Goal: Task Accomplishment & Management: Use online tool/utility

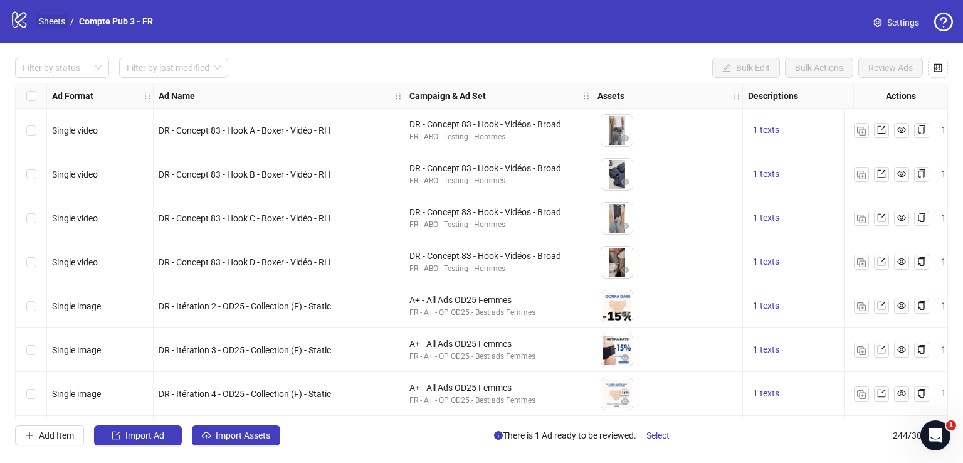
click at [60, 23] on link "Sheets" at bounding box center [51, 21] width 31 height 14
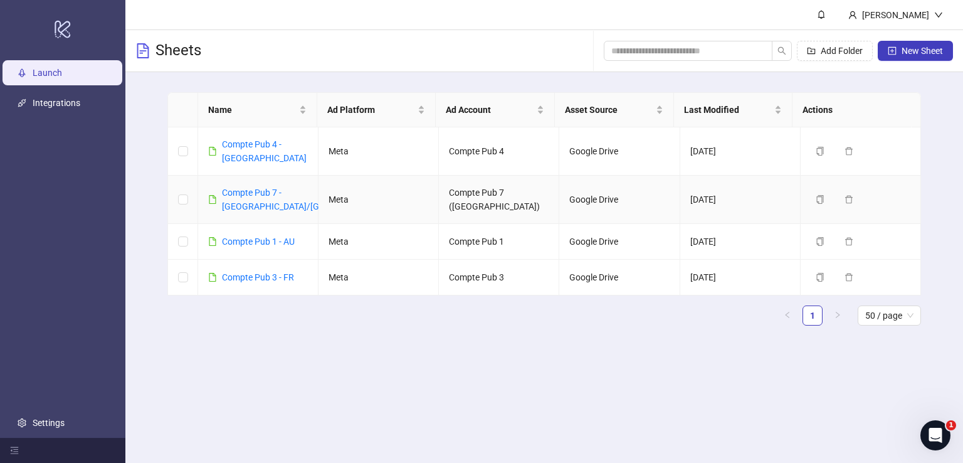
drag, startPoint x: 239, startPoint y: 179, endPoint x: 962, endPoint y: 459, distance: 776.0
click at [239, 187] on link "Compte Pub 7 - [GEOGRAPHIC_DATA]/[GEOGRAPHIC_DATA]" at bounding box center [308, 199] width 173 height 24
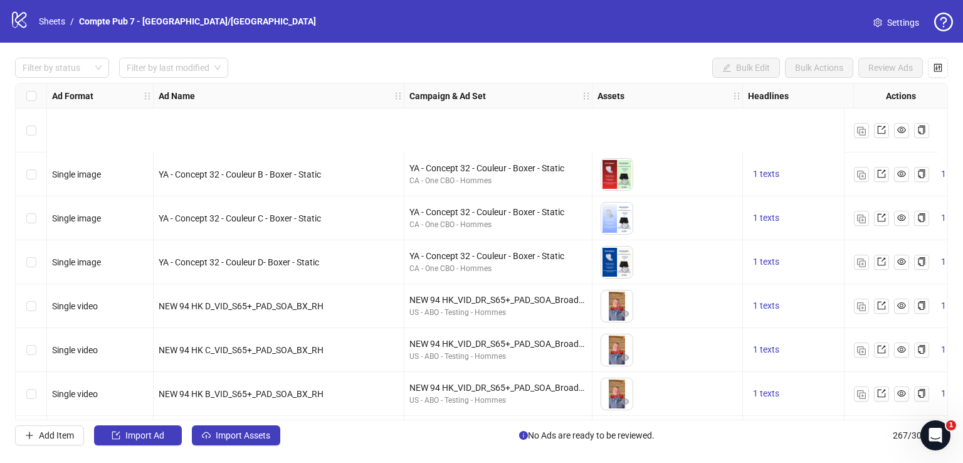
scroll to position [129, 0]
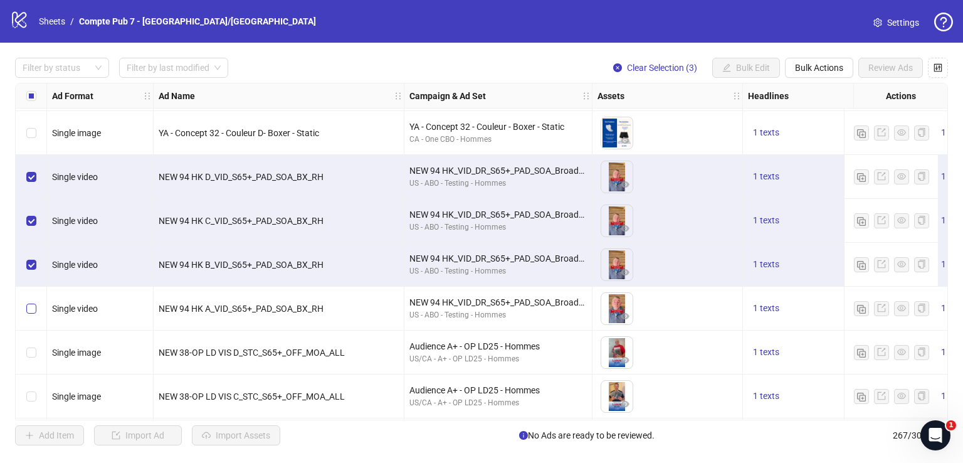
click at [34, 313] on div "Select row 8" at bounding box center [31, 308] width 31 height 44
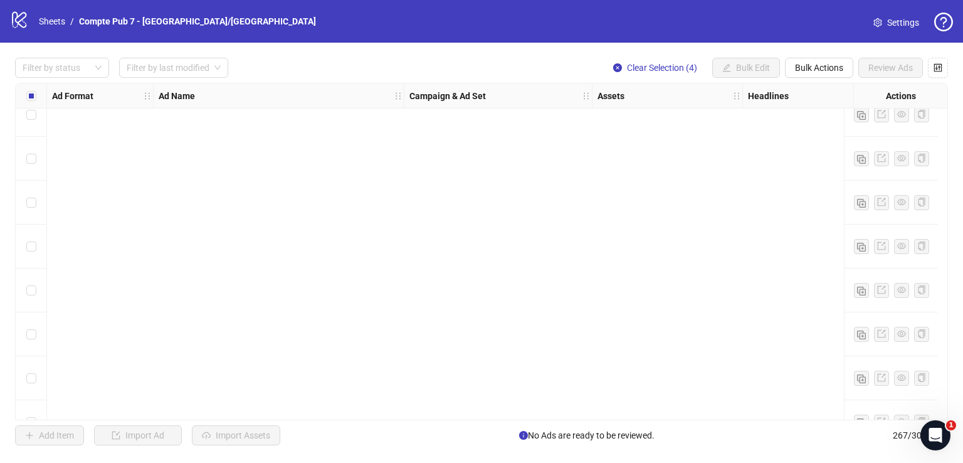
scroll to position [1587, 0]
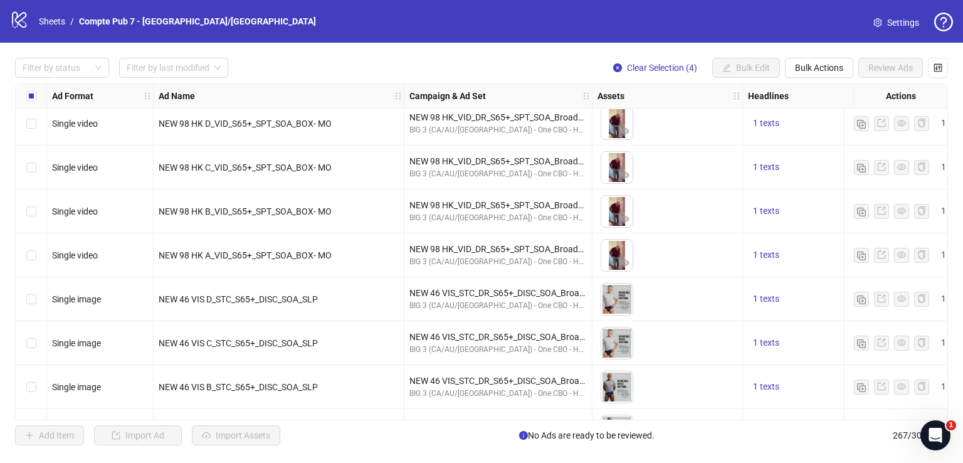
click at [38, 297] on div "Select row 41" at bounding box center [31, 299] width 31 height 44
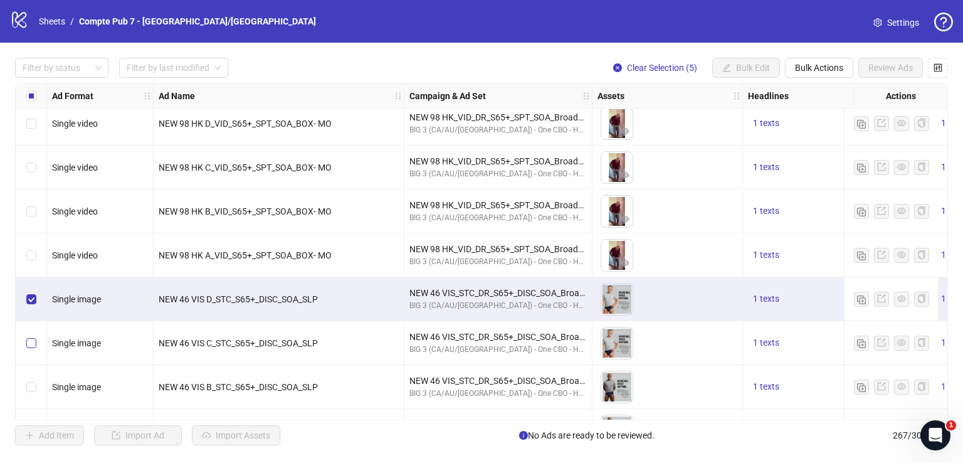
click at [35, 336] on label "Select row 42" at bounding box center [31, 343] width 10 height 14
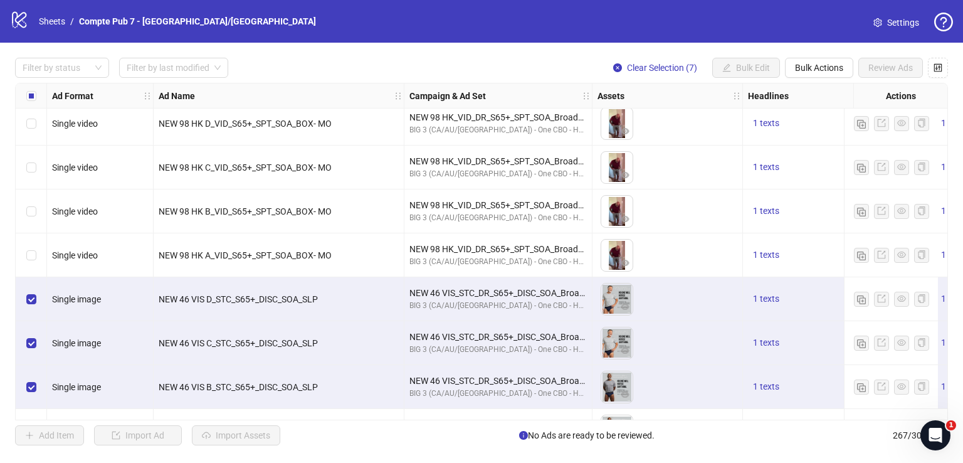
scroll to position [1650, 0]
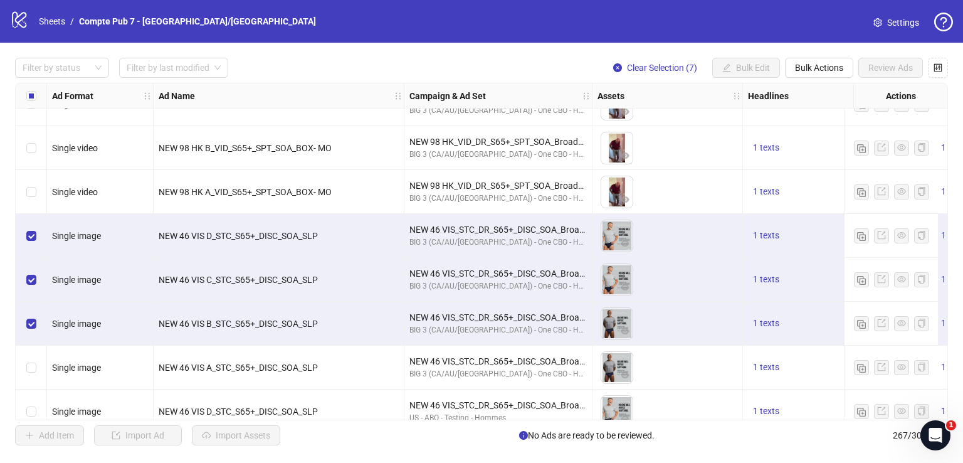
click at [34, 357] on div "Select row 44" at bounding box center [31, 367] width 31 height 44
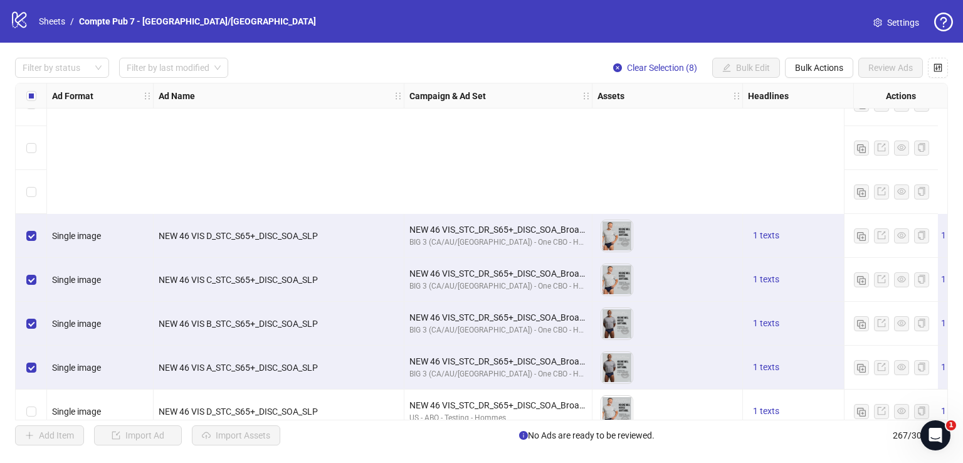
click at [29, 448] on label "Select row 46" at bounding box center [31, 455] width 10 height 14
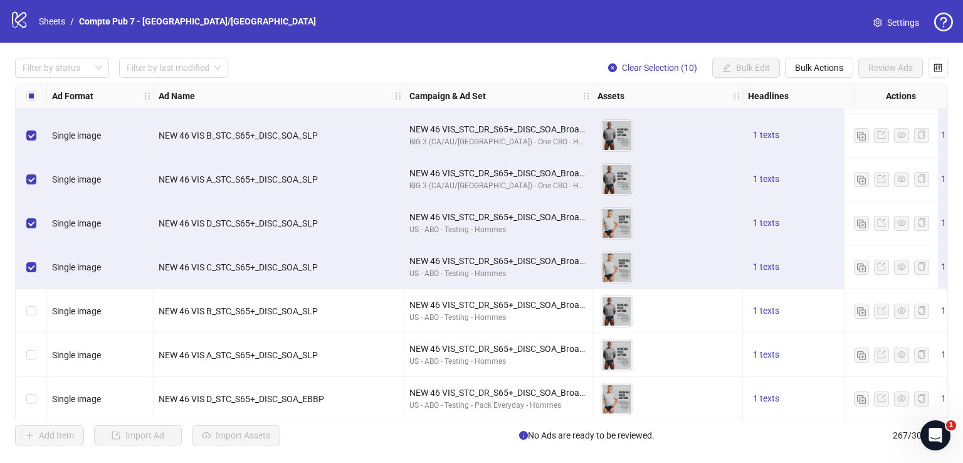
click at [33, 305] on label "Select row 47" at bounding box center [31, 311] width 10 height 14
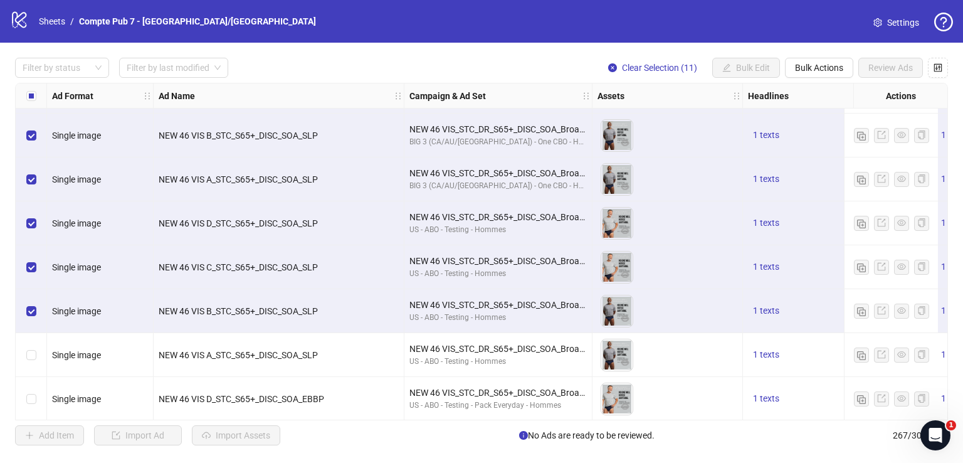
click at [33, 348] on label "Select row 48" at bounding box center [31, 355] width 10 height 14
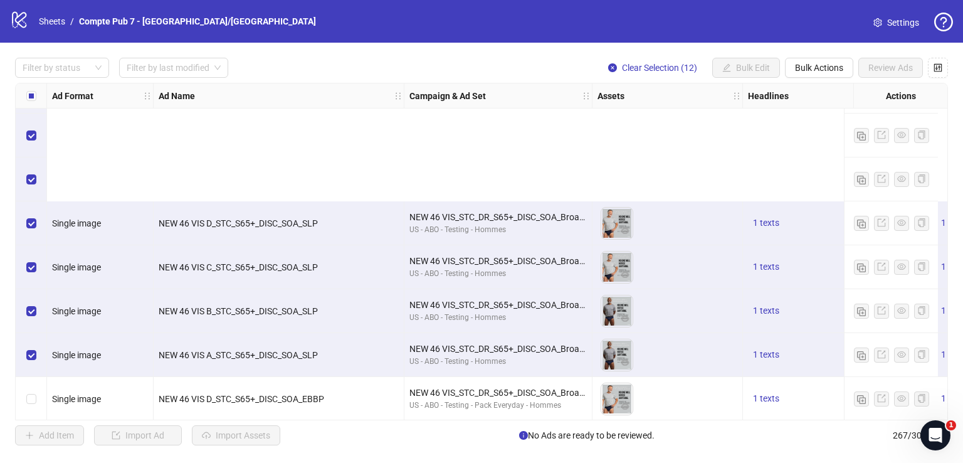
scroll to position [2033, 0]
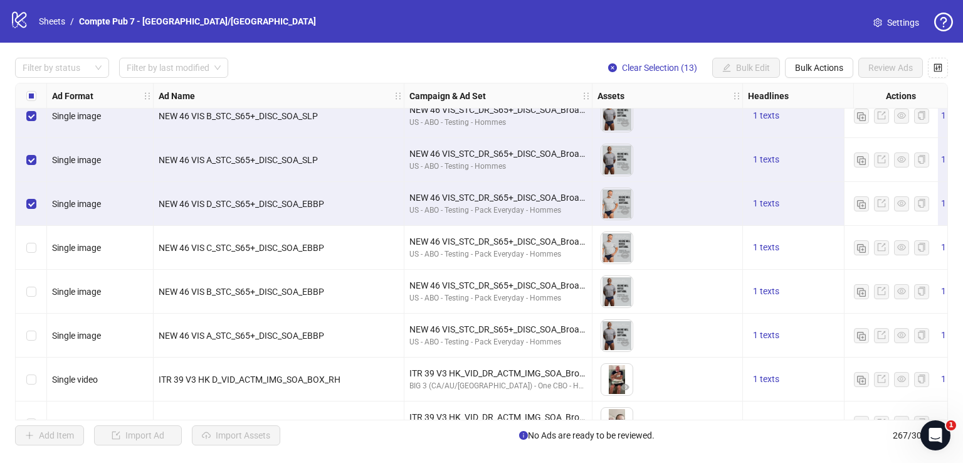
click at [33, 232] on div "Select row 50" at bounding box center [31, 248] width 31 height 44
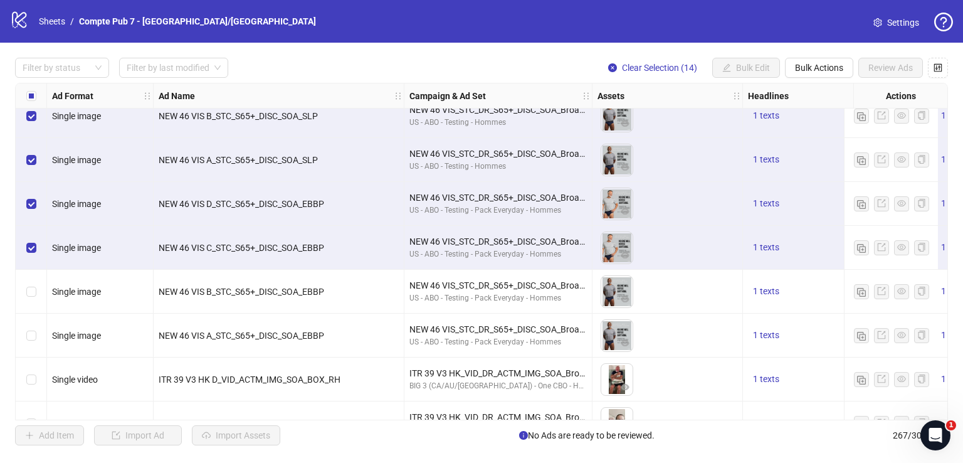
drag, startPoint x: 37, startPoint y: 274, endPoint x: 37, endPoint y: 288, distance: 13.8
click at [37, 277] on div "Select row 51" at bounding box center [31, 292] width 31 height 44
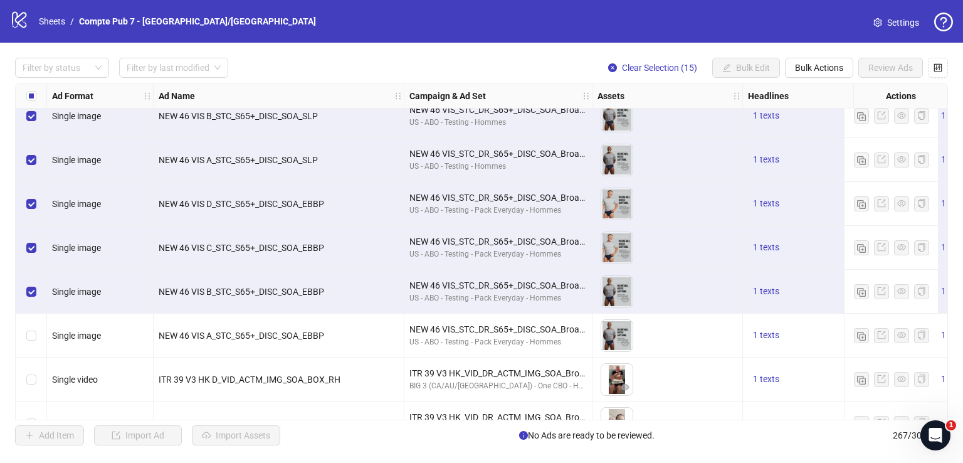
click at [36, 332] on div "Select row 52" at bounding box center [31, 335] width 31 height 44
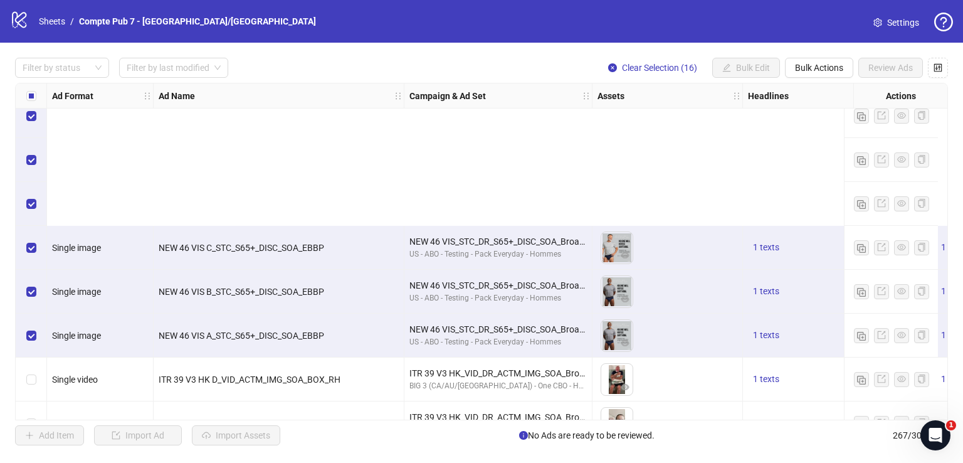
scroll to position [2249, 0]
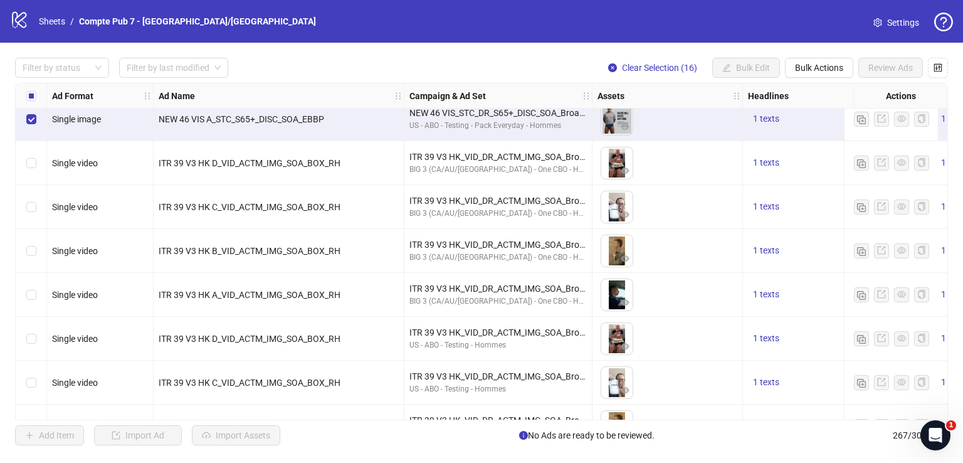
click at [25, 150] on div "Select row 53" at bounding box center [31, 163] width 31 height 44
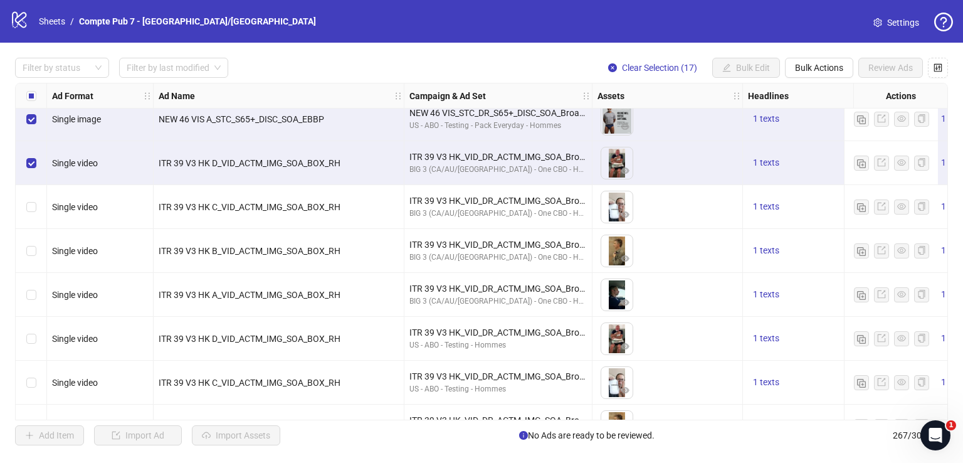
click at [40, 197] on div "Select row 54" at bounding box center [31, 207] width 31 height 44
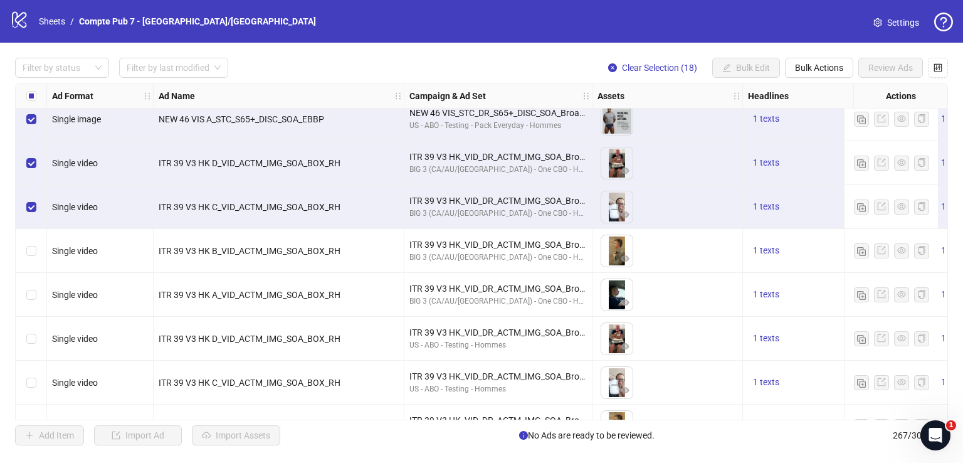
click at [38, 246] on div "Select row 55" at bounding box center [31, 251] width 31 height 44
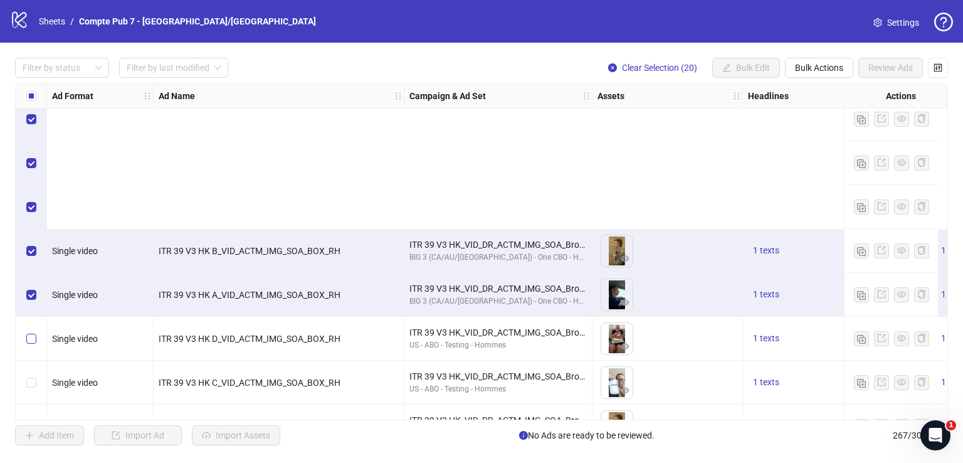
scroll to position [2447, 0]
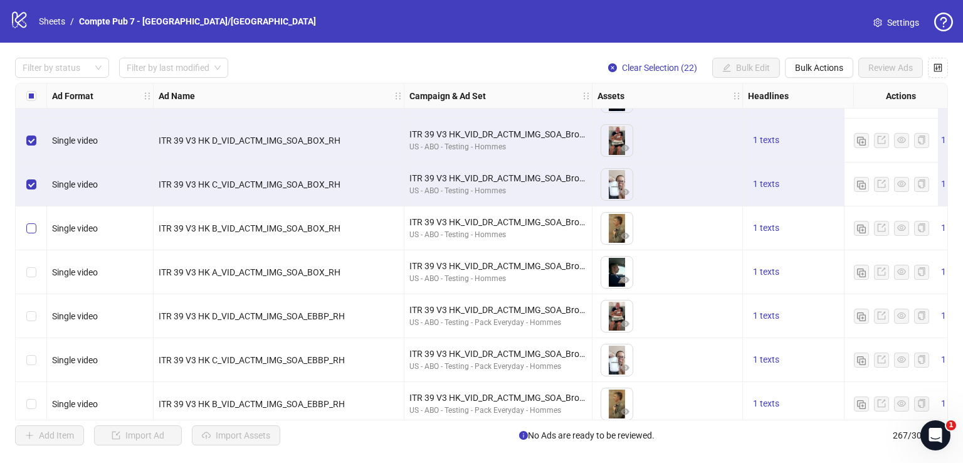
click at [31, 221] on label "Select row 59" at bounding box center [31, 228] width 10 height 14
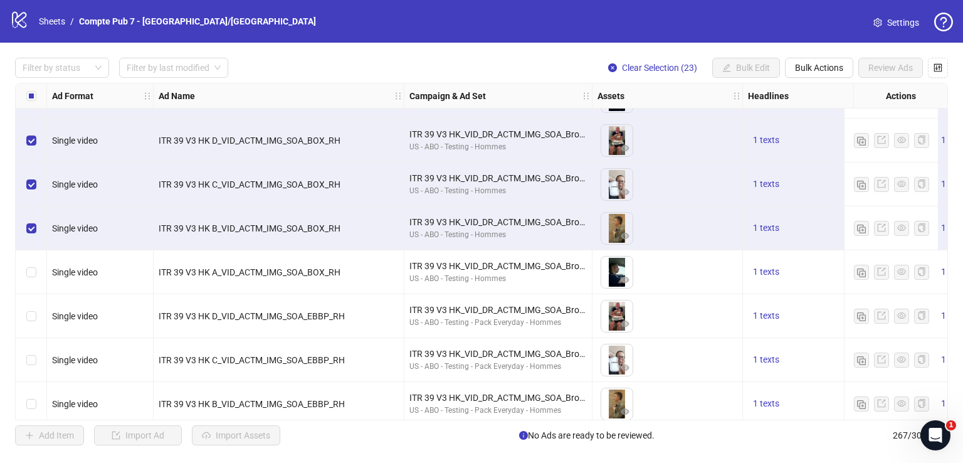
click at [33, 265] on label "Select row 60" at bounding box center [31, 272] width 10 height 14
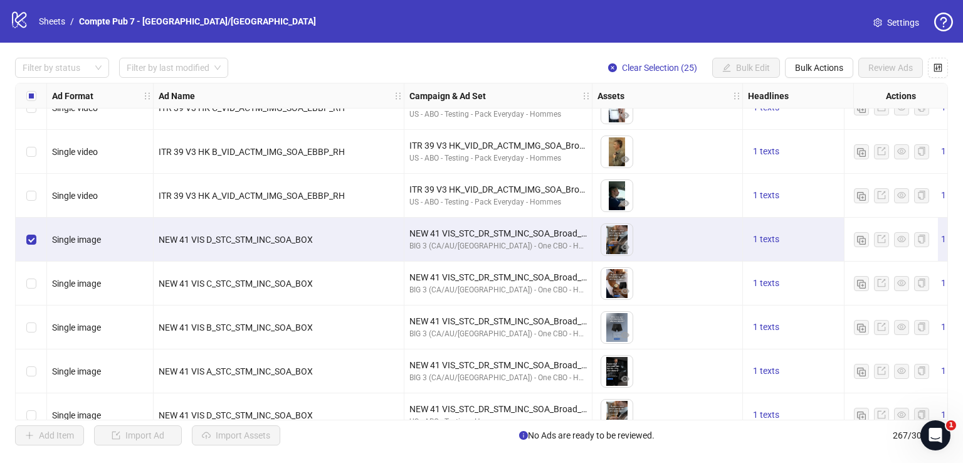
scroll to position [2700, 0]
click at [40, 278] on div "Select row 66" at bounding box center [31, 283] width 31 height 44
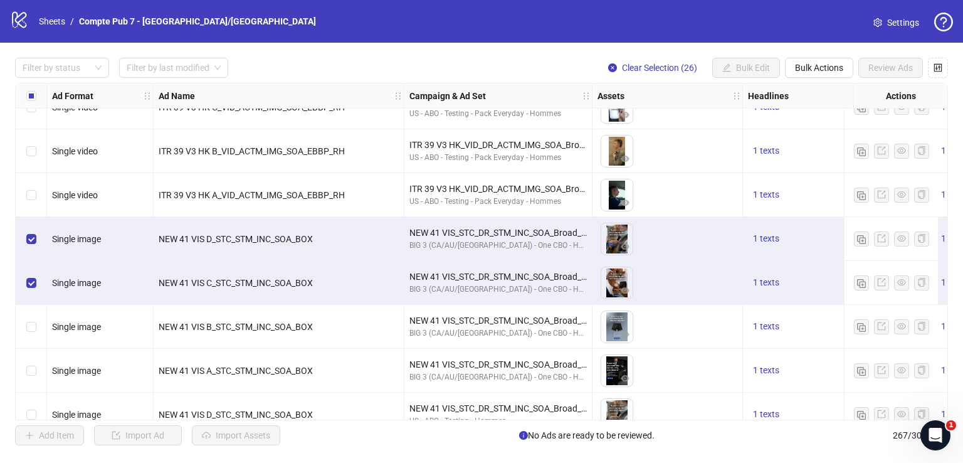
click at [32, 337] on div "Select row 67" at bounding box center [31, 327] width 31 height 44
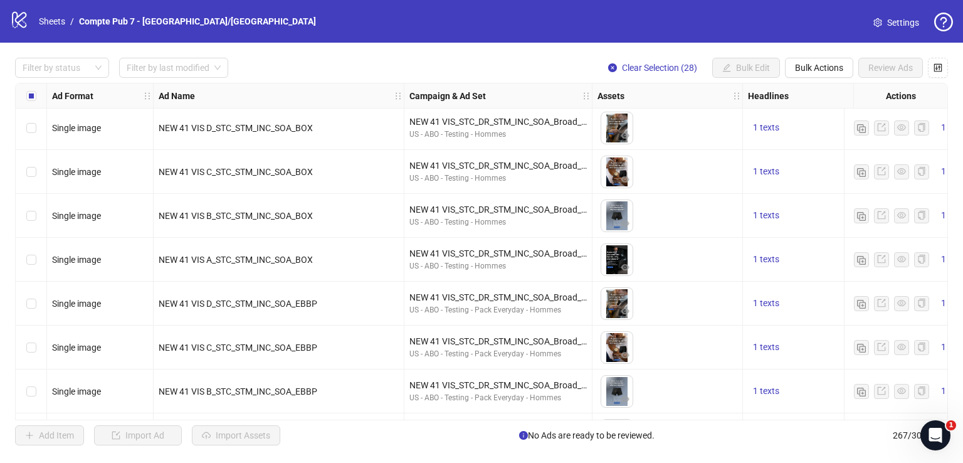
scroll to position [3089, 0]
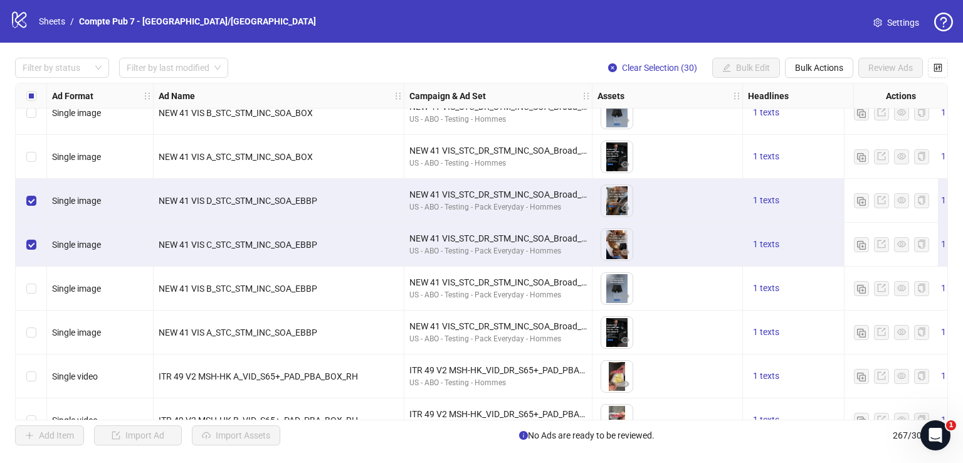
click at [41, 290] on div "Select row 75" at bounding box center [31, 288] width 31 height 44
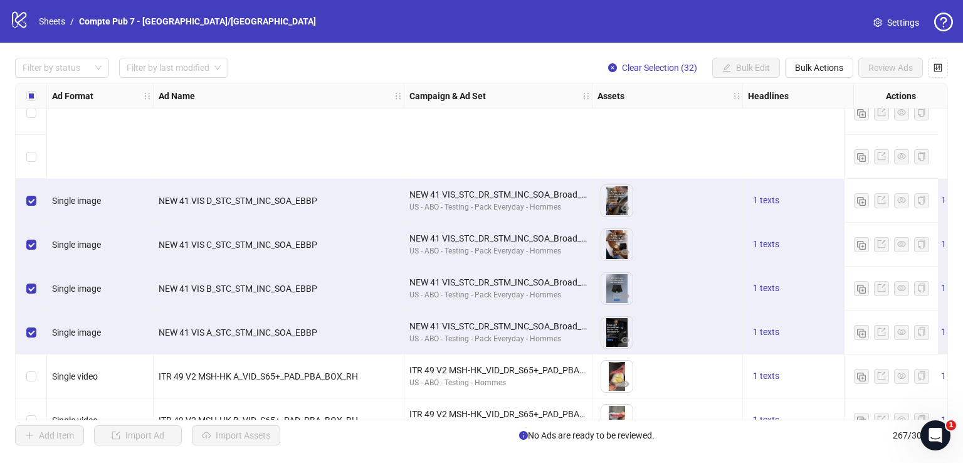
scroll to position [3267, 0]
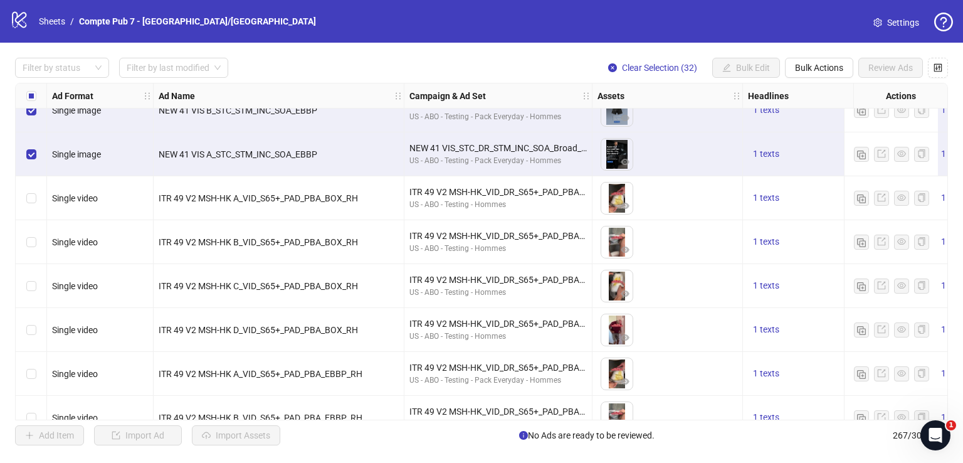
click at [22, 196] on div "Select row 77" at bounding box center [31, 198] width 31 height 44
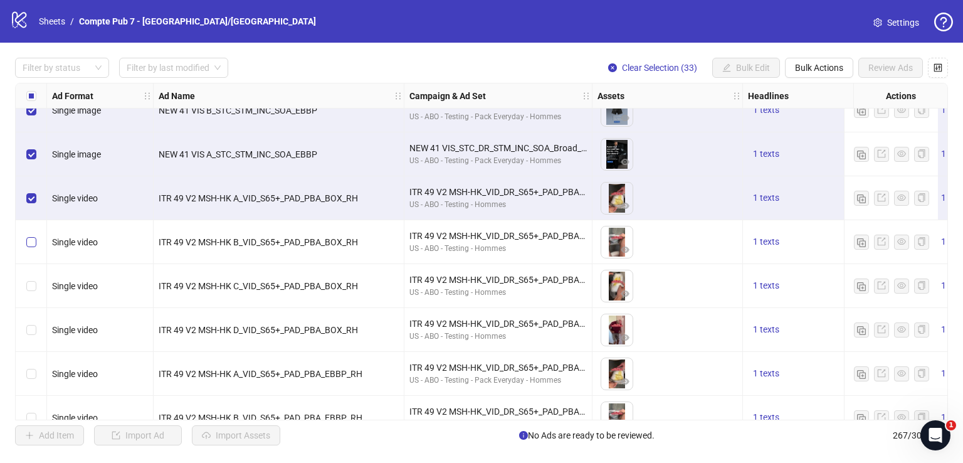
click at [33, 235] on label "Select row 78" at bounding box center [31, 242] width 10 height 14
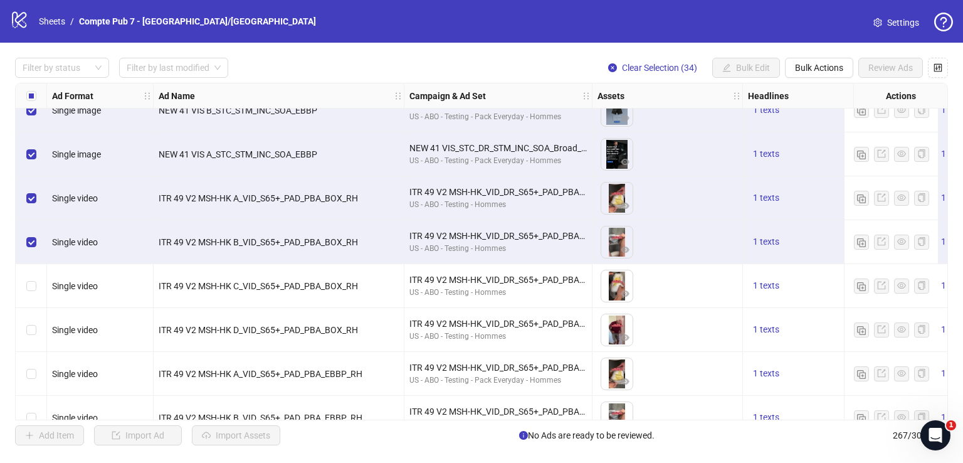
click at [37, 284] on div "Select row 79" at bounding box center [31, 286] width 31 height 44
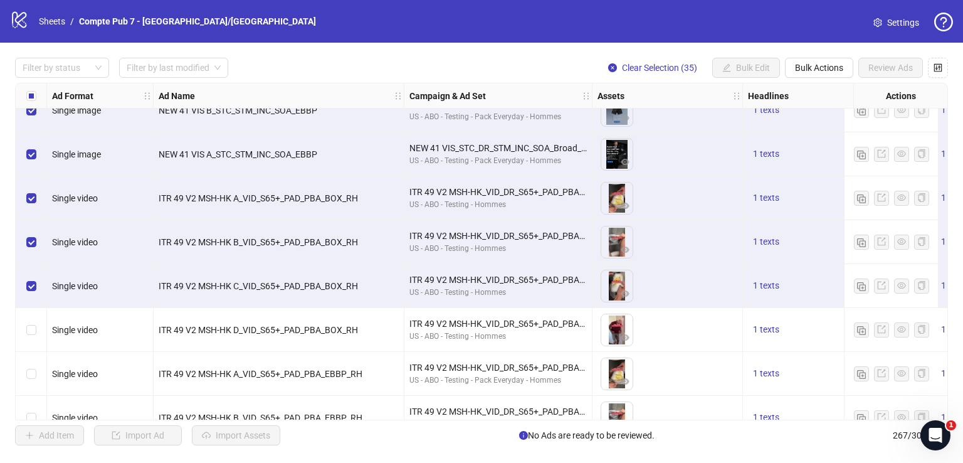
click at [38, 332] on div "Select row 80" at bounding box center [31, 330] width 31 height 44
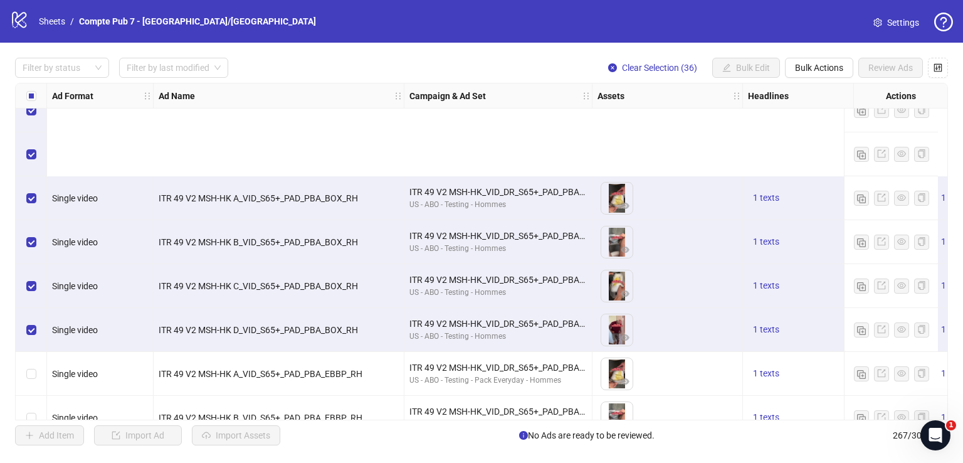
scroll to position [3447, 0]
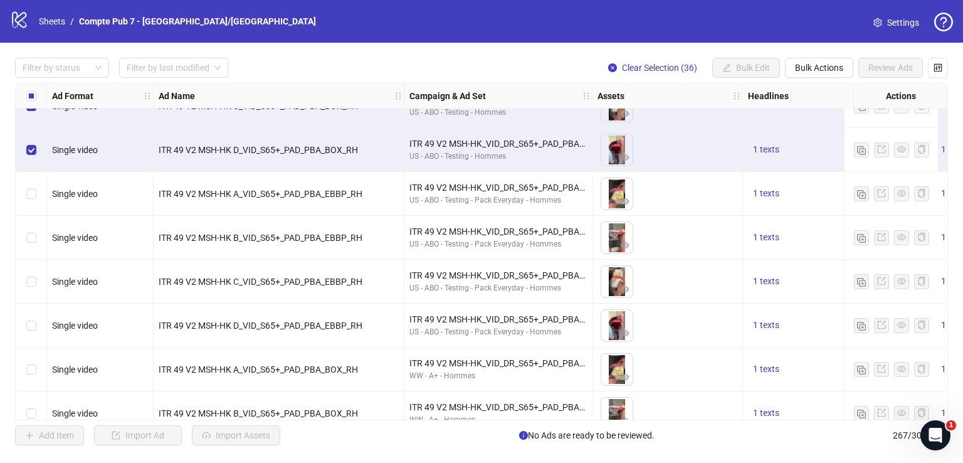
click at [21, 191] on div "Select row 81" at bounding box center [31, 194] width 31 height 44
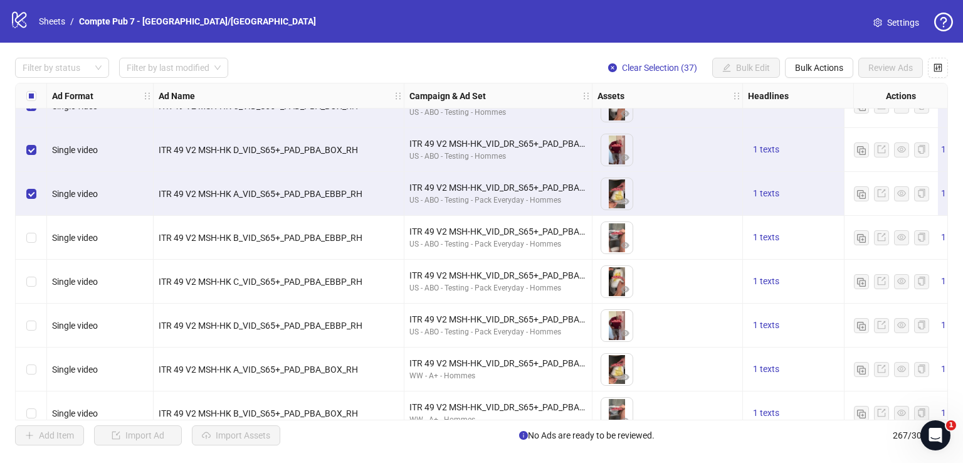
drag, startPoint x: 25, startPoint y: 231, endPoint x: 29, endPoint y: 271, distance: 40.3
click at [25, 231] on div "Select row 82" at bounding box center [31, 238] width 31 height 44
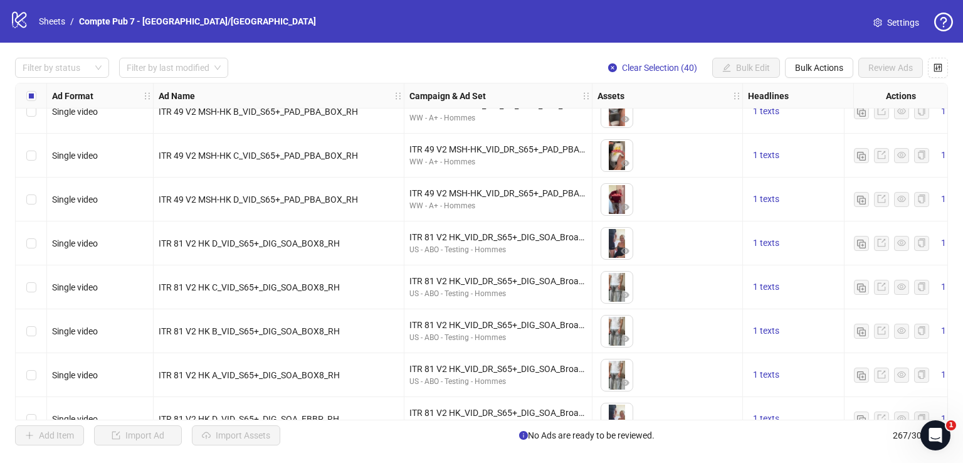
scroll to position [3779, 0]
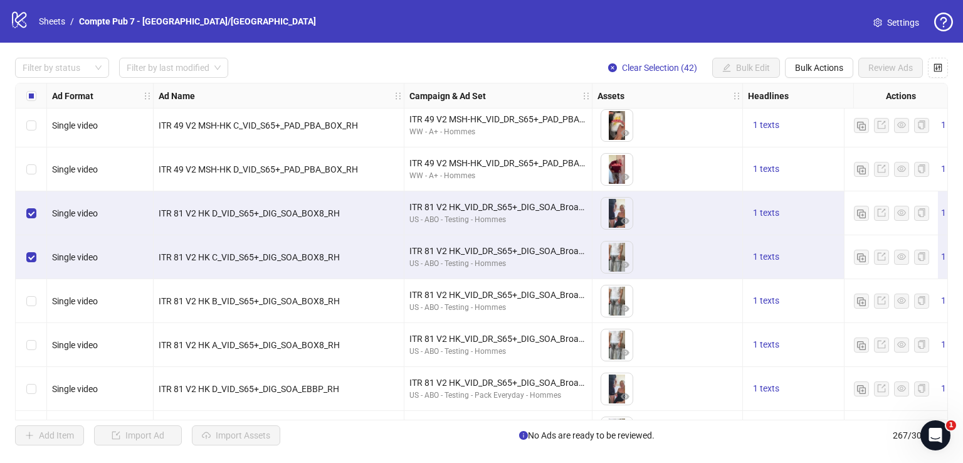
click at [38, 295] on div "Select row 91" at bounding box center [31, 301] width 31 height 44
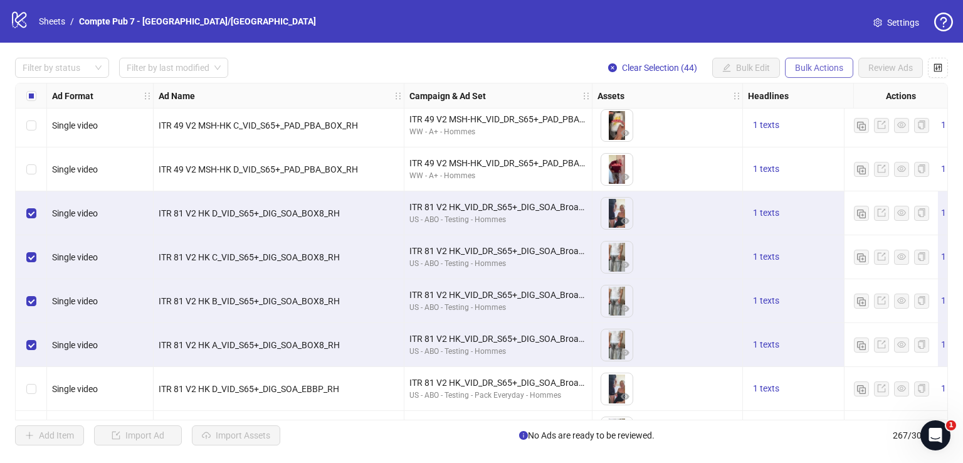
click at [817, 68] on span "Bulk Actions" at bounding box center [819, 68] width 48 height 10
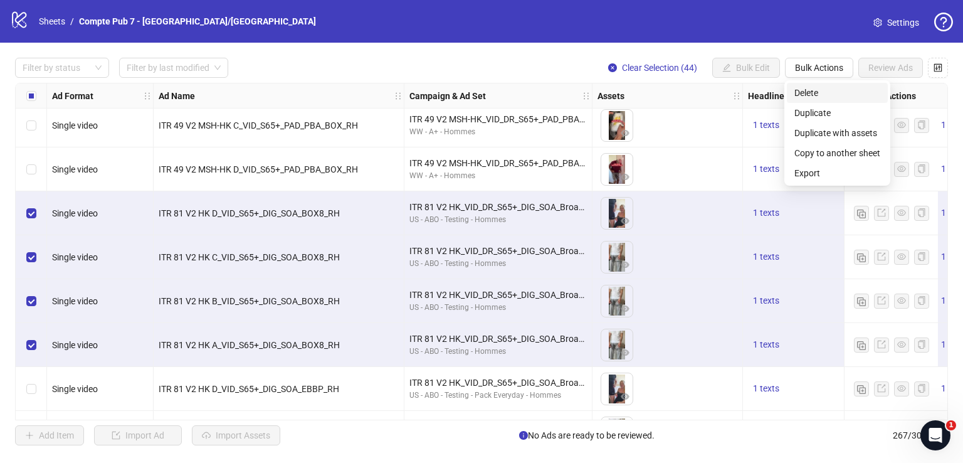
click at [814, 88] on span "Delete" at bounding box center [837, 93] width 86 height 14
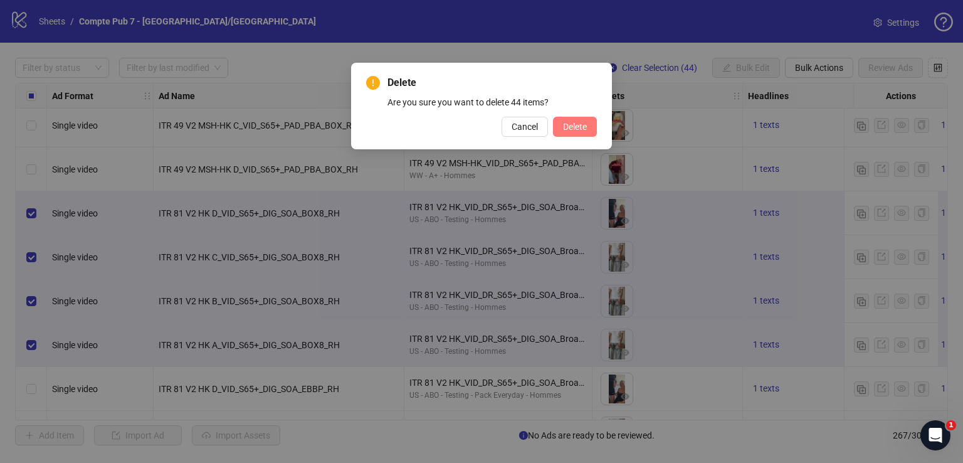
click at [585, 126] on span "Delete" at bounding box center [575, 127] width 24 height 10
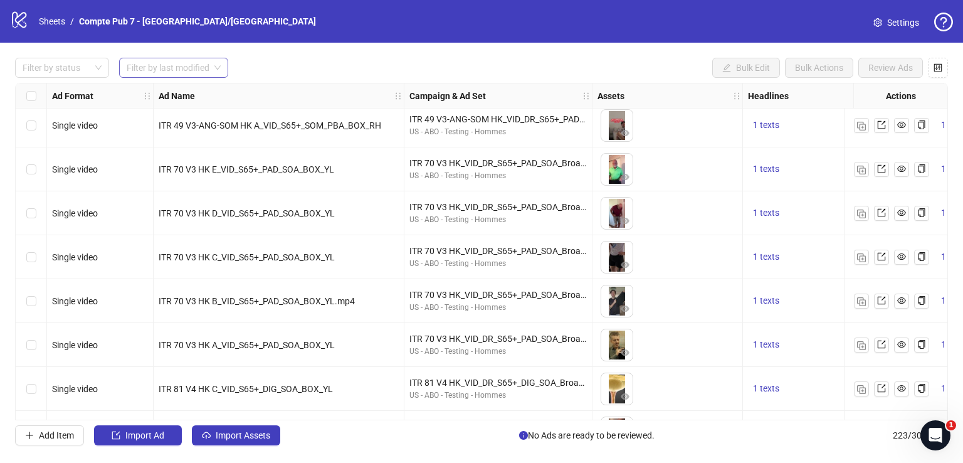
click at [198, 63] on input "search" at bounding box center [168, 67] width 83 height 19
click at [198, 88] on div "[DATE]" at bounding box center [174, 93] width 90 height 14
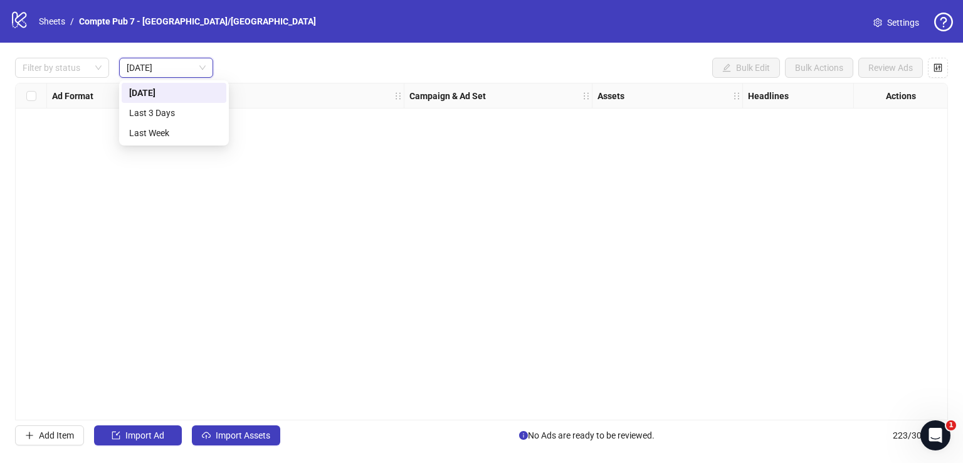
scroll to position [0, 0]
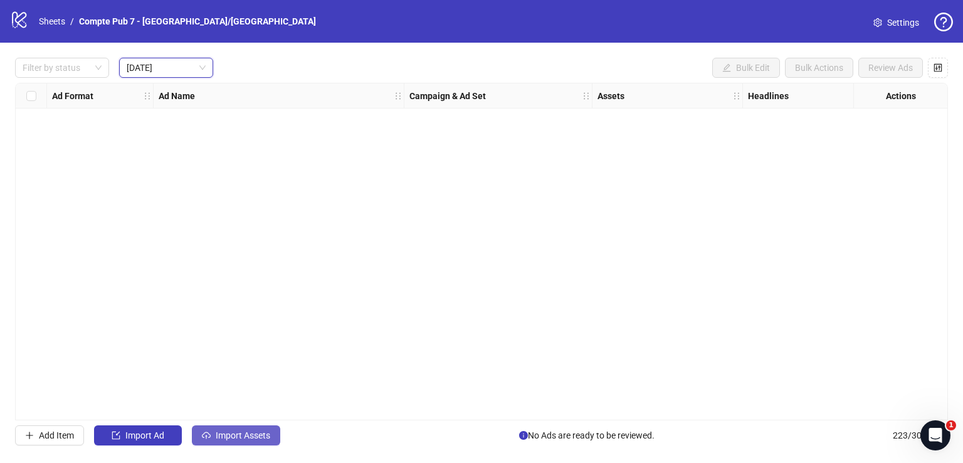
click at [257, 439] on button "Import Assets" at bounding box center [236, 435] width 88 height 20
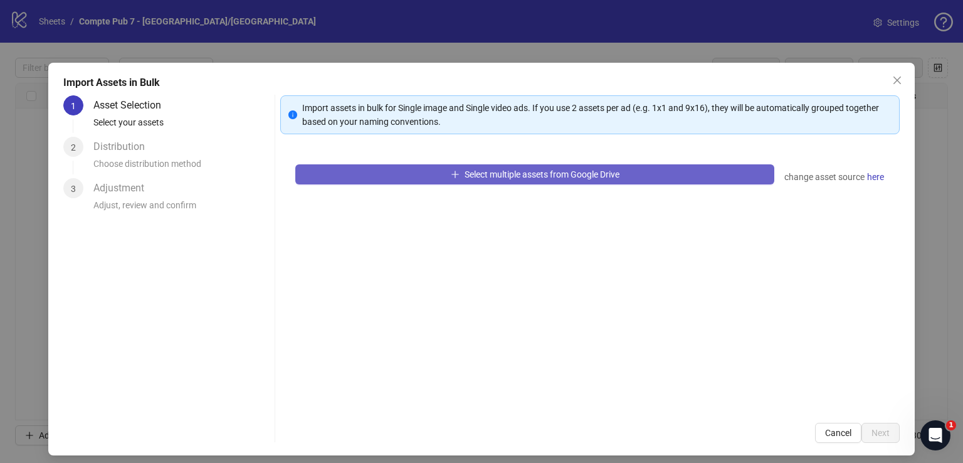
click at [496, 176] on span "Select multiple assets from Google Drive" at bounding box center [541, 174] width 155 height 10
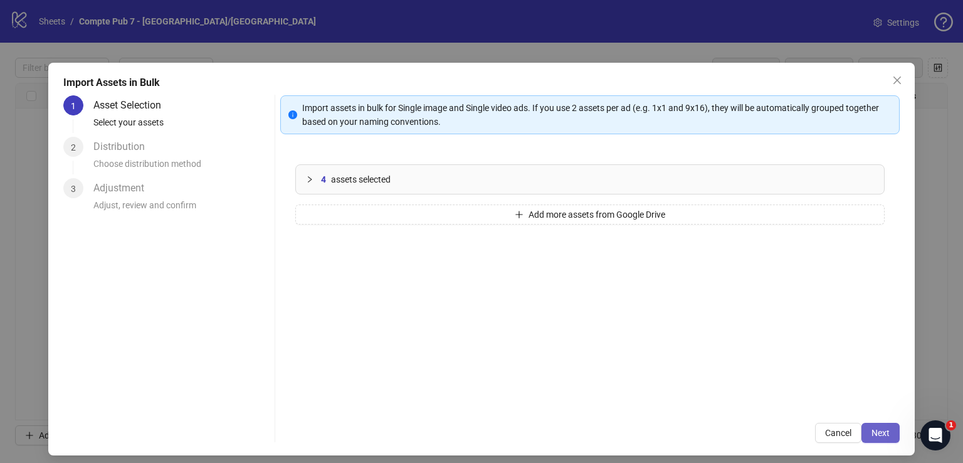
click at [866, 423] on button "Next" at bounding box center [880, 432] width 38 height 20
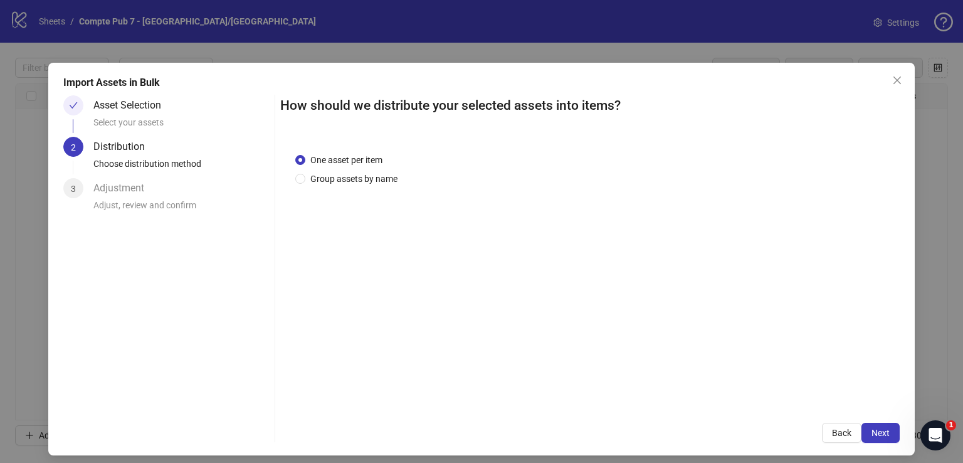
click at [866, 423] on button "Next" at bounding box center [880, 432] width 38 height 20
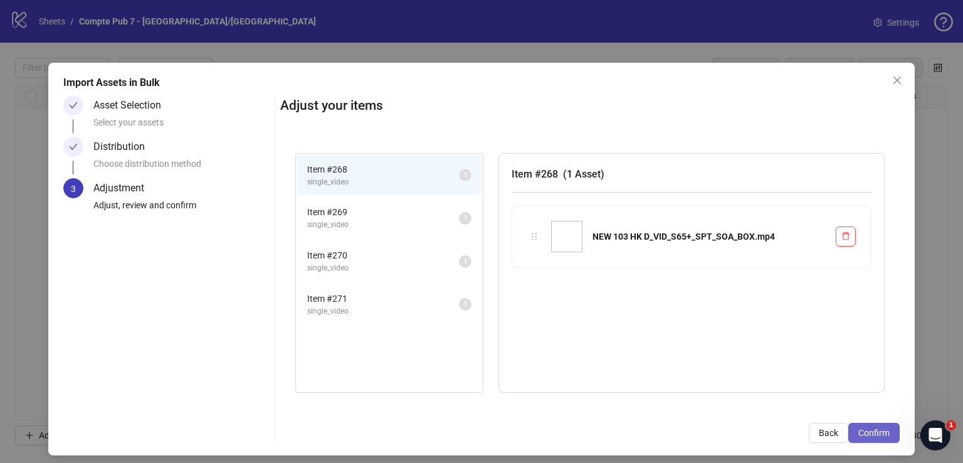
click at [866, 423] on button "Confirm" at bounding box center [873, 432] width 51 height 20
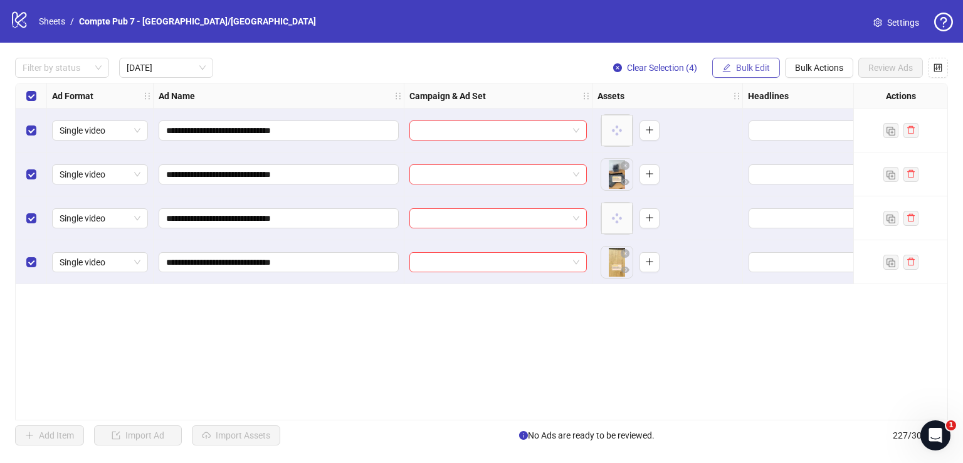
click at [755, 63] on span "Bulk Edit" at bounding box center [753, 68] width 34 height 10
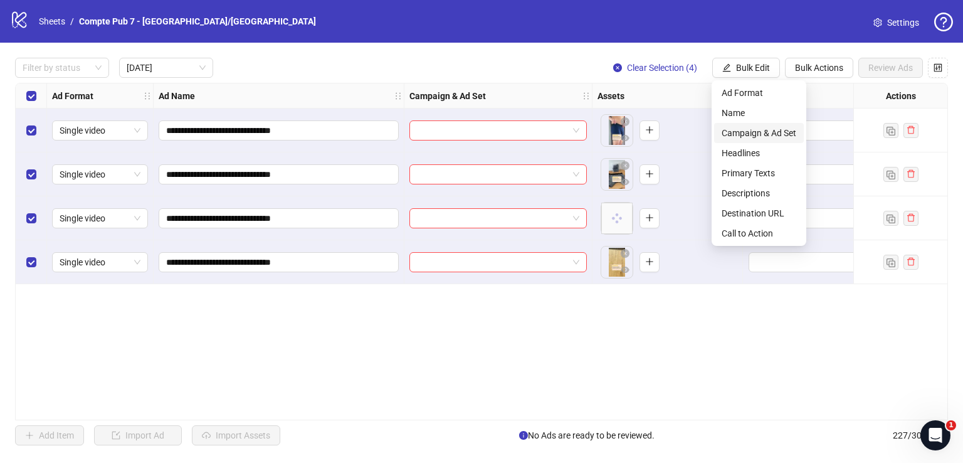
click at [758, 131] on span "Campaign & Ad Set" at bounding box center [759, 133] width 75 height 14
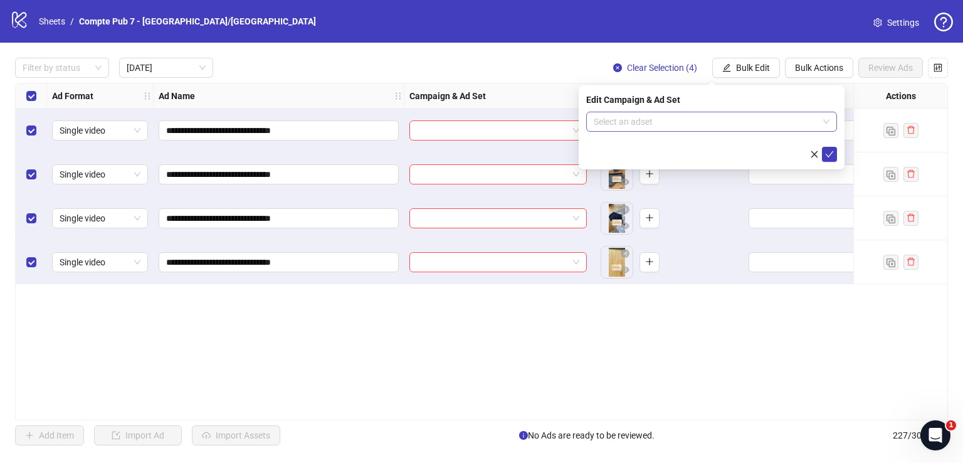
click at [687, 130] on input "search" at bounding box center [706, 121] width 224 height 19
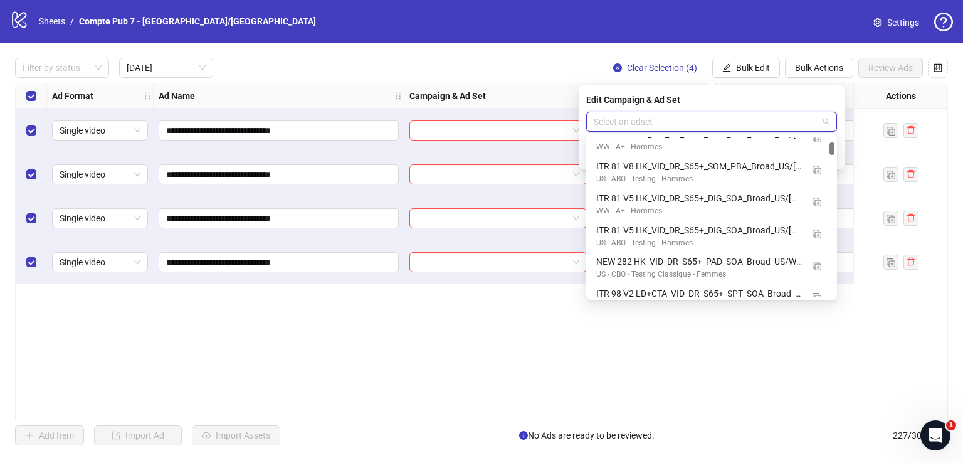
scroll to position [397, 0]
click at [817, 235] on img "button" at bounding box center [816, 233] width 9 height 9
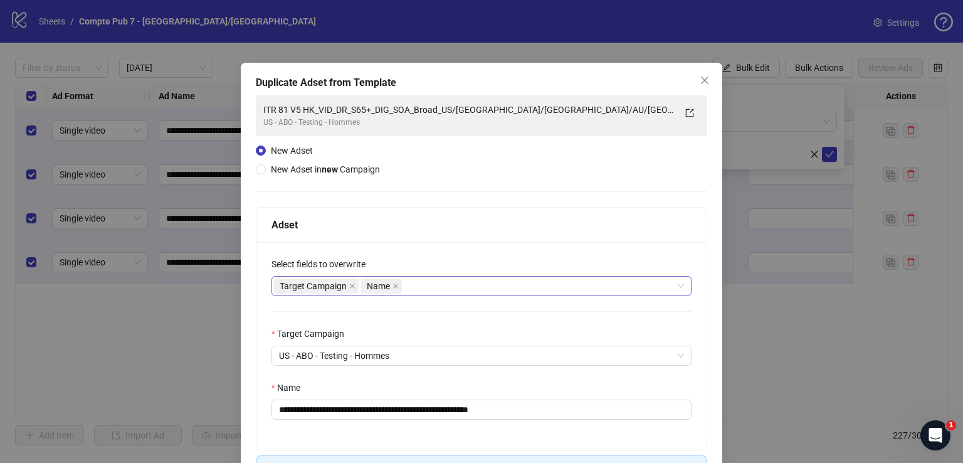
click at [475, 285] on div "Target Campaign Name" at bounding box center [475, 286] width 402 height 18
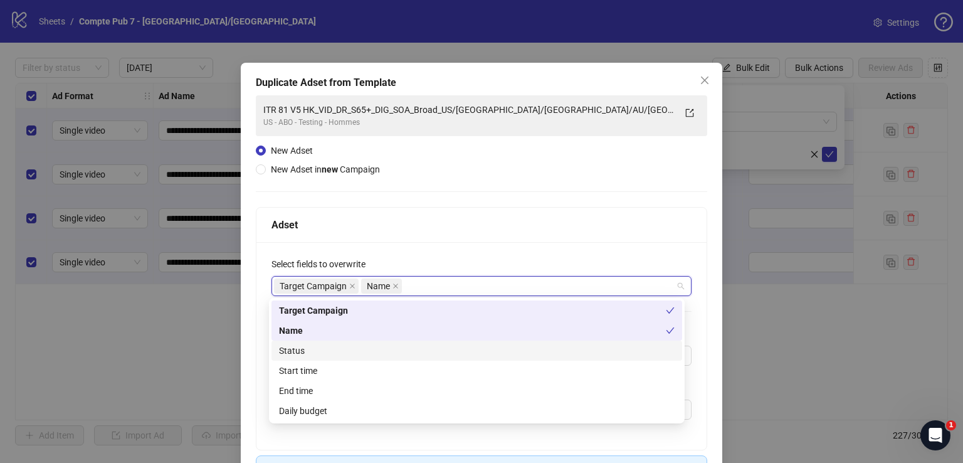
click at [412, 359] on div "Status" at bounding box center [476, 350] width 411 height 20
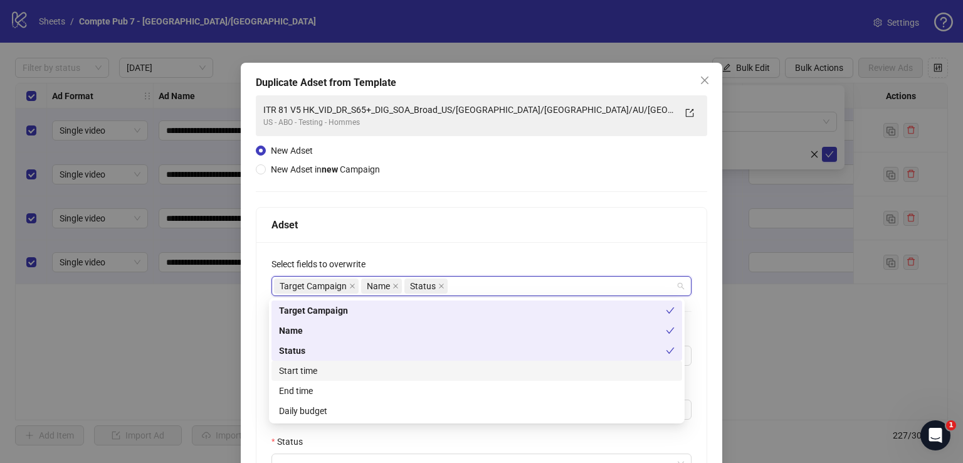
click at [412, 362] on div "Start time" at bounding box center [476, 370] width 411 height 20
click at [408, 409] on div "Daily budget" at bounding box center [477, 411] width 396 height 14
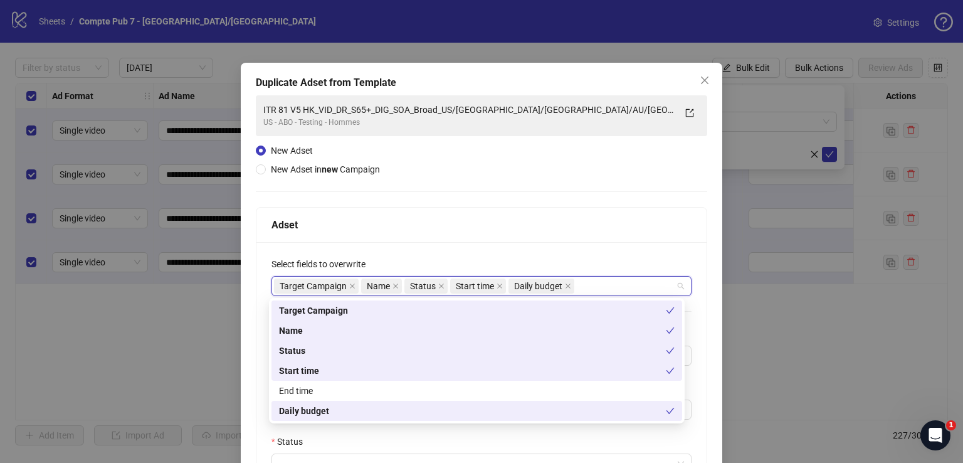
click at [451, 229] on div "Adset" at bounding box center [481, 225] width 420 height 16
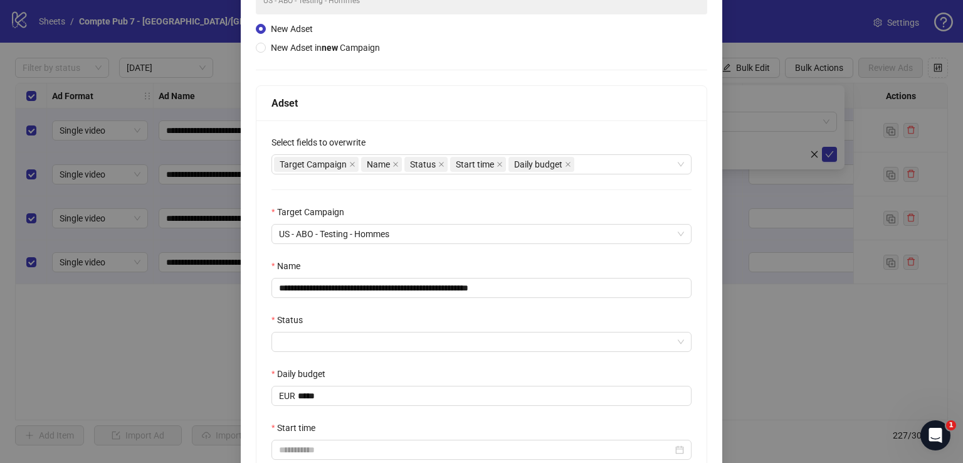
scroll to position [122, 0]
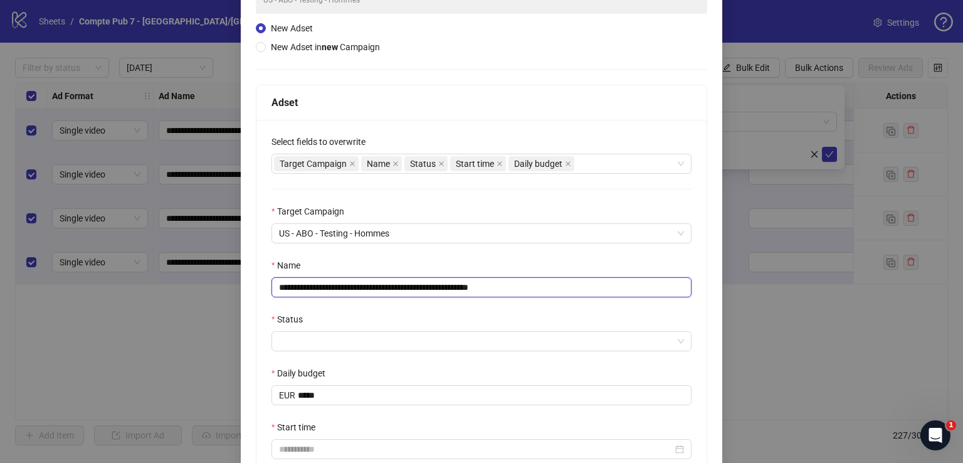
click at [406, 293] on input "**********" at bounding box center [481, 287] width 420 height 20
paste input "text"
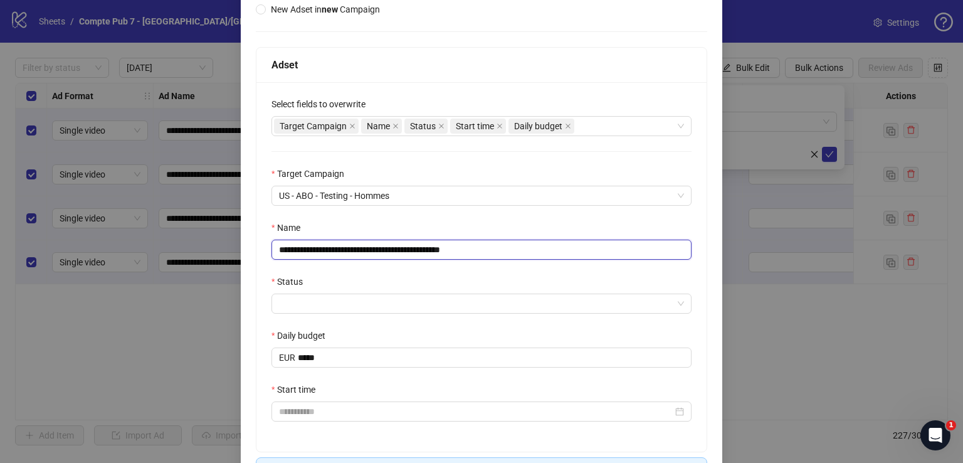
type input "**********"
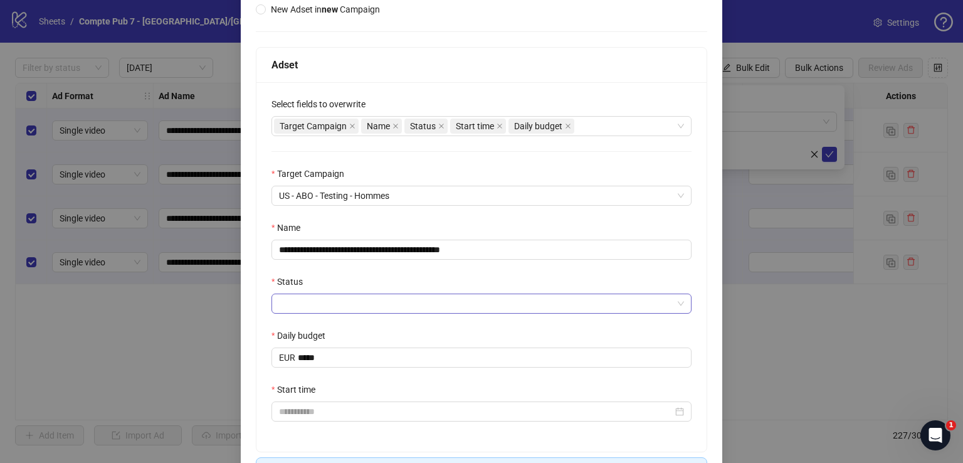
click at [379, 308] on input "Status" at bounding box center [476, 303] width 394 height 19
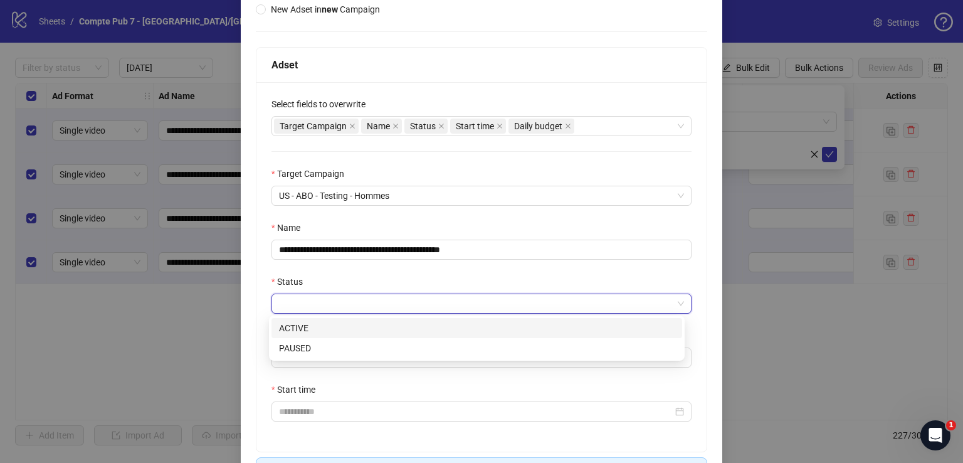
click at [369, 334] on div "ACTIVE" at bounding box center [477, 328] width 396 height 14
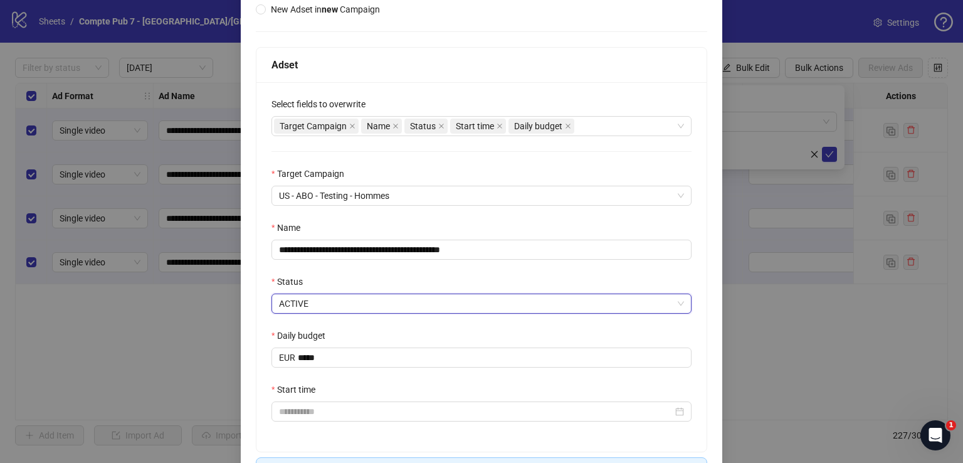
scroll to position [200, 0]
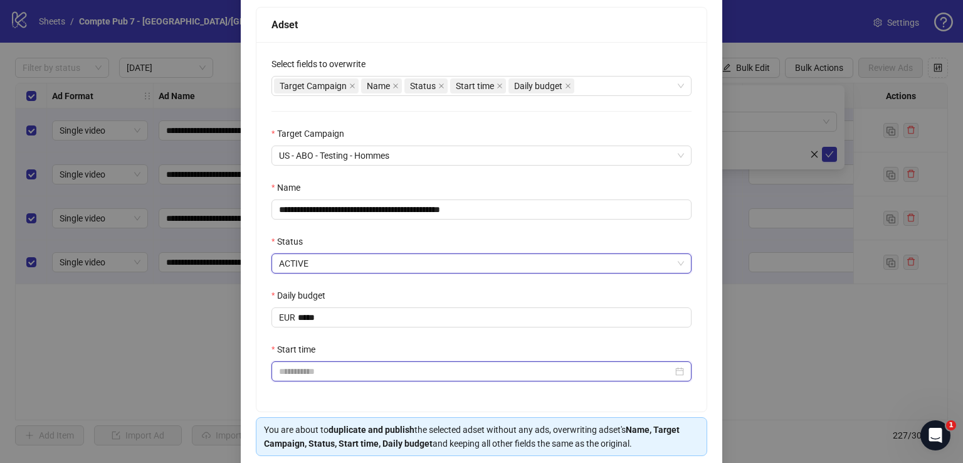
click at [326, 370] on input "Start time" at bounding box center [476, 371] width 394 height 14
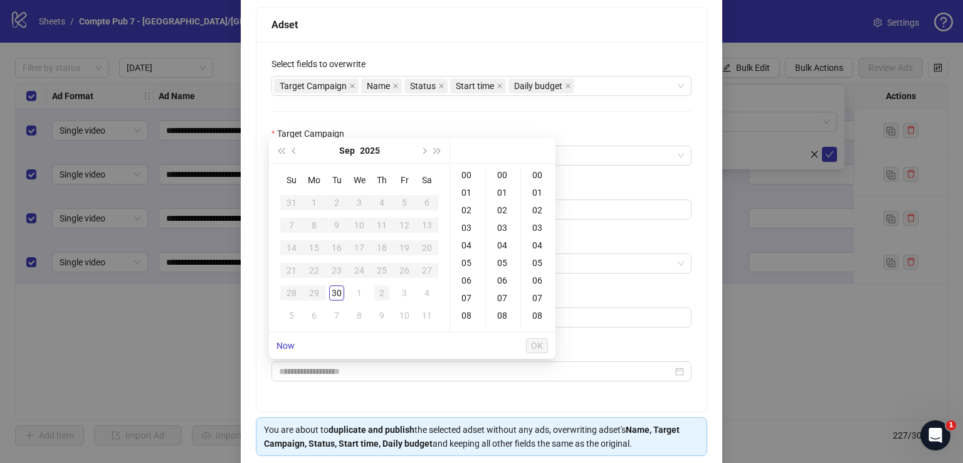
click at [384, 289] on div "2" at bounding box center [381, 292] width 15 height 15
click at [469, 303] on div "12" at bounding box center [468, 306] width 30 height 18
type input "**********"
click at [538, 340] on span "OK" at bounding box center [537, 345] width 12 height 10
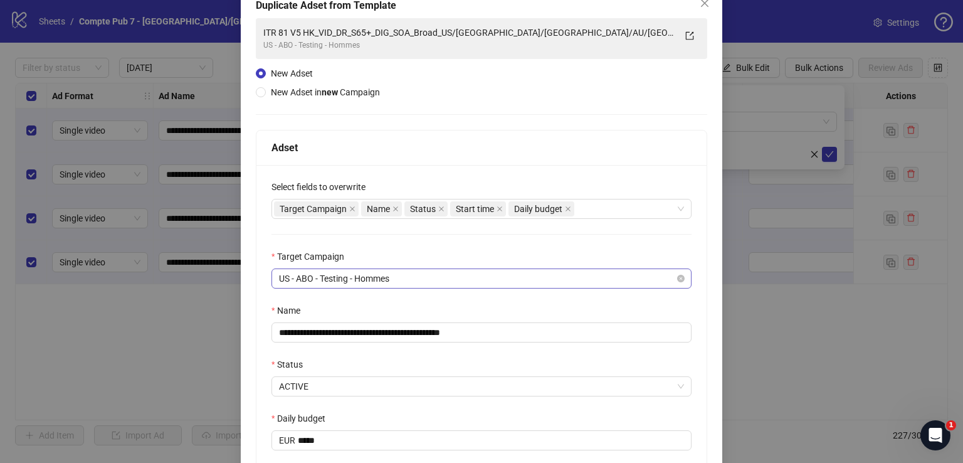
scroll to position [248, 0]
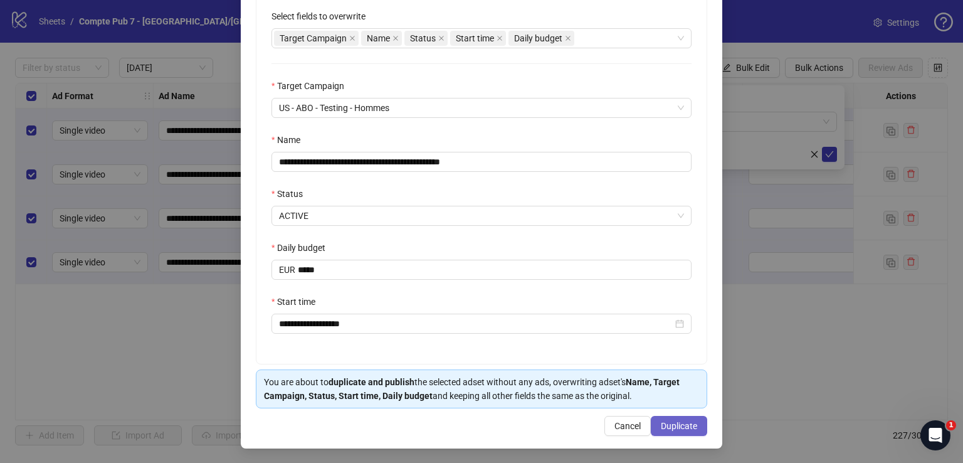
click at [670, 421] on span "Duplicate" at bounding box center [679, 426] width 36 height 10
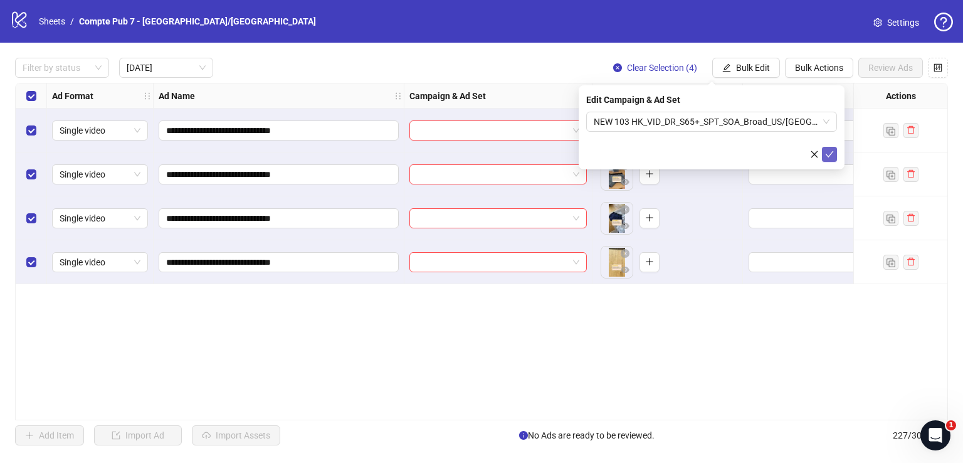
click at [829, 154] on icon "check" at bounding box center [830, 154] width 8 height 6
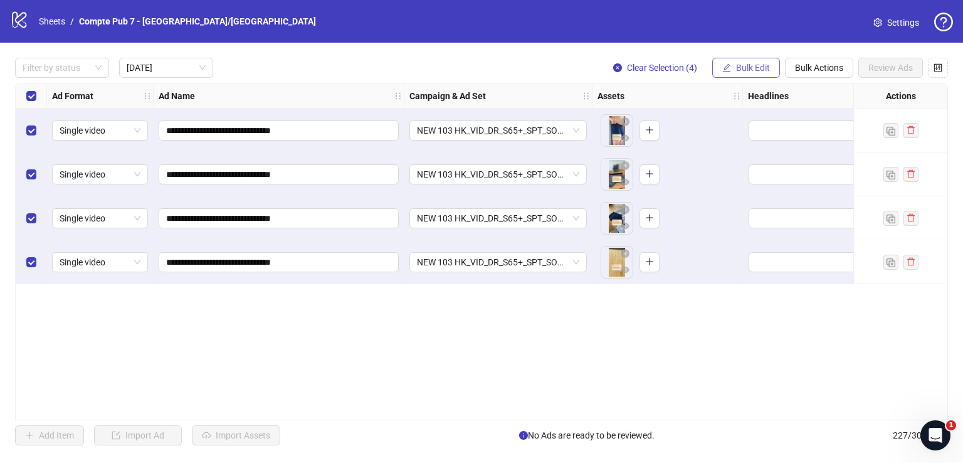
click at [746, 63] on span "Bulk Edit" at bounding box center [753, 68] width 34 height 10
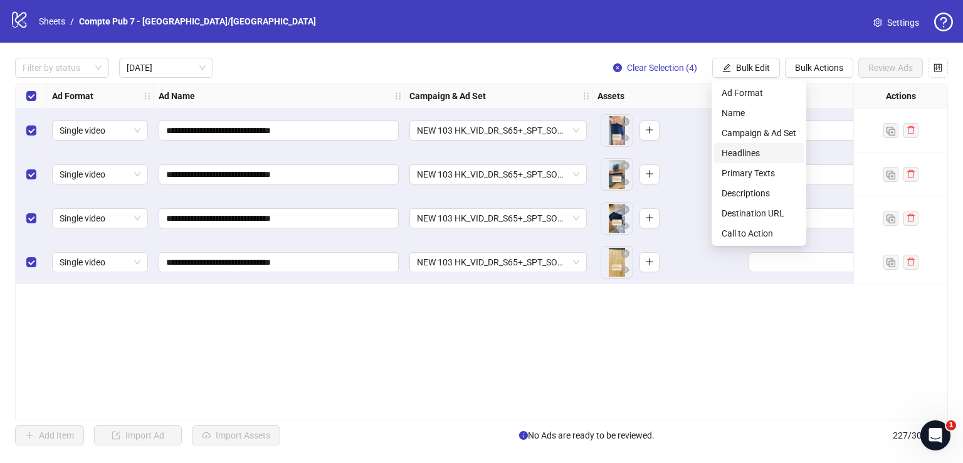
click at [743, 152] on span "Headlines" at bounding box center [759, 153] width 75 height 14
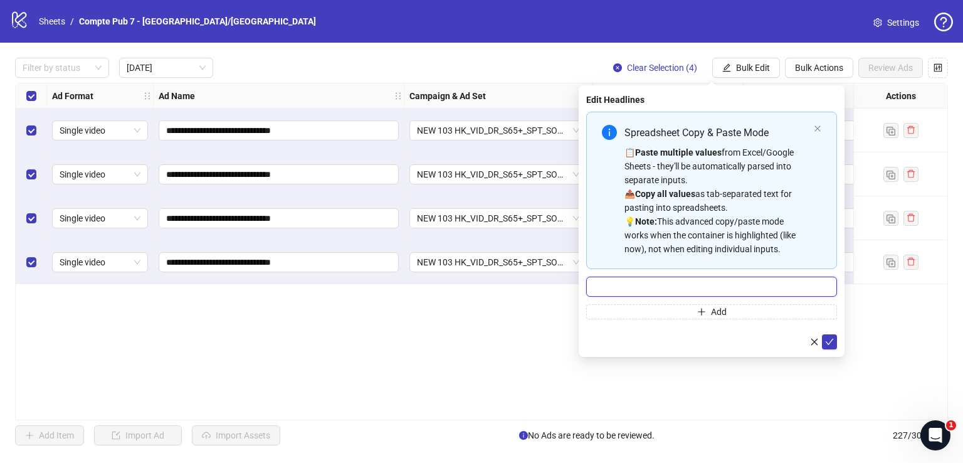
click at [678, 286] on input "Multi-input container - paste or copy values" at bounding box center [711, 286] width 251 height 20
paste input "**********"
type input "**********"
click at [827, 338] on icon "check" at bounding box center [829, 341] width 9 height 9
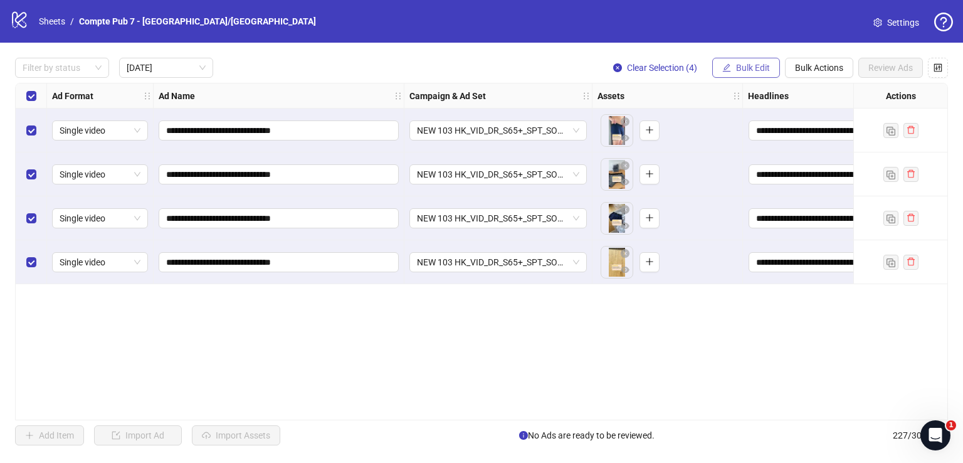
click at [758, 71] on span "Bulk Edit" at bounding box center [753, 68] width 34 height 10
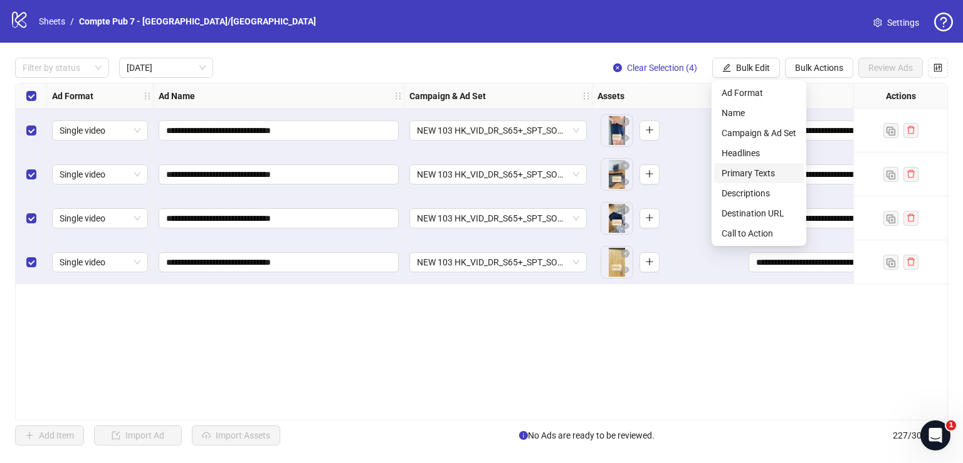
click at [765, 171] on span "Primary Texts" at bounding box center [759, 173] width 75 height 14
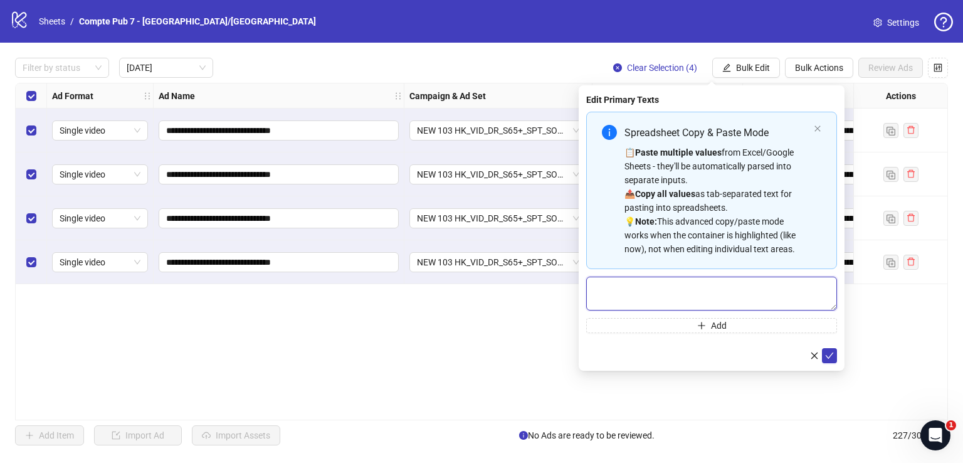
click at [683, 283] on textarea "Multi-text input container - paste or copy values" at bounding box center [711, 293] width 251 height 34
paste textarea "**********"
type textarea "**********"
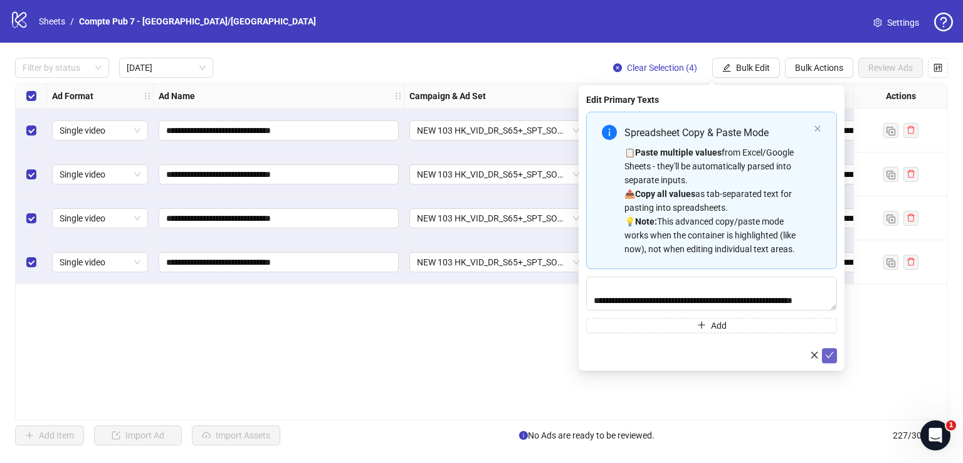
click at [829, 352] on icon "check" at bounding box center [829, 354] width 9 height 9
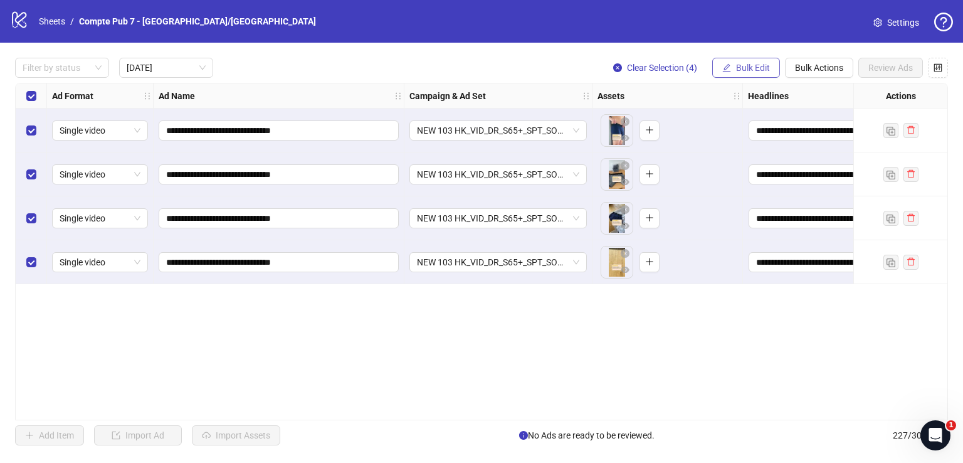
click at [741, 59] on button "Bulk Edit" at bounding box center [746, 68] width 68 height 20
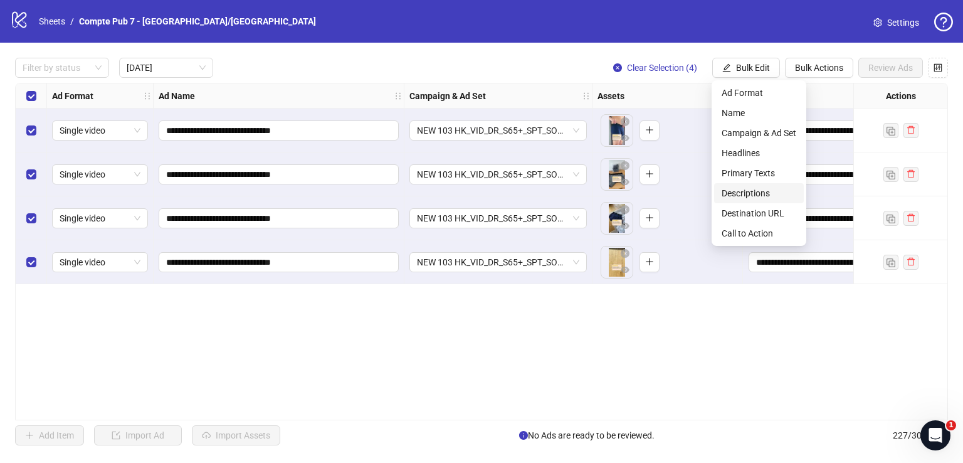
click at [756, 189] on span "Descriptions" at bounding box center [759, 193] width 75 height 14
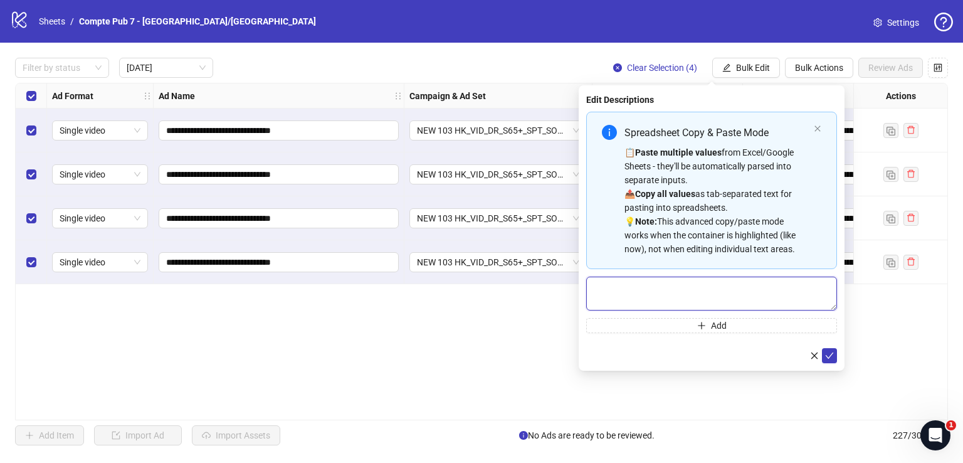
click at [713, 302] on textarea "Multi-text input container - paste or copy values" at bounding box center [711, 293] width 251 height 34
paste textarea "**********"
type textarea "**********"
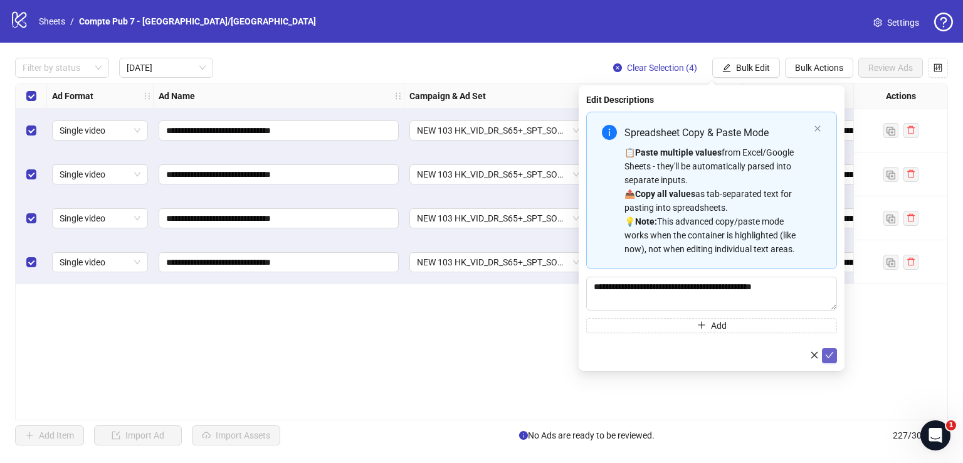
click at [829, 352] on icon "check" at bounding box center [829, 354] width 9 height 9
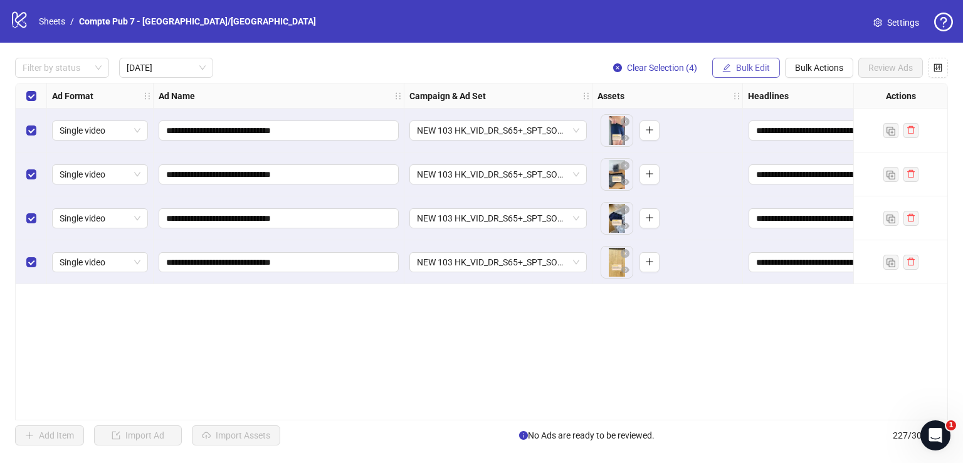
click at [740, 61] on button "Bulk Edit" at bounding box center [746, 68] width 68 height 20
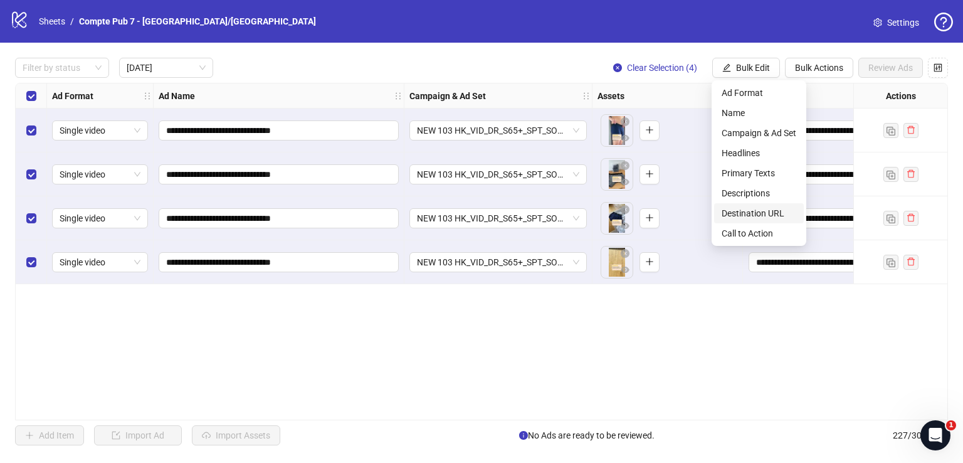
click at [748, 204] on li "Destination URL" at bounding box center [759, 213] width 90 height 20
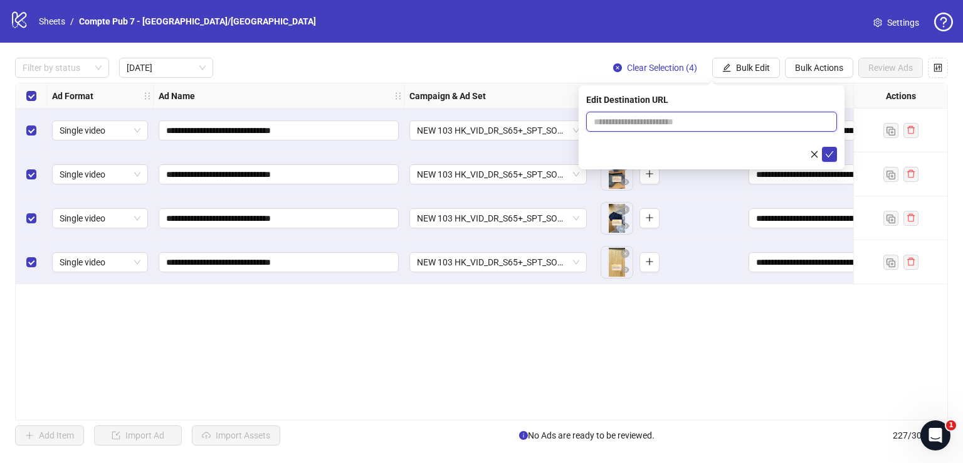
click at [662, 118] on input "text" at bounding box center [707, 122] width 226 height 14
paste input "**********"
type input "**********"
click at [829, 154] on icon "check" at bounding box center [829, 154] width 9 height 9
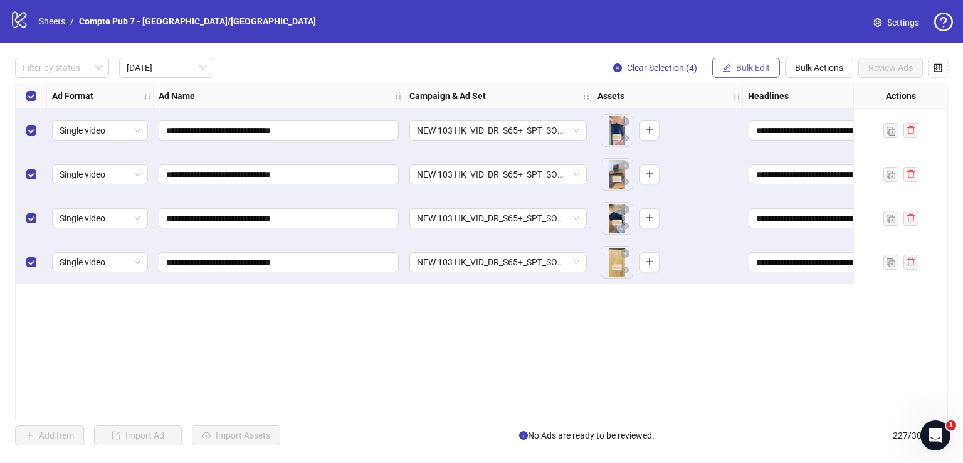
click at [746, 68] on span "Bulk Edit" at bounding box center [753, 68] width 34 height 10
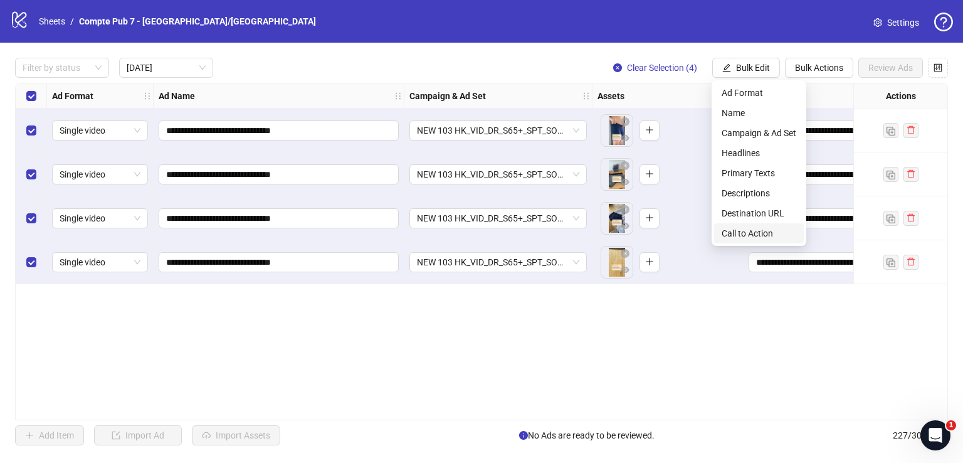
click at [770, 236] on span "Call to Action" at bounding box center [759, 233] width 75 height 14
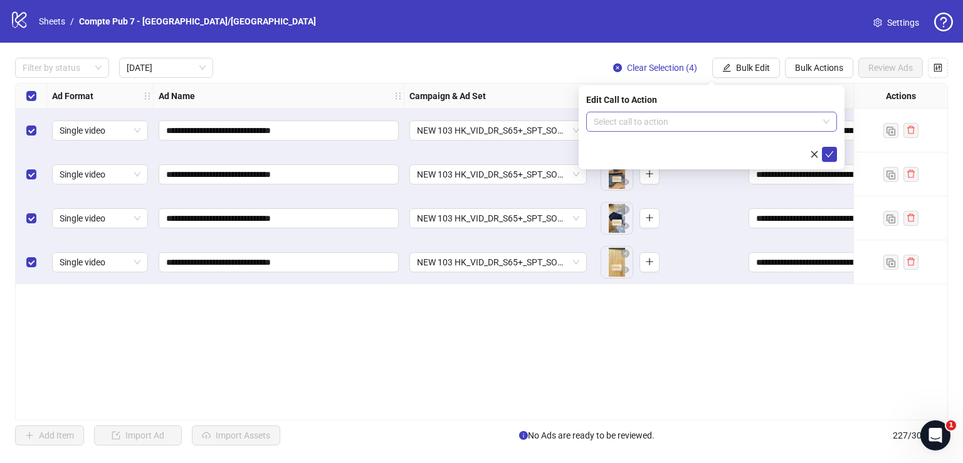
click at [690, 128] on input "search" at bounding box center [706, 121] width 224 height 19
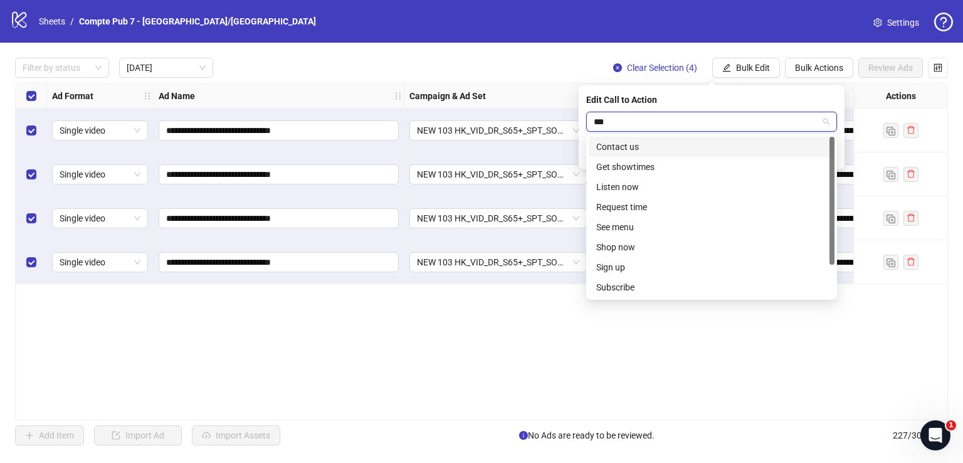
type input "****"
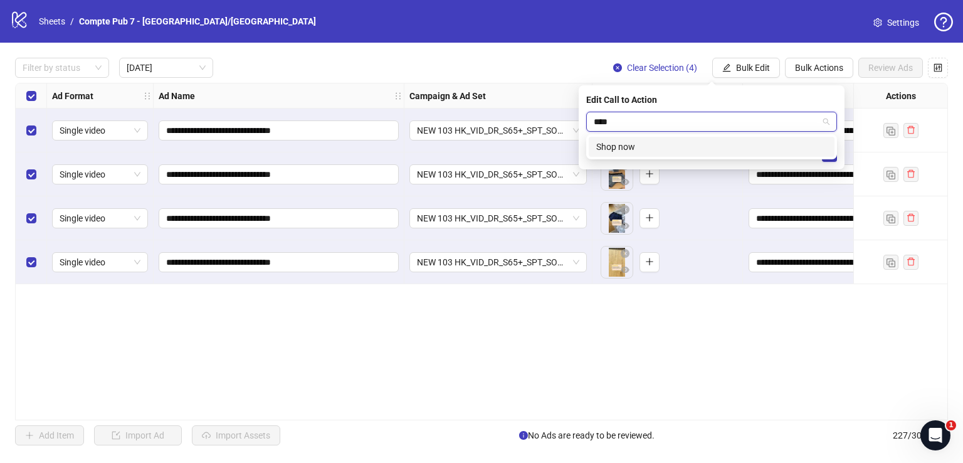
click at [699, 149] on div "Shop now" at bounding box center [711, 147] width 231 height 14
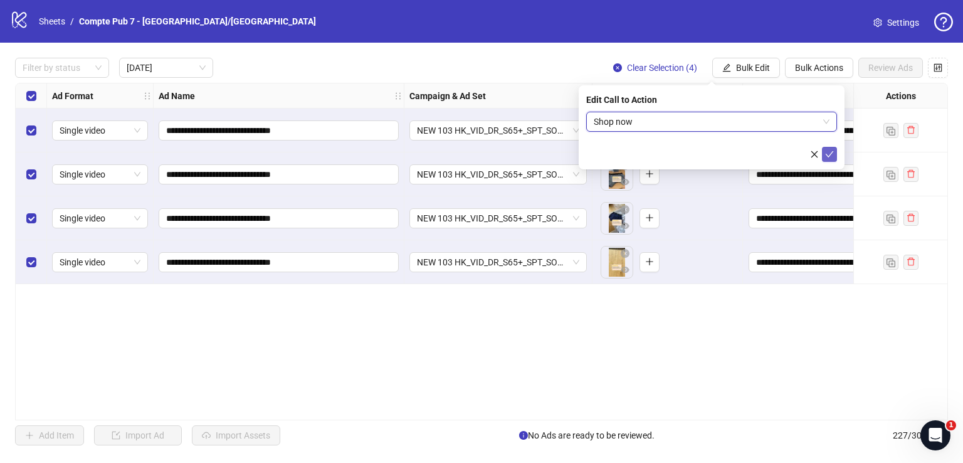
click at [830, 150] on icon "check" at bounding box center [829, 154] width 9 height 9
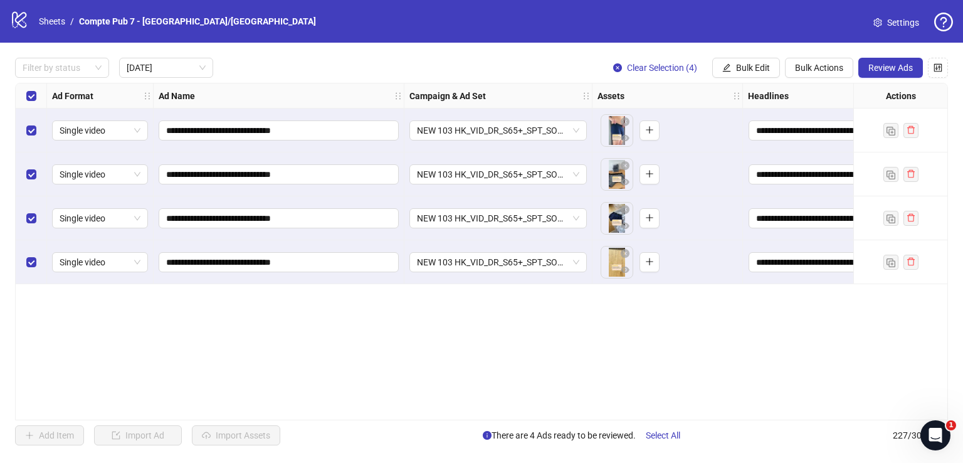
click at [895, 56] on div "**********" at bounding box center [481, 251] width 963 height 417
click at [893, 63] on span "Review Ads" at bounding box center [890, 68] width 45 height 10
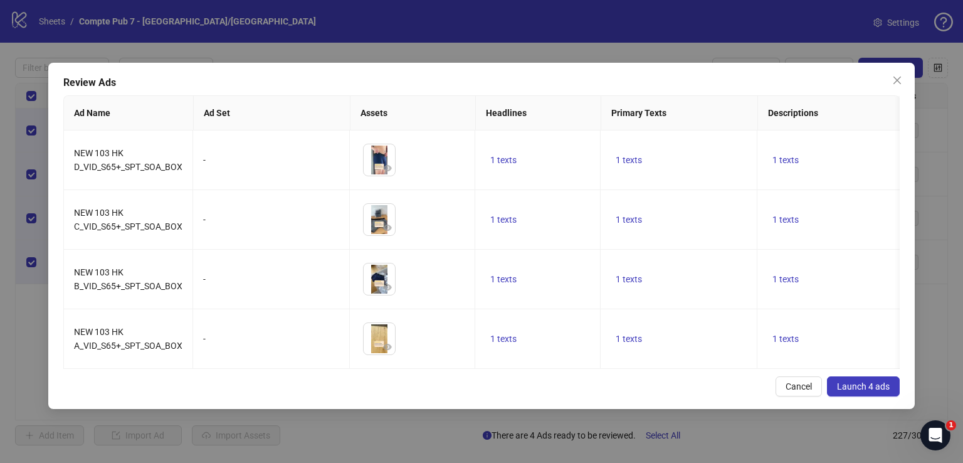
click at [860, 396] on button "Launch 4 ads" at bounding box center [863, 386] width 73 height 20
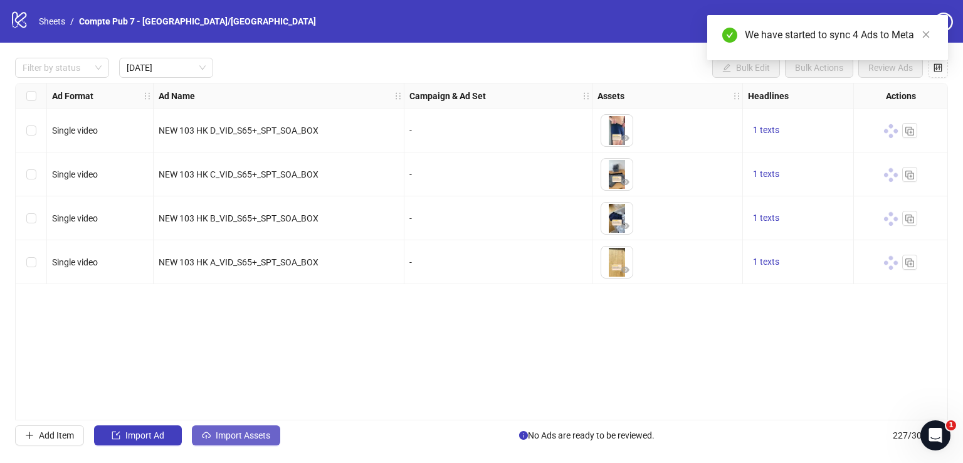
click at [249, 430] on span "Import Assets" at bounding box center [243, 435] width 55 height 10
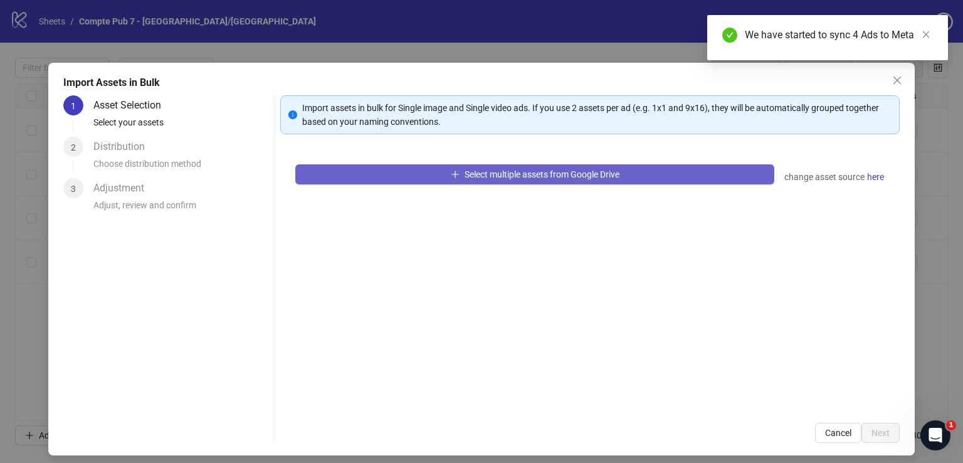
click at [479, 164] on button "Select multiple assets from Google Drive" at bounding box center [534, 174] width 479 height 20
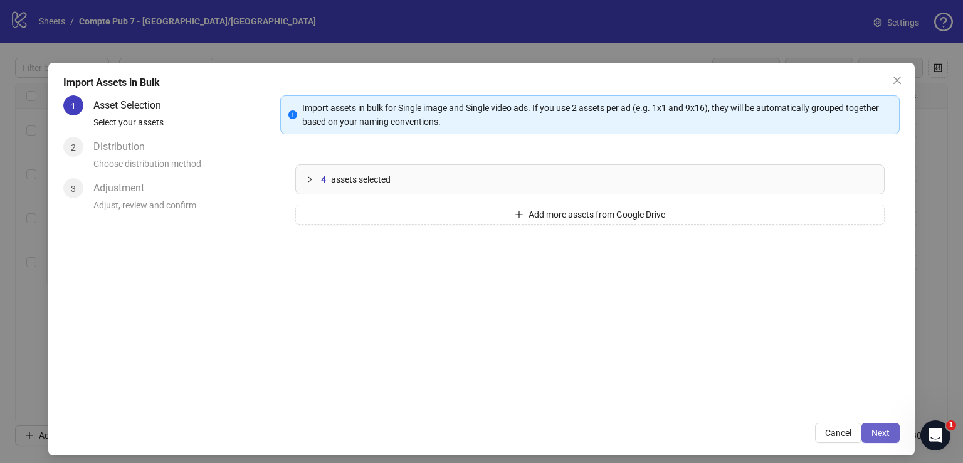
click at [875, 433] on span "Next" at bounding box center [880, 433] width 18 height 10
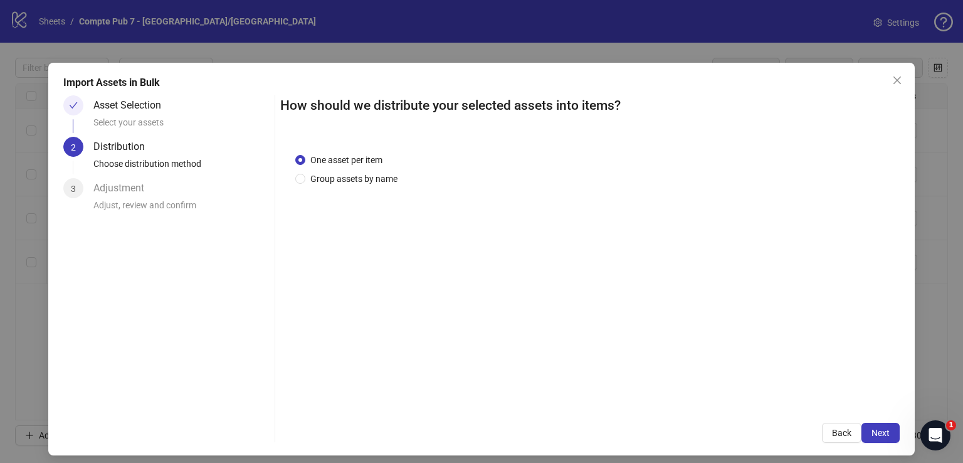
click at [875, 433] on span "Next" at bounding box center [880, 433] width 18 height 10
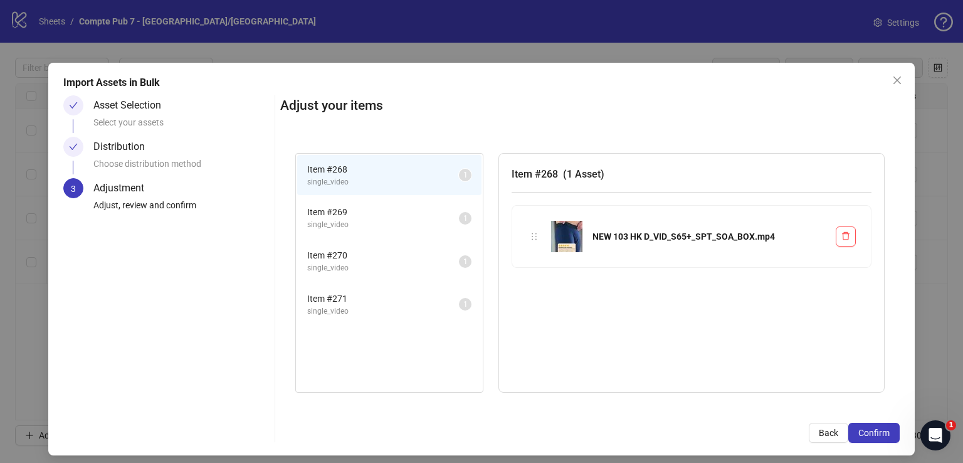
click at [875, 433] on span "Confirm" at bounding box center [873, 433] width 31 height 10
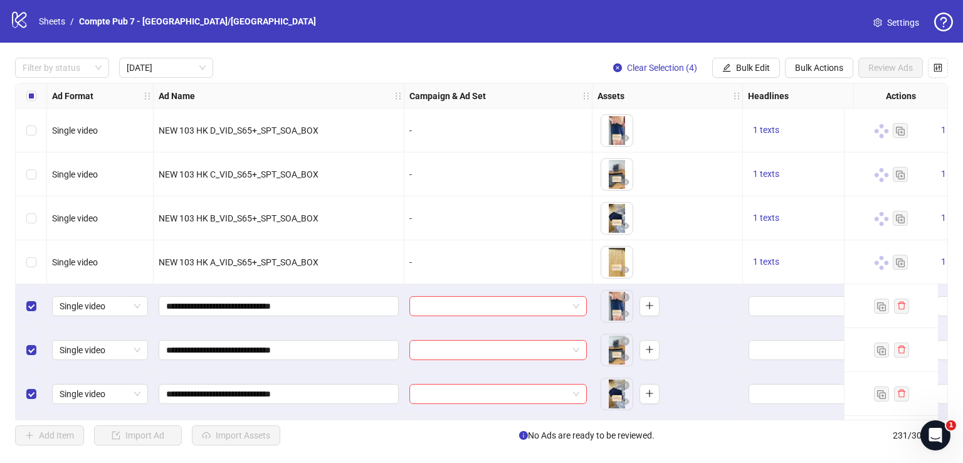
scroll to position [45, 0]
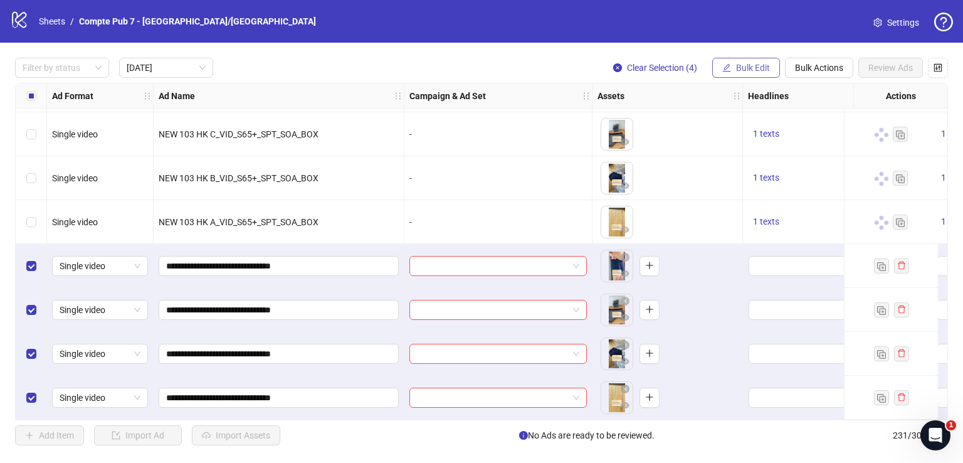
click at [769, 68] on button "Bulk Edit" at bounding box center [746, 68] width 68 height 20
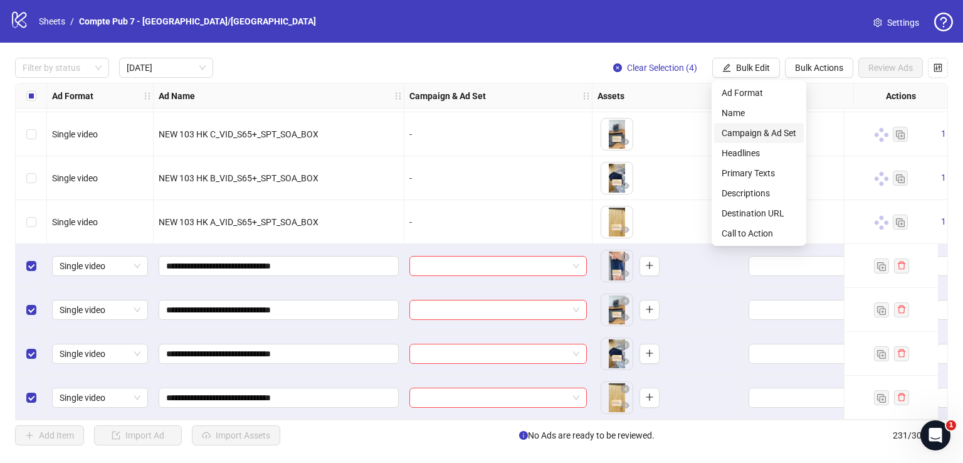
click at [772, 129] on span "Campaign & Ad Set" at bounding box center [759, 133] width 75 height 14
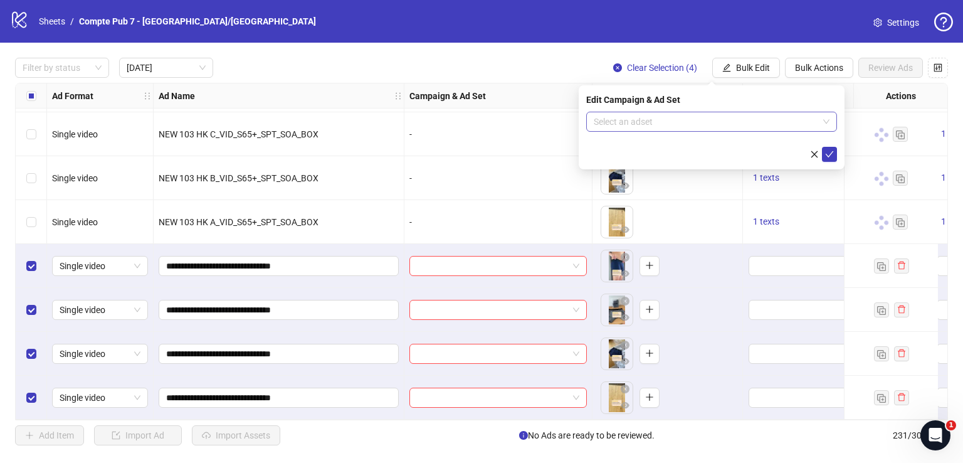
click at [651, 118] on input "search" at bounding box center [706, 121] width 224 height 19
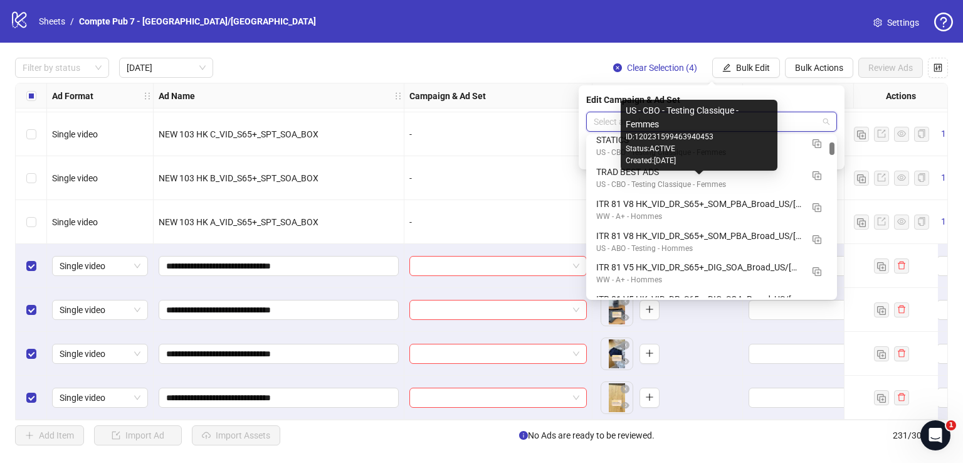
scroll to position [361, 0]
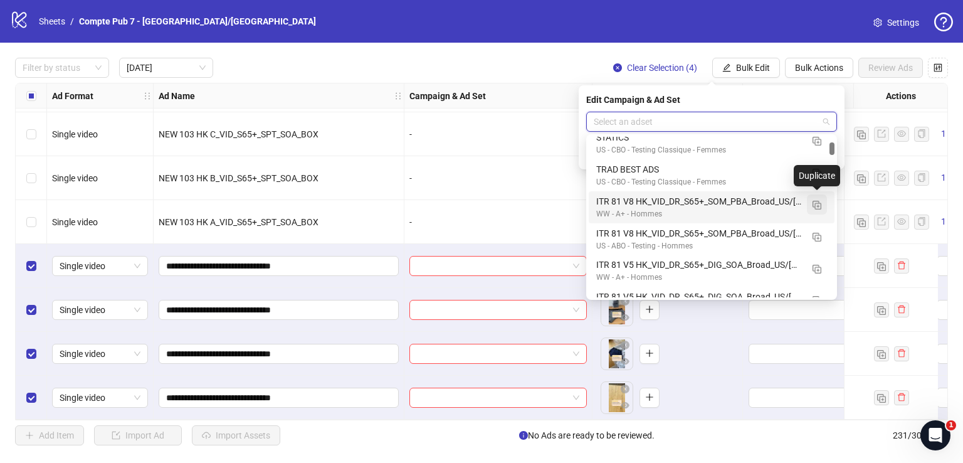
click at [819, 205] on img "button" at bounding box center [816, 205] width 9 height 9
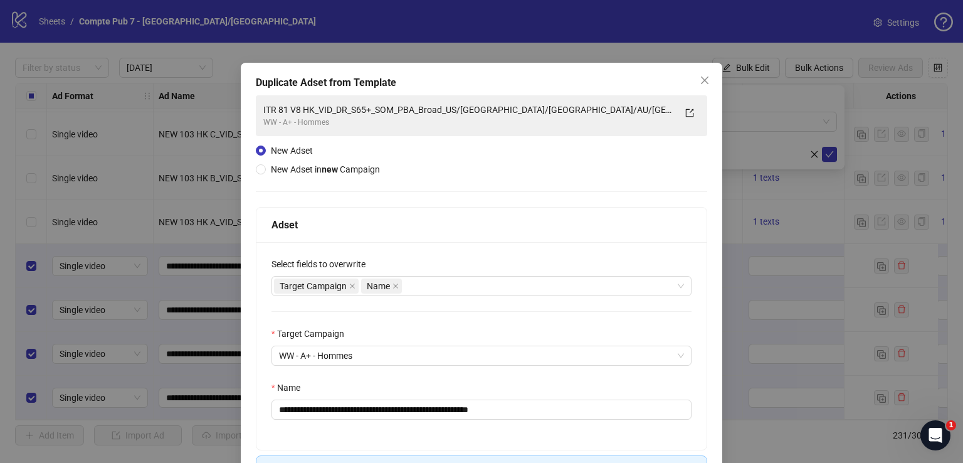
scroll to position [86, 0]
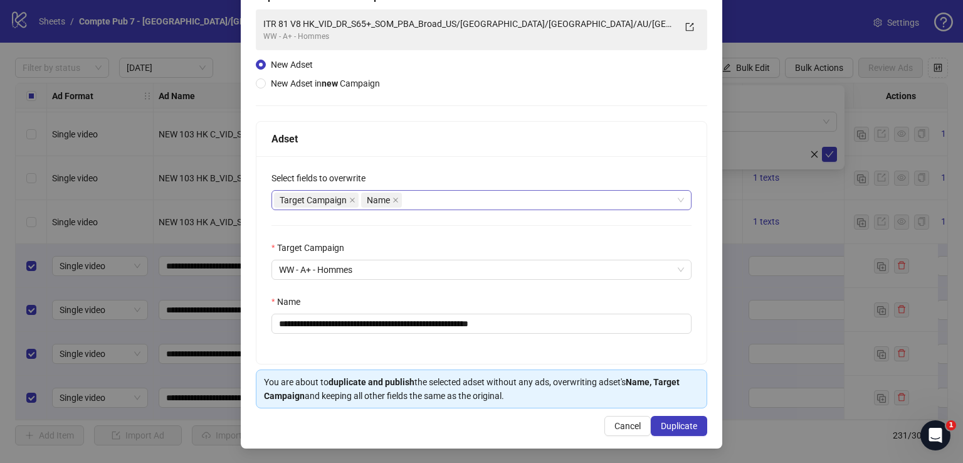
click at [464, 191] on div "Target Campaign Name" at bounding box center [475, 200] width 402 height 18
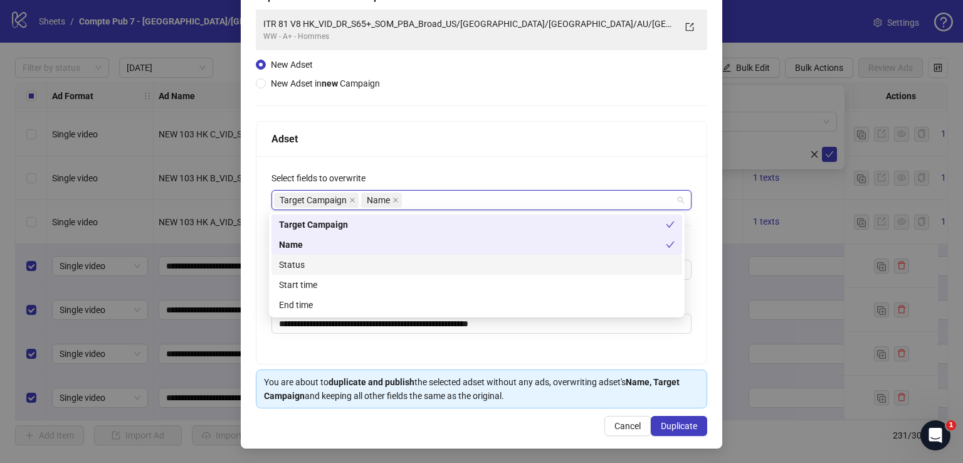
click at [433, 269] on div "Status" at bounding box center [477, 265] width 396 height 14
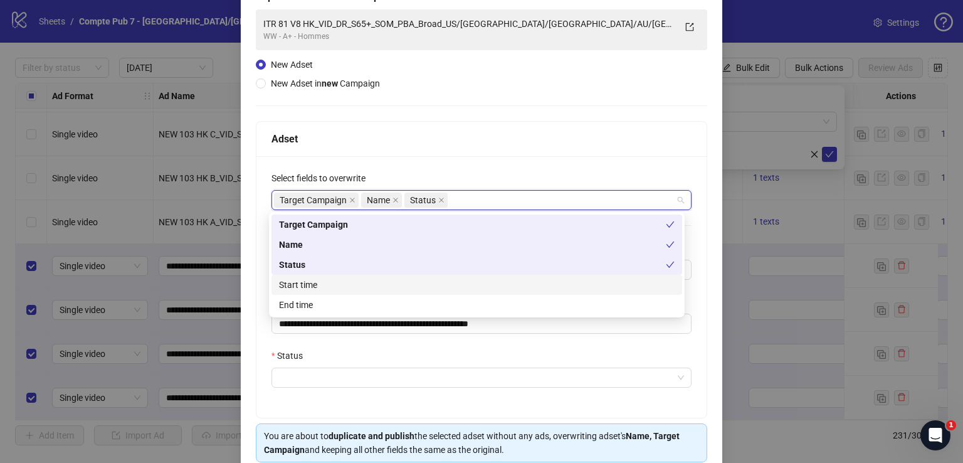
click at [439, 287] on div "Start time" at bounding box center [477, 285] width 396 height 14
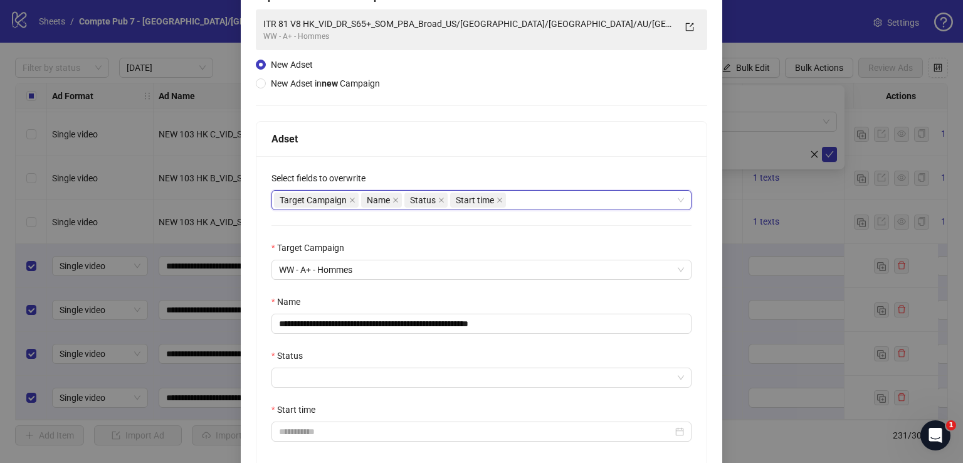
click at [474, 148] on div "Adset" at bounding box center [481, 139] width 450 height 35
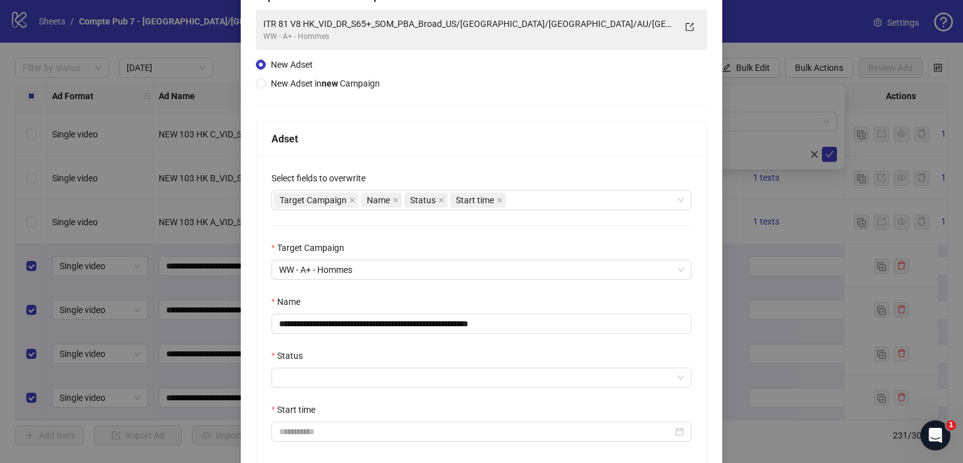
scroll to position [194, 0]
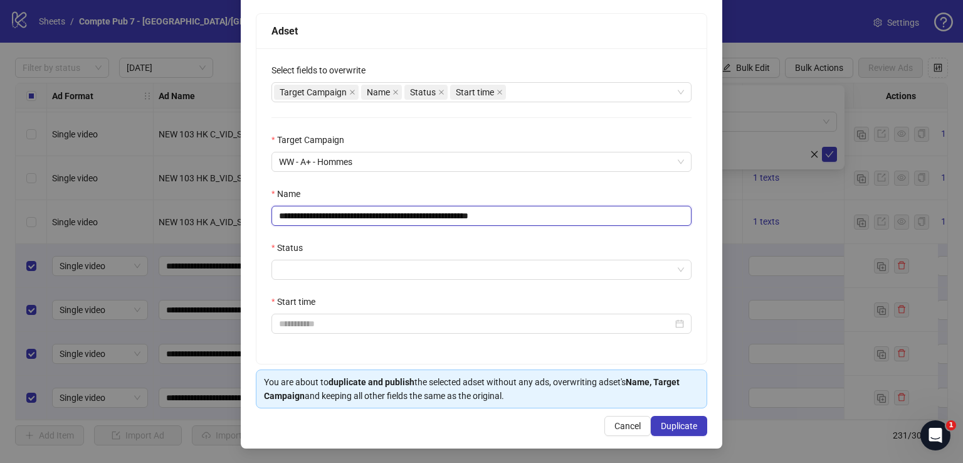
click at [439, 211] on input "**********" at bounding box center [481, 216] width 420 height 20
paste input "text"
type input "**********"
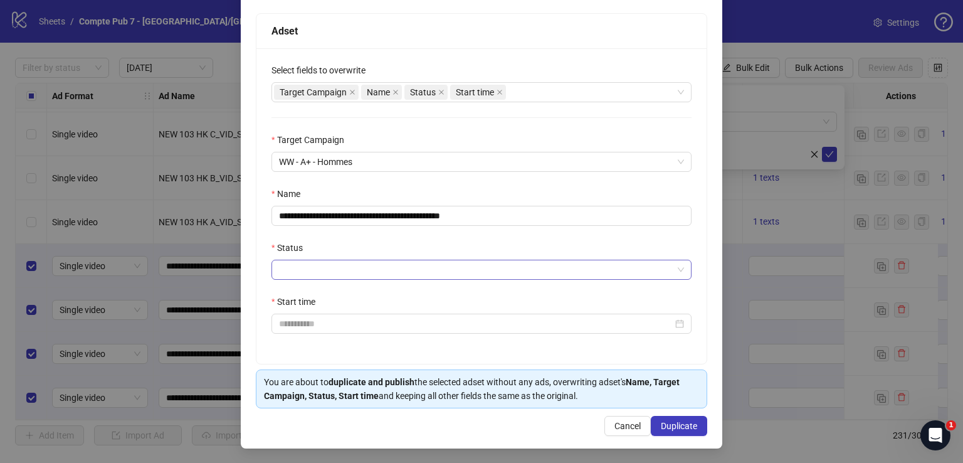
click at [346, 267] on input "Status" at bounding box center [476, 269] width 394 height 19
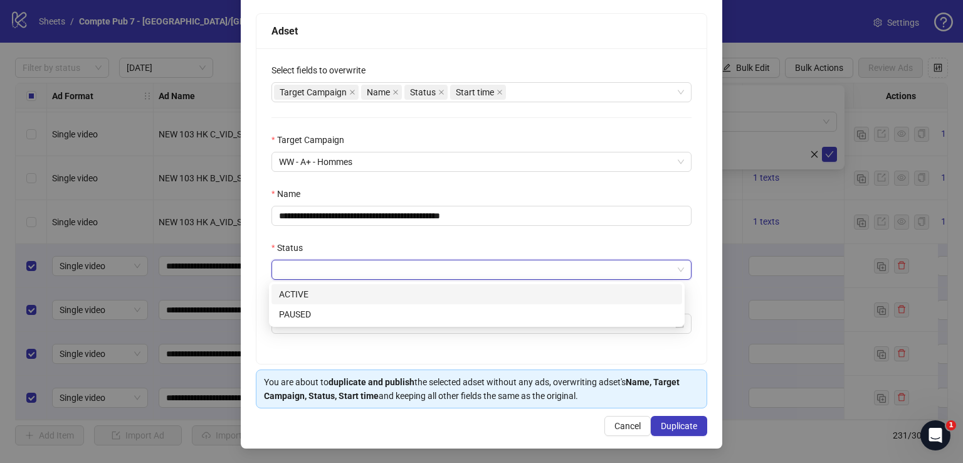
click at [335, 292] on div "ACTIVE" at bounding box center [477, 294] width 396 height 14
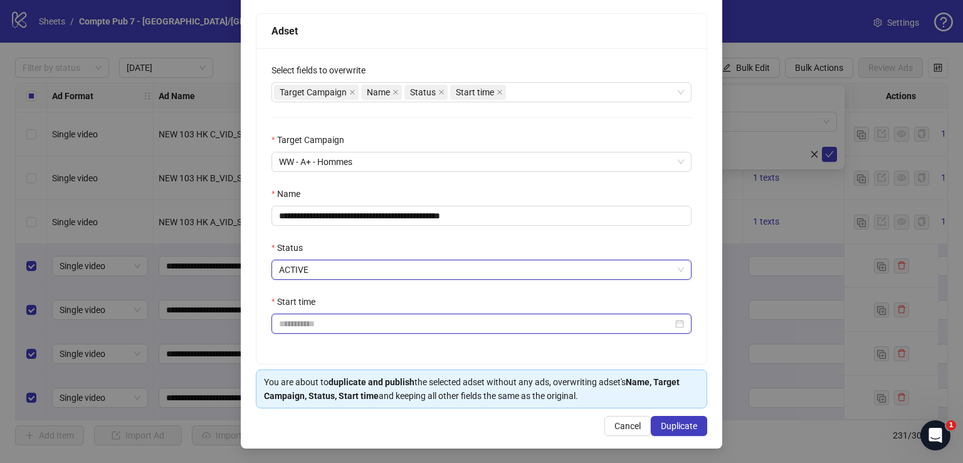
click at [334, 321] on input "Start time" at bounding box center [476, 324] width 394 height 14
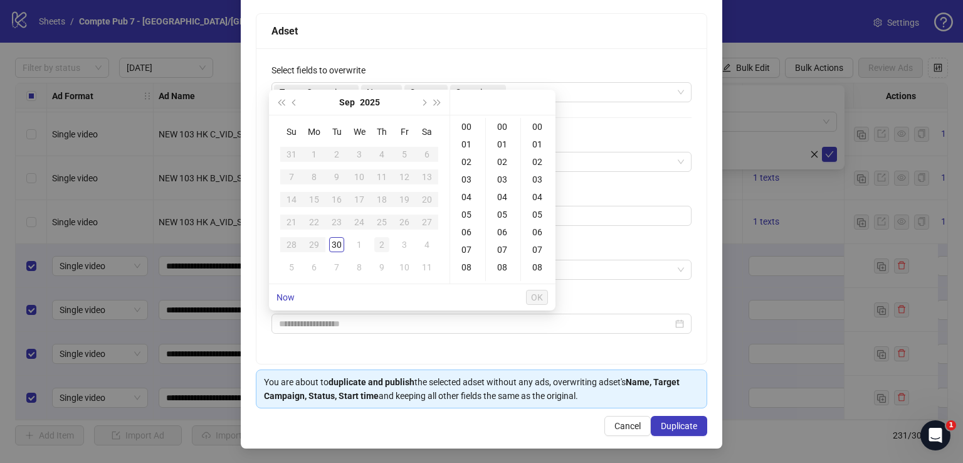
click at [378, 239] on div "2" at bounding box center [381, 244] width 15 height 15
click at [470, 241] on div "12" at bounding box center [468, 243] width 30 height 18
type input "**********"
click at [540, 293] on span "OK" at bounding box center [537, 297] width 12 height 10
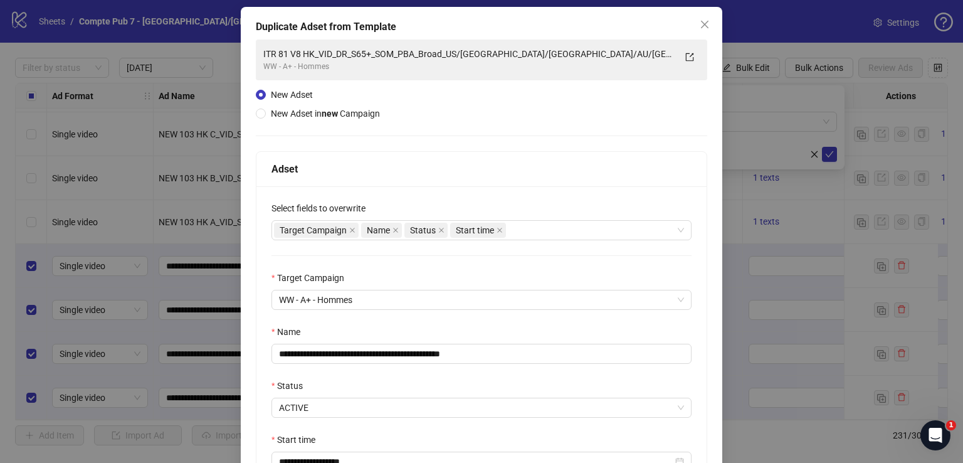
scroll to position [194, 0]
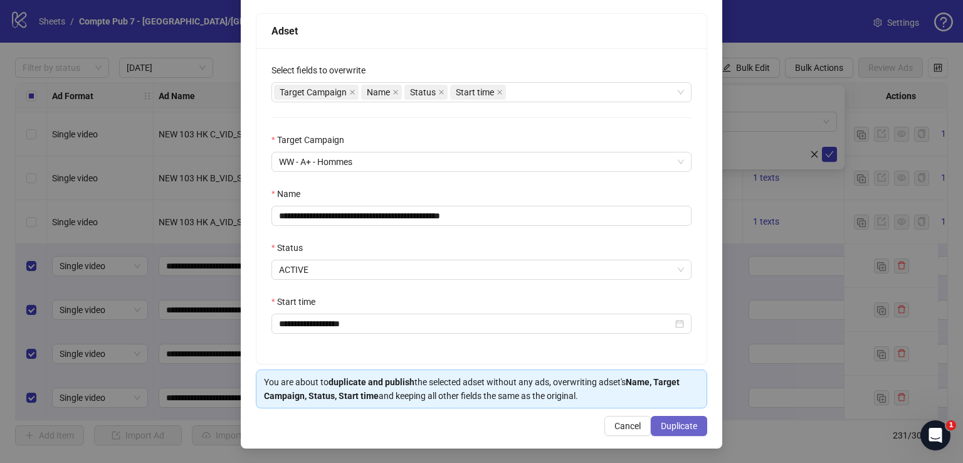
click at [676, 428] on span "Duplicate" at bounding box center [679, 426] width 36 height 10
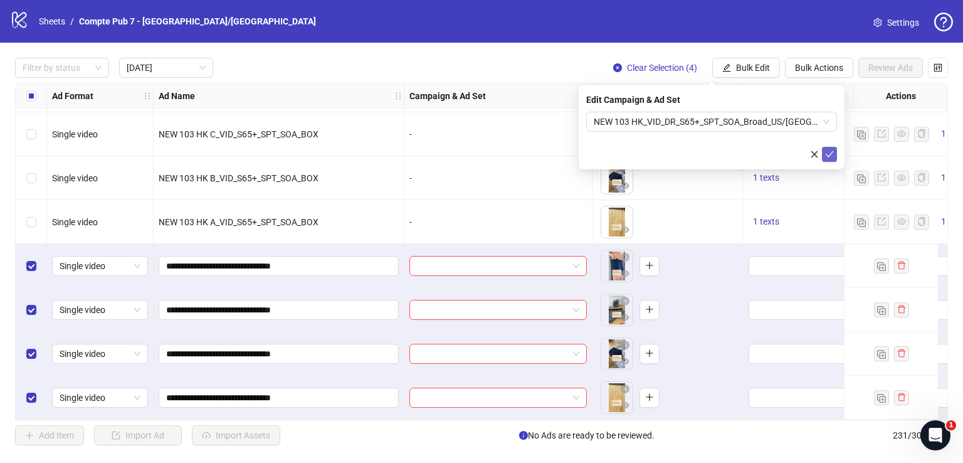
click at [832, 151] on icon "check" at bounding box center [829, 154] width 9 height 9
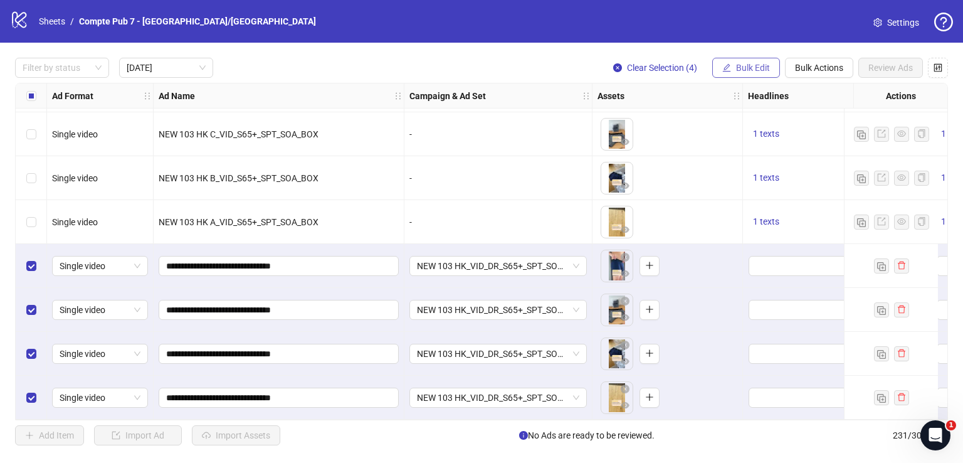
click at [752, 70] on span "Bulk Edit" at bounding box center [753, 68] width 34 height 10
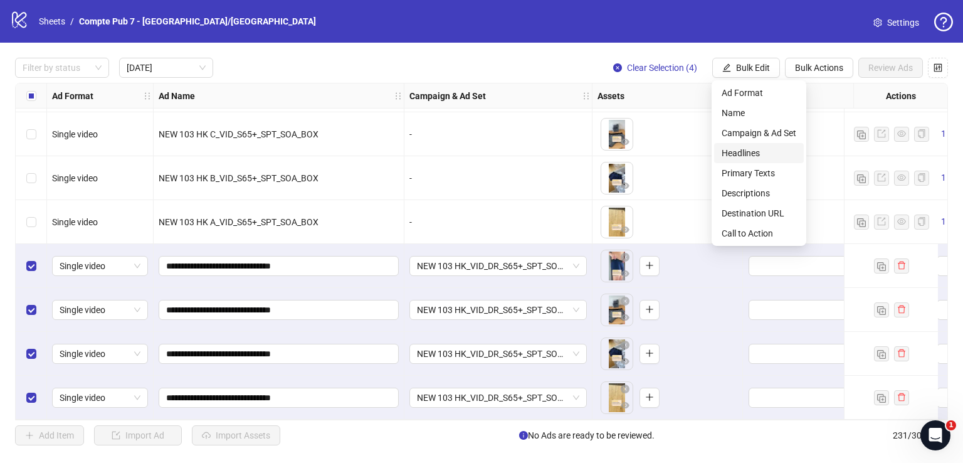
click at [769, 148] on span "Headlines" at bounding box center [759, 153] width 75 height 14
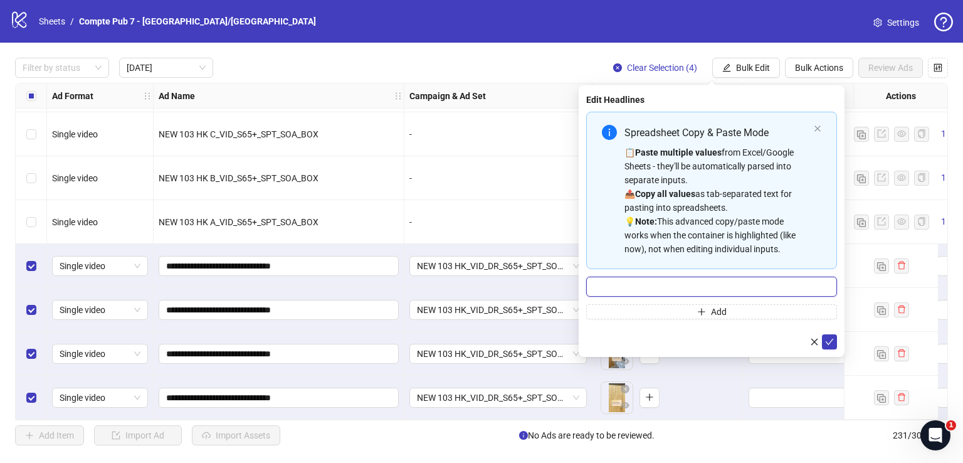
click at [674, 281] on input "Multi-input container - paste or copy values" at bounding box center [711, 286] width 251 height 20
paste input "**********"
type input "**********"
click at [831, 338] on icon "check" at bounding box center [829, 341] width 9 height 9
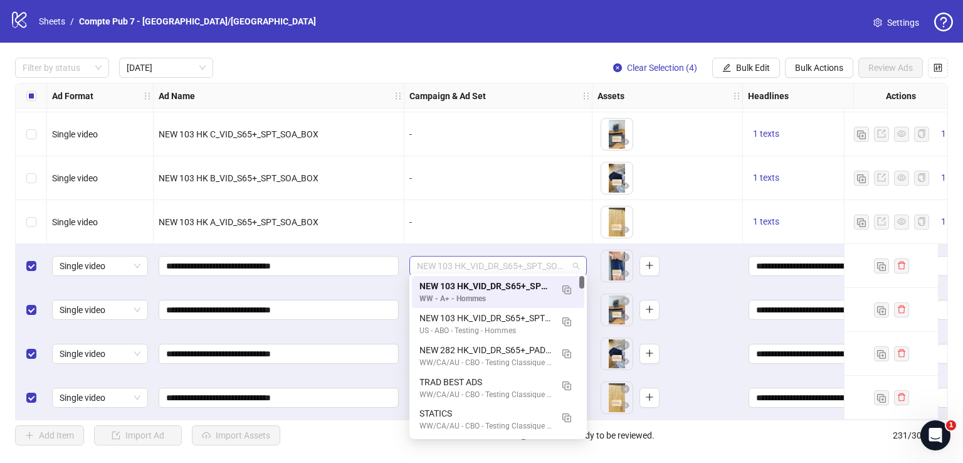
click at [535, 264] on span "NEW 103 HK_VID_DR_S65+_SPT_SOA_Broad_US/[GEOGRAPHIC_DATA]/[GEOGRAPHIC_DATA]/AU/…" at bounding box center [498, 265] width 162 height 19
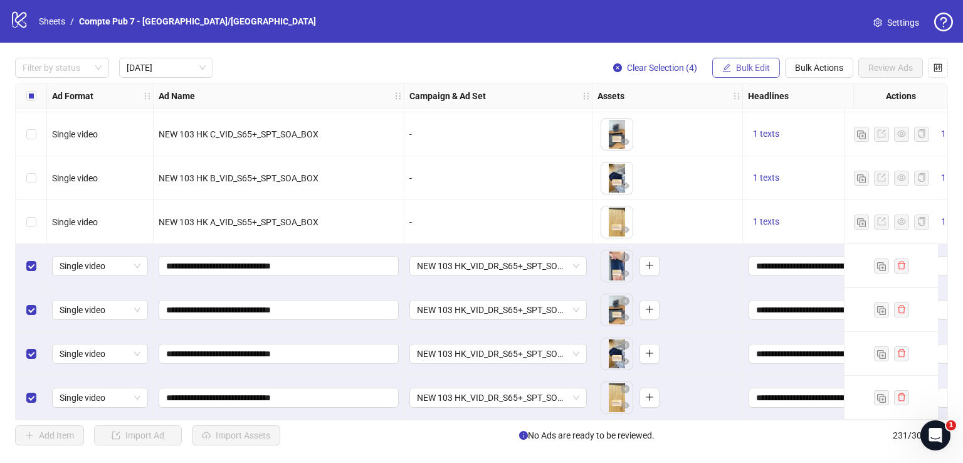
click at [761, 69] on span "Bulk Edit" at bounding box center [753, 68] width 34 height 10
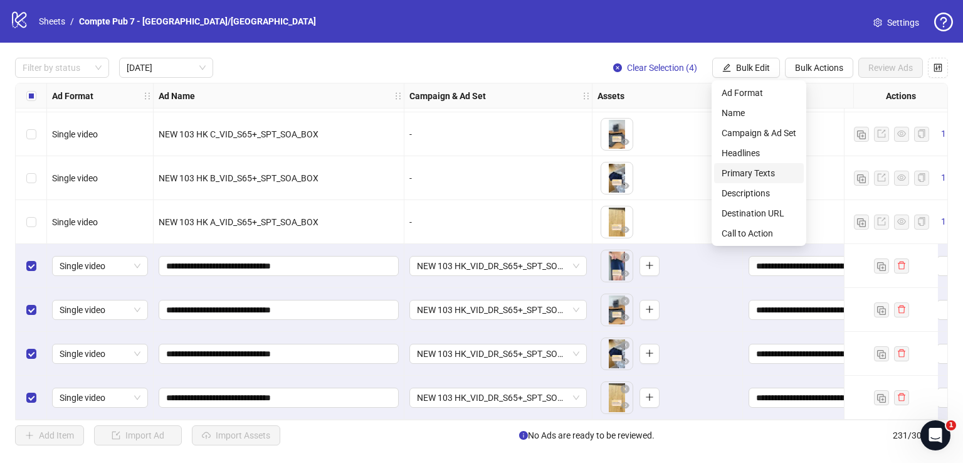
click at [769, 176] on span "Primary Texts" at bounding box center [759, 173] width 75 height 14
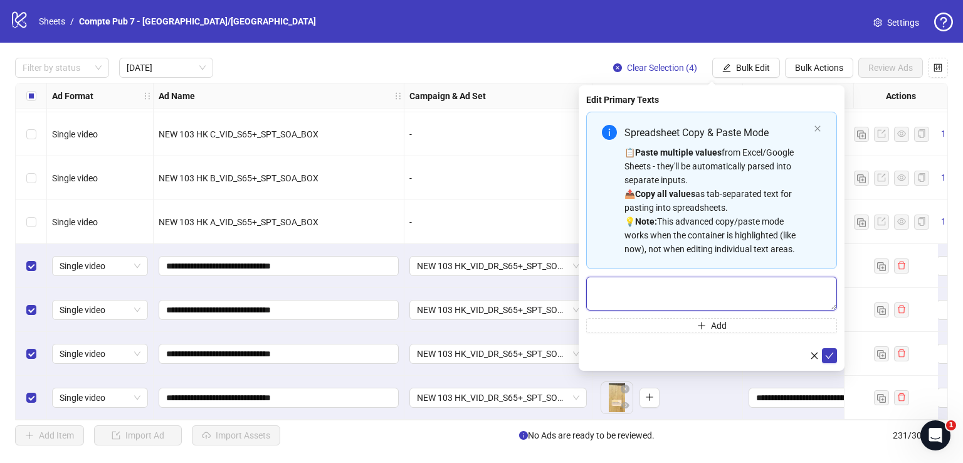
click at [670, 292] on textarea "Multi-text input container - paste or copy values" at bounding box center [711, 293] width 251 height 34
paste textarea "**********"
type textarea "**********"
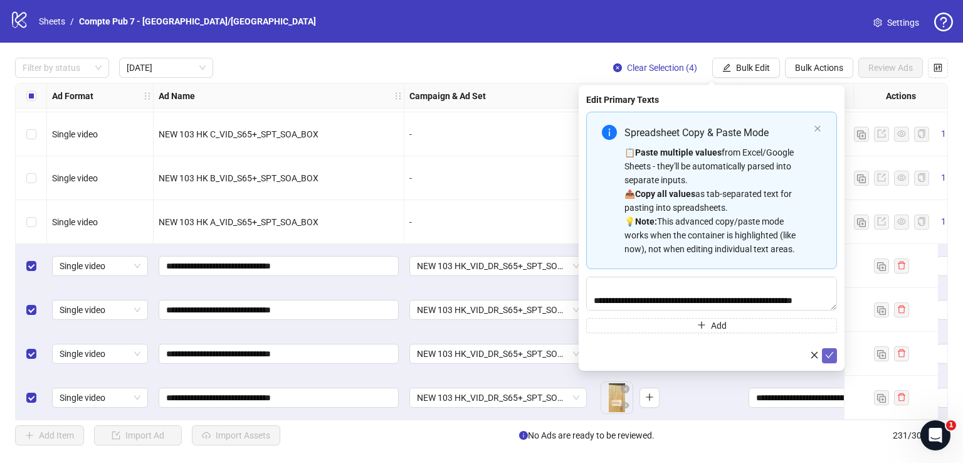
click at [825, 354] on button "submit" at bounding box center [829, 355] width 15 height 15
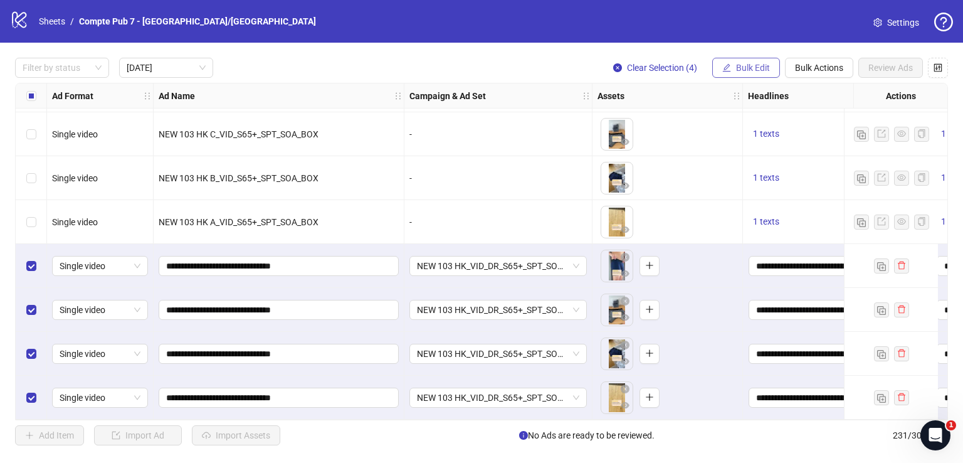
click at [752, 60] on button "Bulk Edit" at bounding box center [746, 68] width 68 height 20
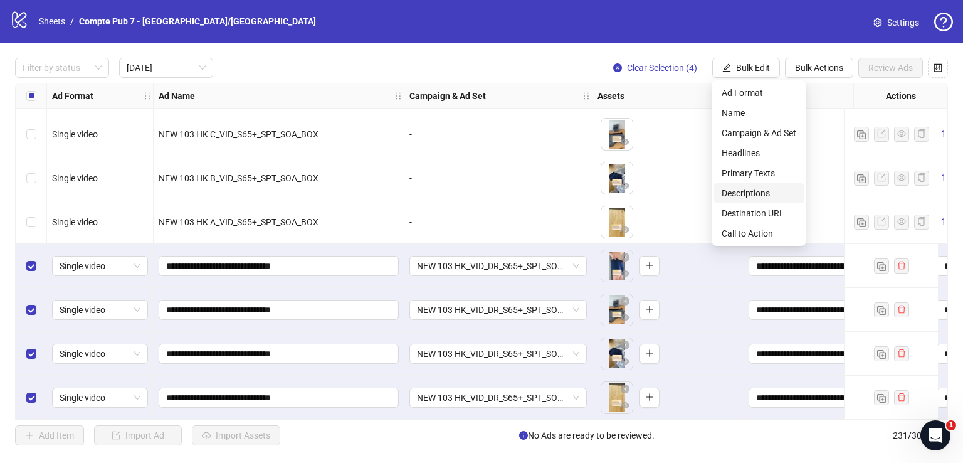
click at [767, 190] on span "Descriptions" at bounding box center [759, 193] width 75 height 14
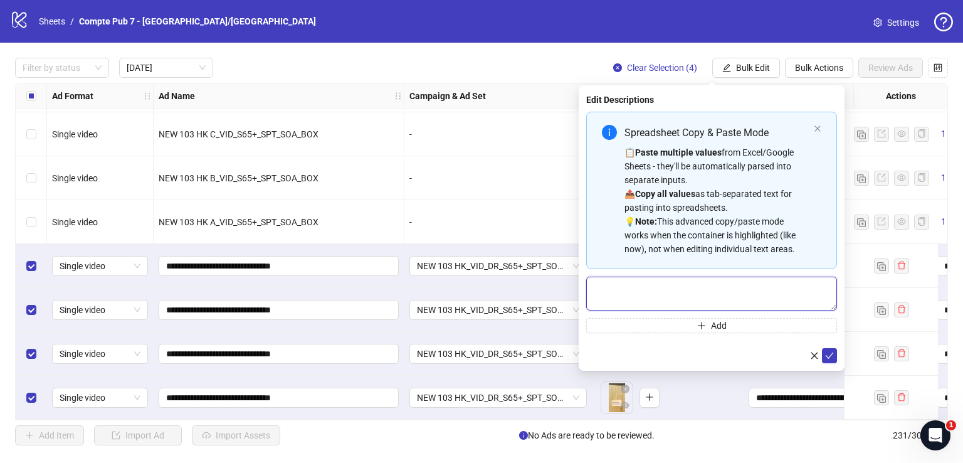
click at [722, 288] on textarea "Multi-text input container - paste or copy values" at bounding box center [711, 293] width 251 height 34
paste textarea "**********"
type textarea "**********"
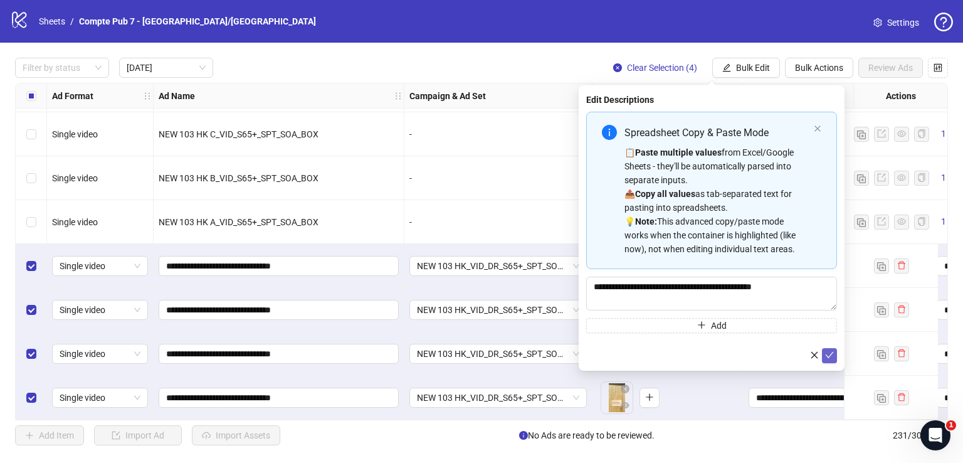
click at [830, 355] on icon "check" at bounding box center [830, 355] width 8 height 6
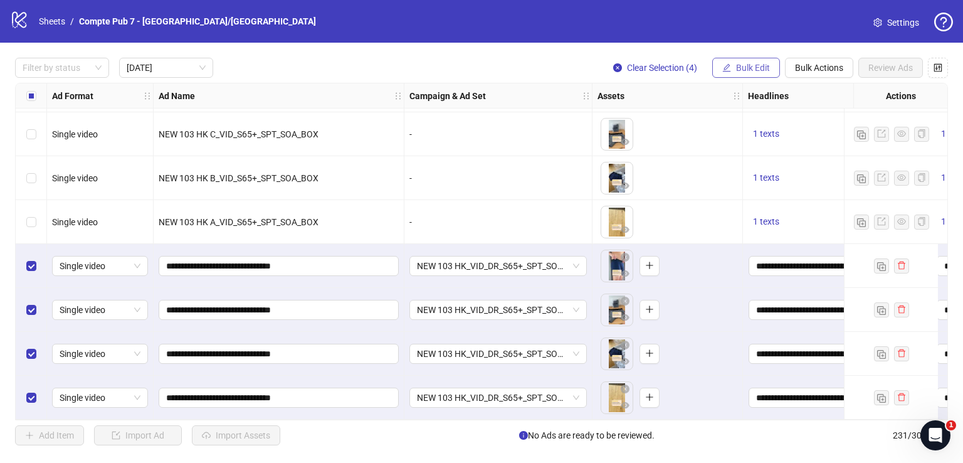
click at [740, 73] on button "Bulk Edit" at bounding box center [746, 68] width 68 height 20
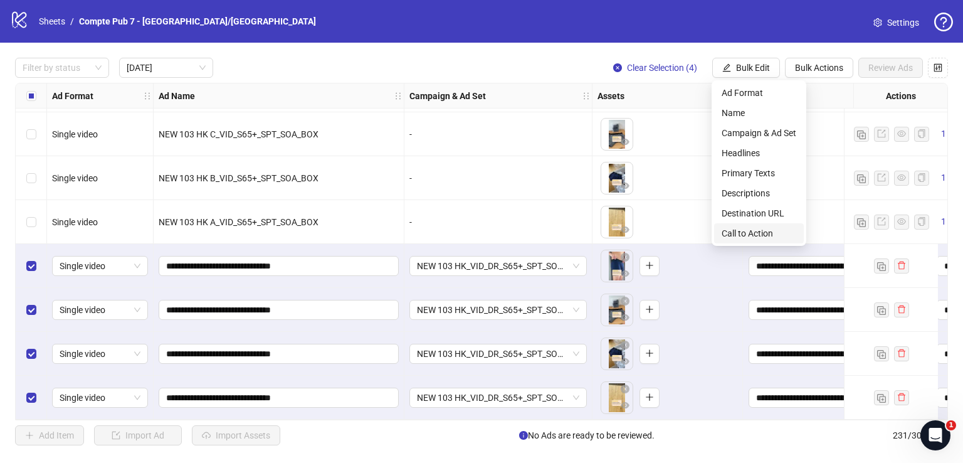
click at [725, 233] on span "Call to Action" at bounding box center [759, 233] width 75 height 14
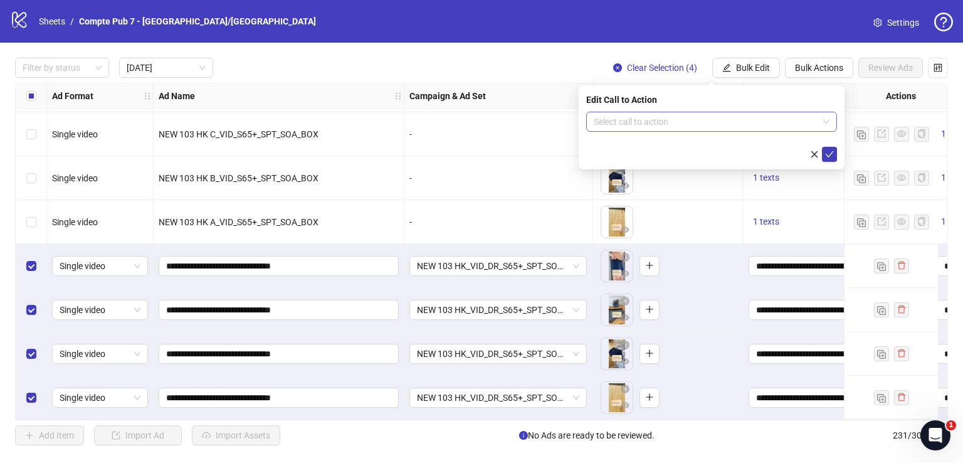
click at [668, 120] on input "search" at bounding box center [706, 121] width 224 height 19
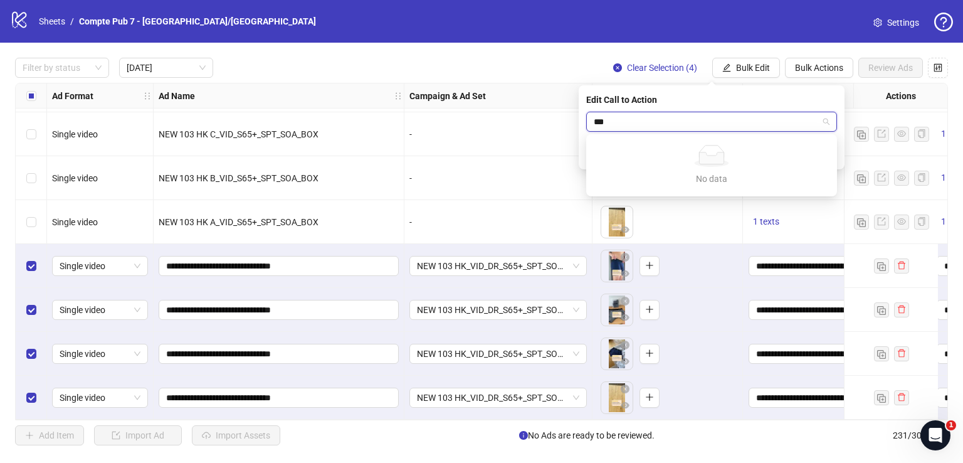
type input "****"
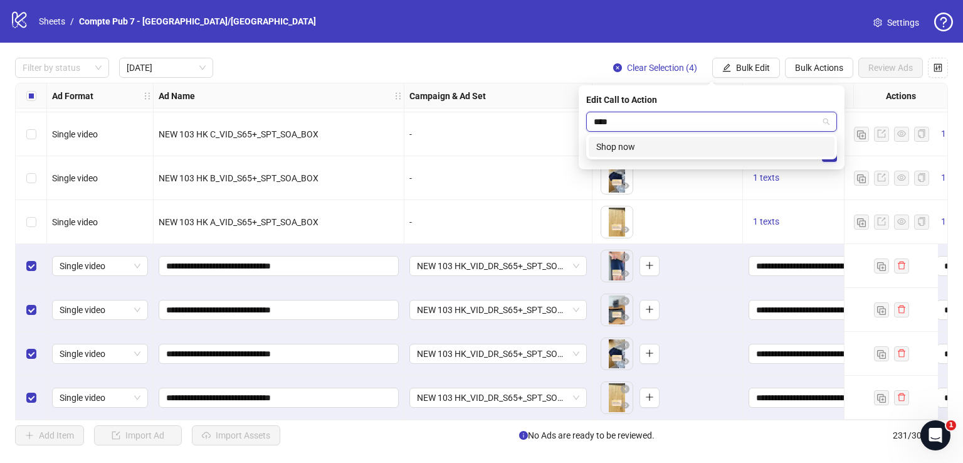
click at [687, 142] on div "Shop now" at bounding box center [711, 147] width 231 height 14
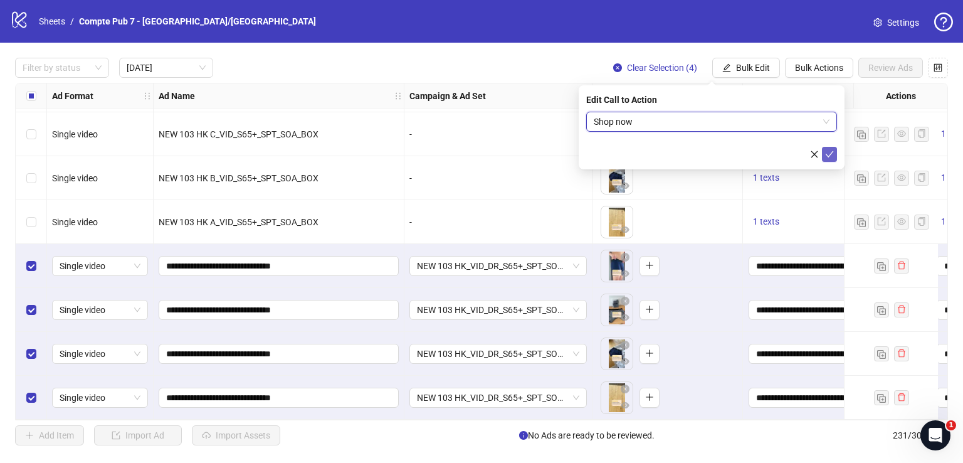
click at [831, 154] on icon "check" at bounding box center [830, 154] width 8 height 6
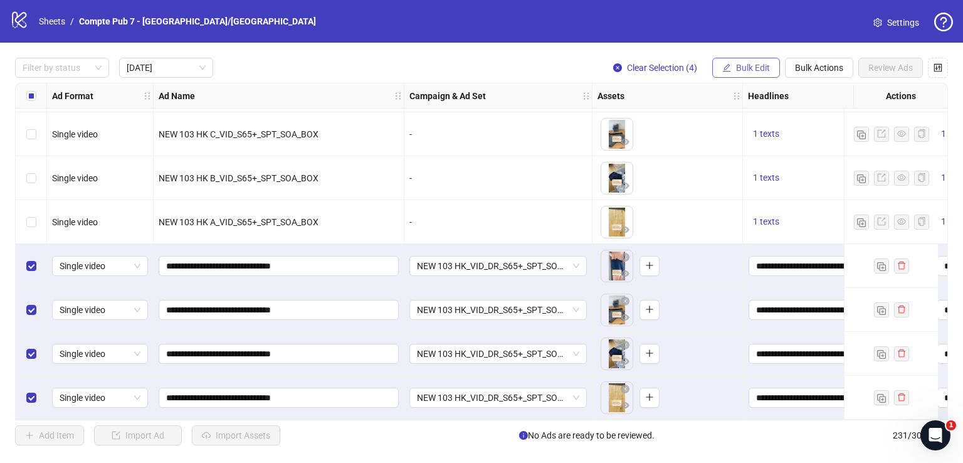
click at [750, 71] on span "Bulk Edit" at bounding box center [753, 68] width 34 height 10
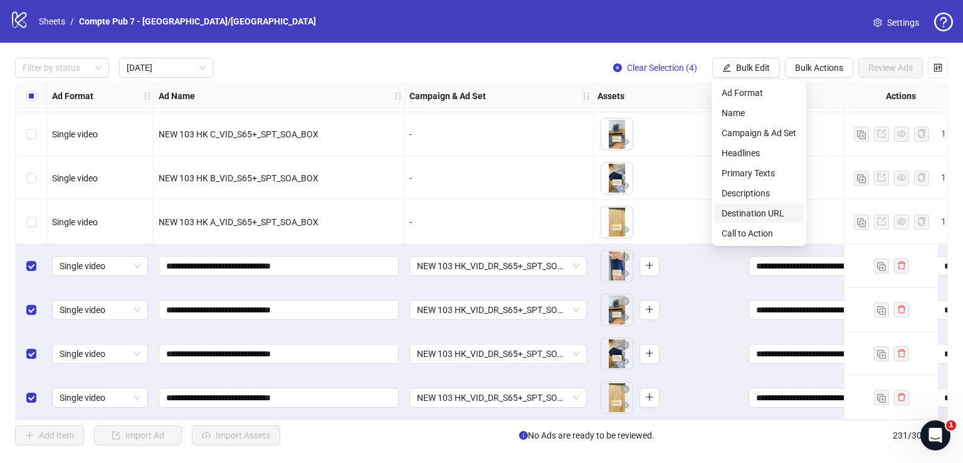
click at [745, 218] on span "Destination URL" at bounding box center [759, 213] width 75 height 14
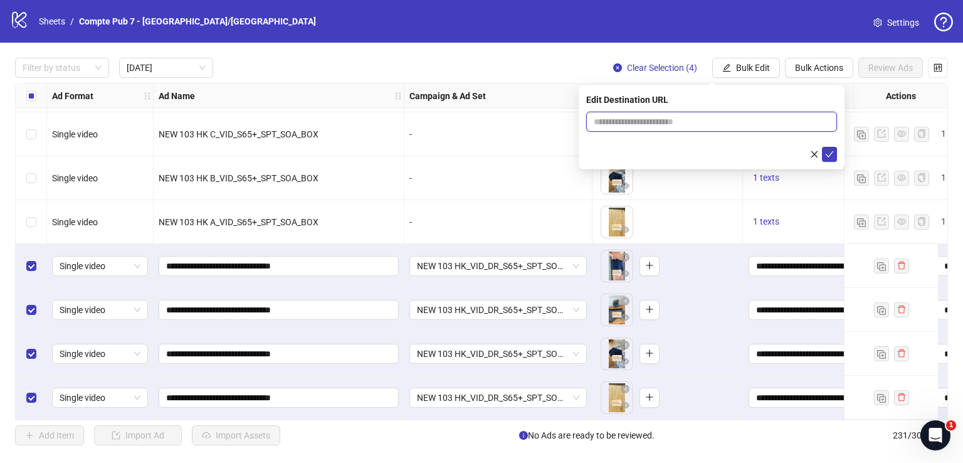
click at [695, 121] on input "text" at bounding box center [707, 122] width 226 height 14
paste input "**********"
type input "**********"
click at [826, 155] on icon "check" at bounding box center [829, 154] width 9 height 9
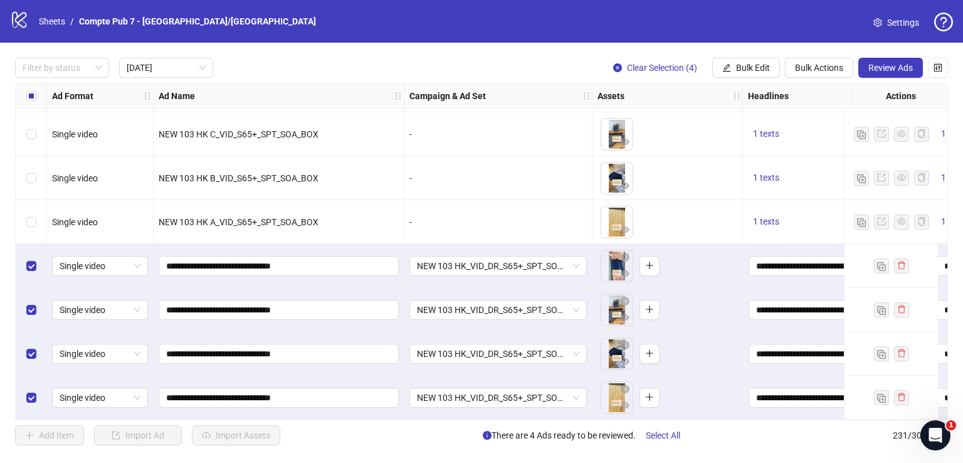
scroll to position [45, 559]
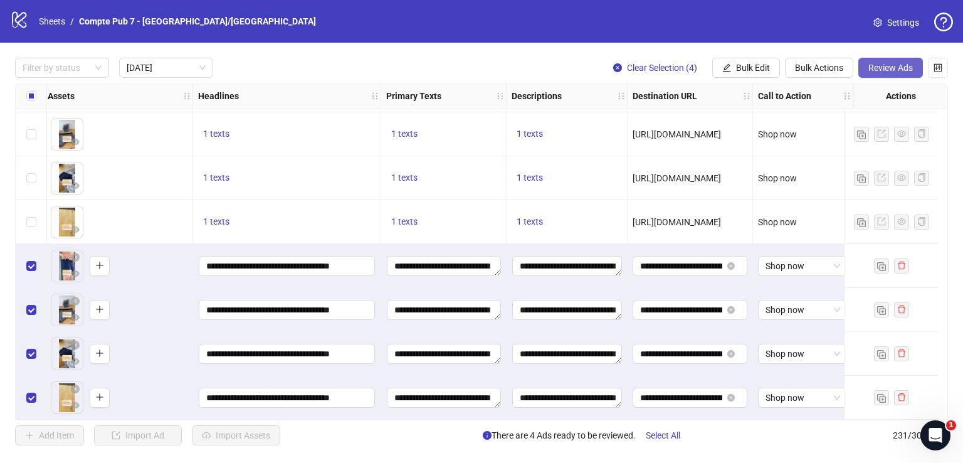
click at [873, 67] on span "Review Ads" at bounding box center [890, 68] width 45 height 10
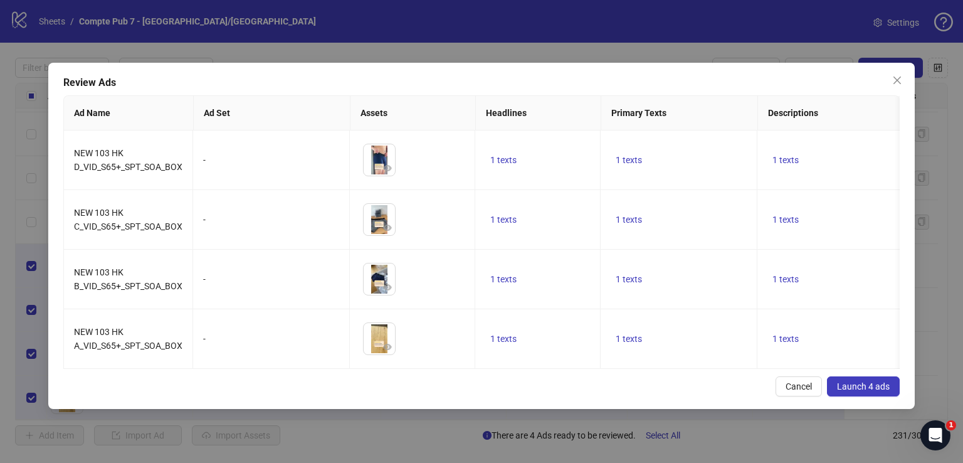
click at [866, 391] on span "Launch 4 ads" at bounding box center [863, 386] width 53 height 10
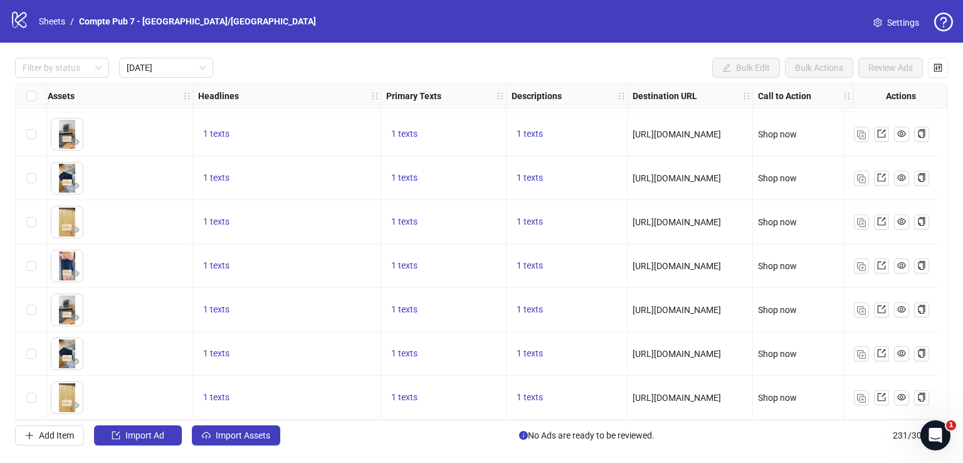
scroll to position [45, 0]
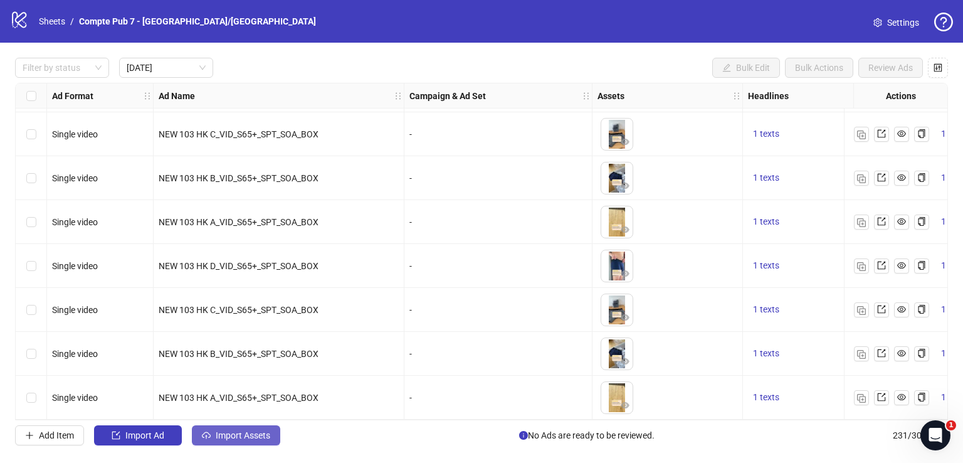
click at [241, 439] on button "Import Assets" at bounding box center [236, 435] width 88 height 20
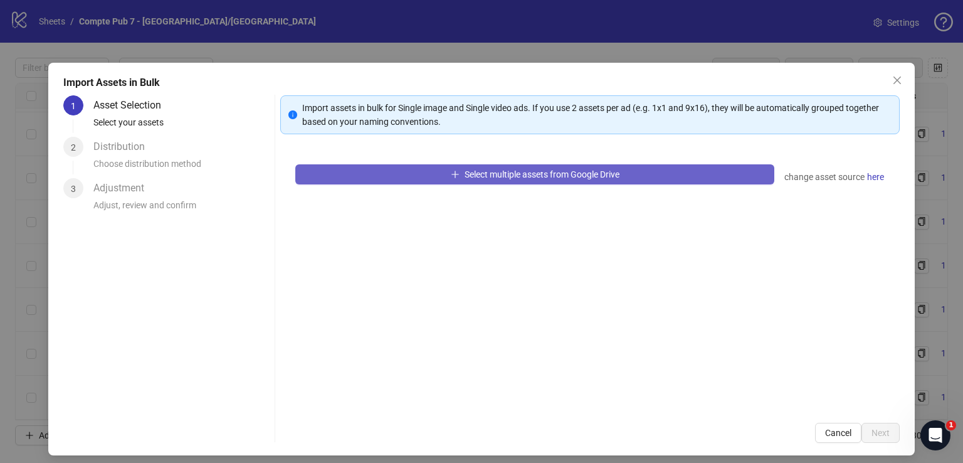
click at [447, 182] on button "Select multiple assets from Google Drive" at bounding box center [534, 174] width 479 height 20
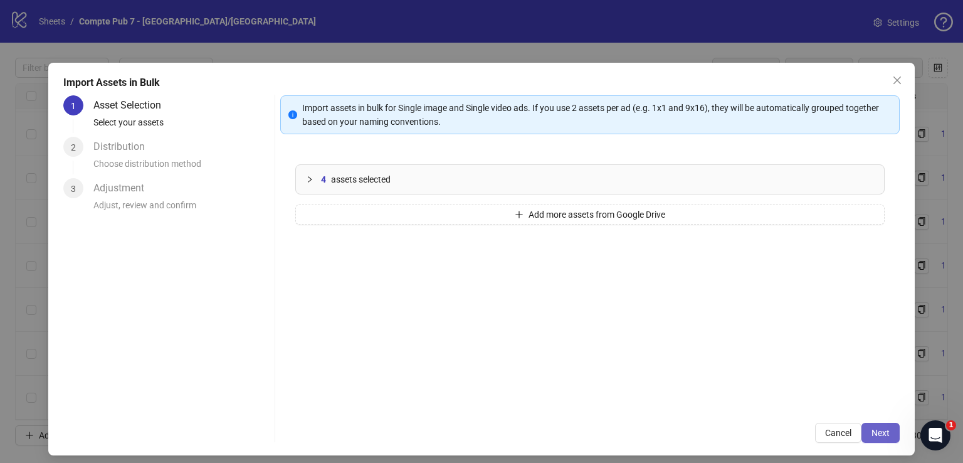
click at [871, 431] on span "Next" at bounding box center [880, 433] width 18 height 10
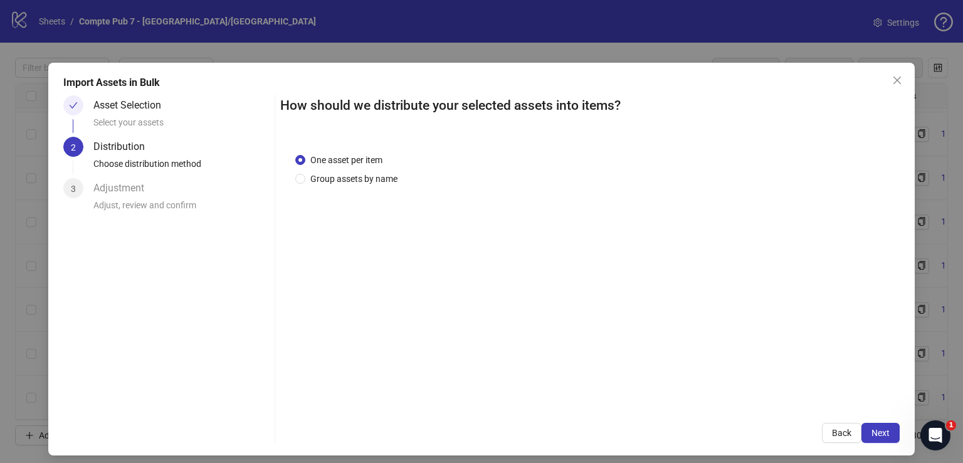
click at [871, 431] on span "Next" at bounding box center [880, 433] width 18 height 10
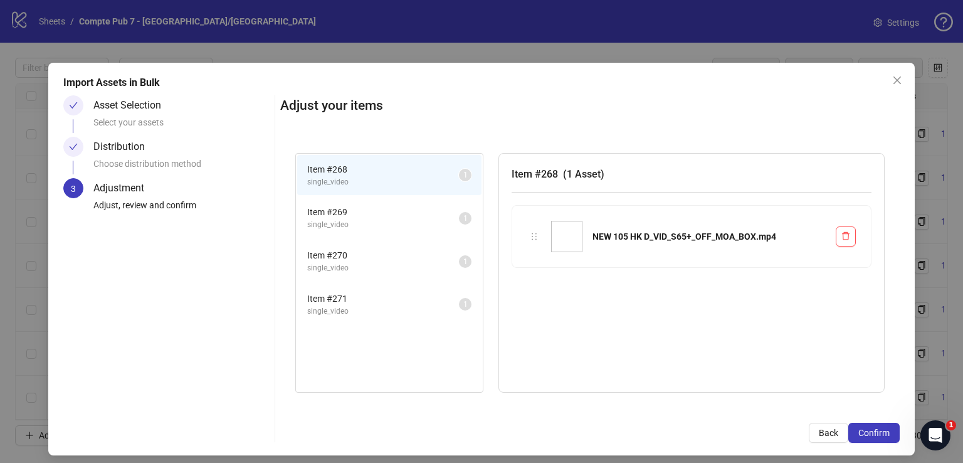
click at [870, 431] on span "Confirm" at bounding box center [873, 433] width 31 height 10
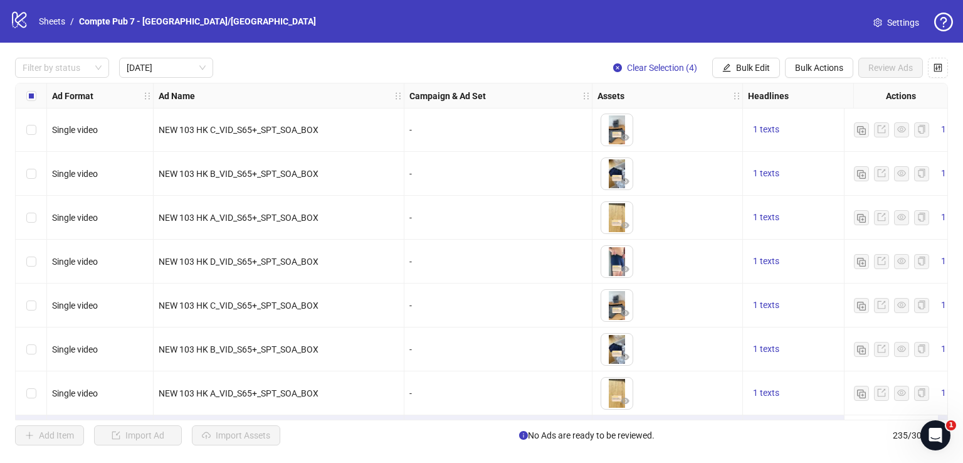
scroll to position [220, 0]
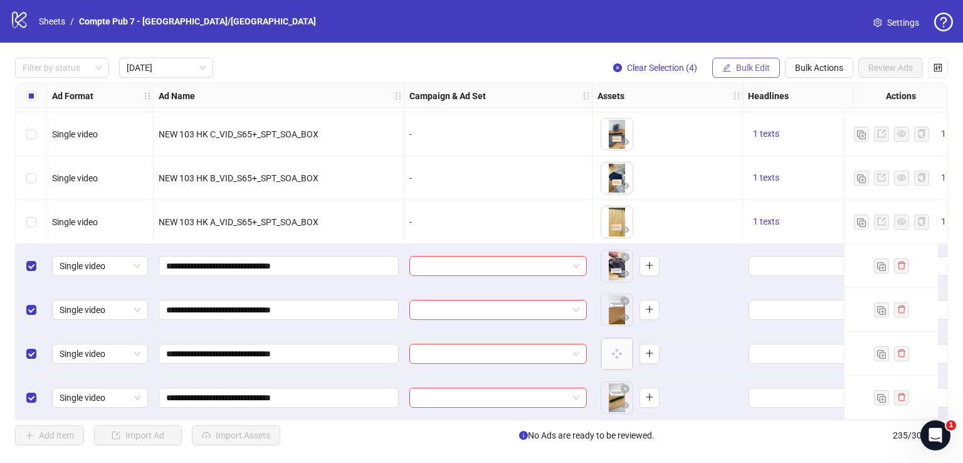
click at [737, 63] on span "Bulk Edit" at bounding box center [753, 68] width 34 height 10
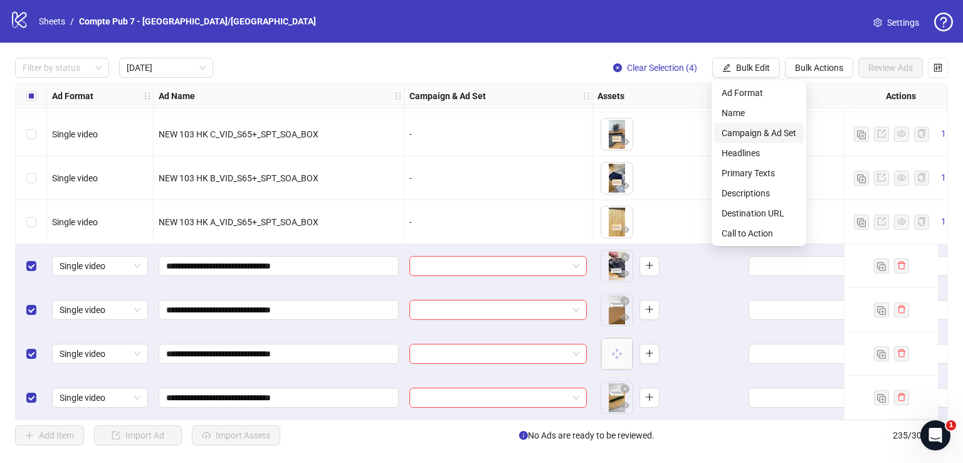
click at [767, 132] on span "Campaign & Ad Set" at bounding box center [759, 133] width 75 height 14
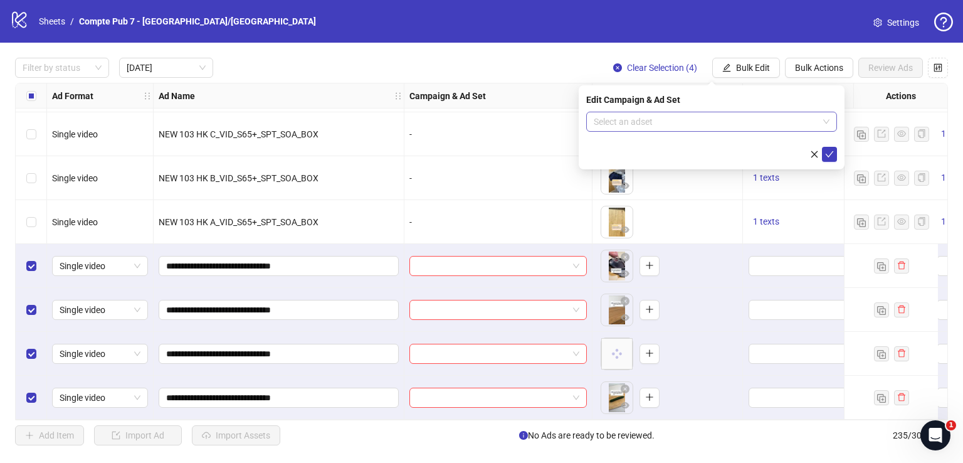
click at [677, 119] on input "search" at bounding box center [706, 121] width 224 height 19
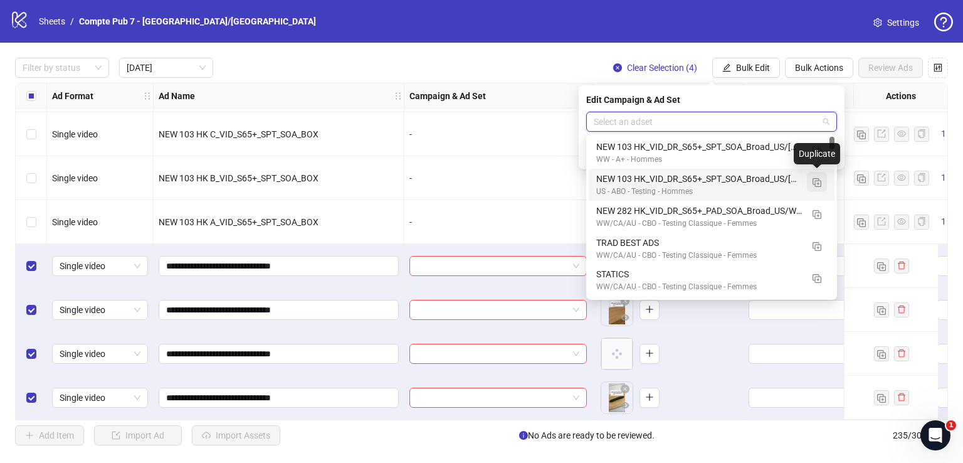
click at [818, 184] on img "button" at bounding box center [816, 182] width 9 height 9
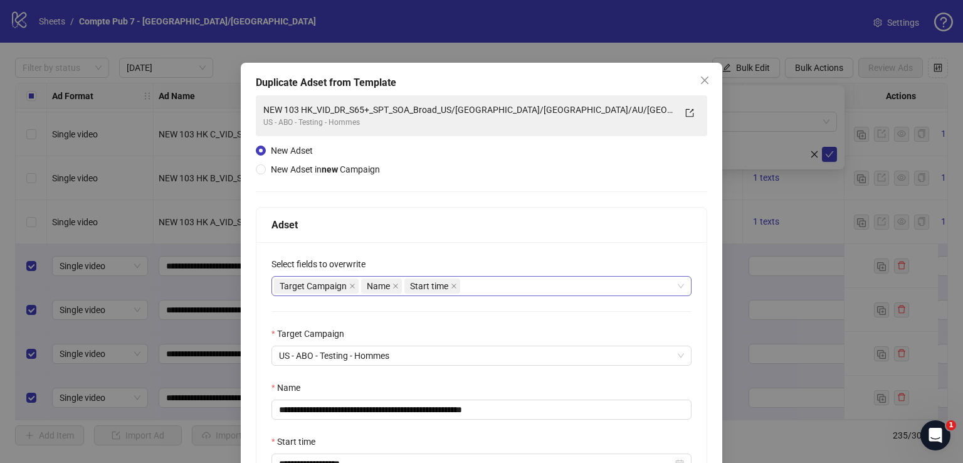
click at [501, 285] on div "Target Campaign Name Start time" at bounding box center [475, 286] width 402 height 18
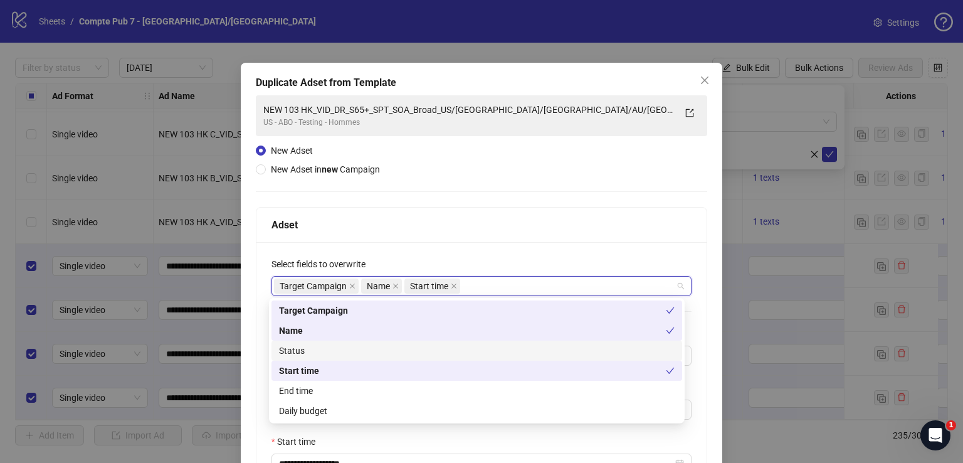
click at [377, 347] on div "Status" at bounding box center [477, 351] width 396 height 14
click at [393, 412] on div "Daily budget" at bounding box center [477, 411] width 396 height 14
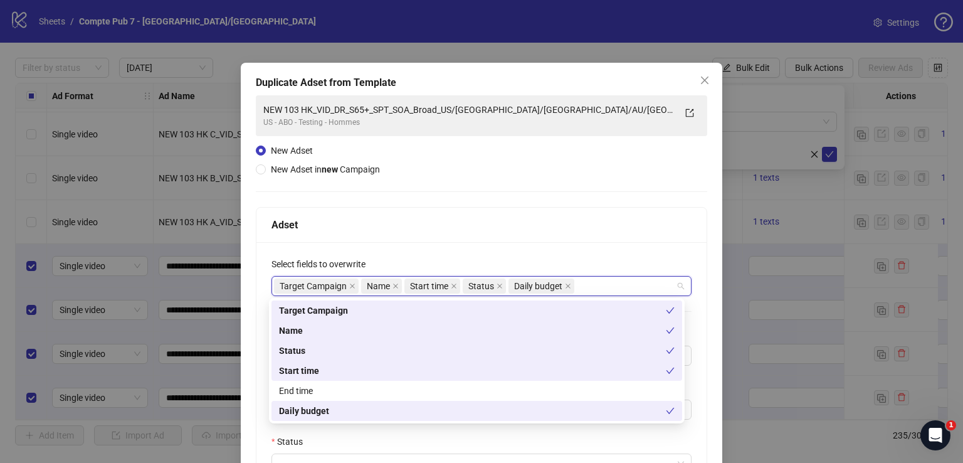
click at [433, 239] on div "Adset" at bounding box center [481, 224] width 450 height 35
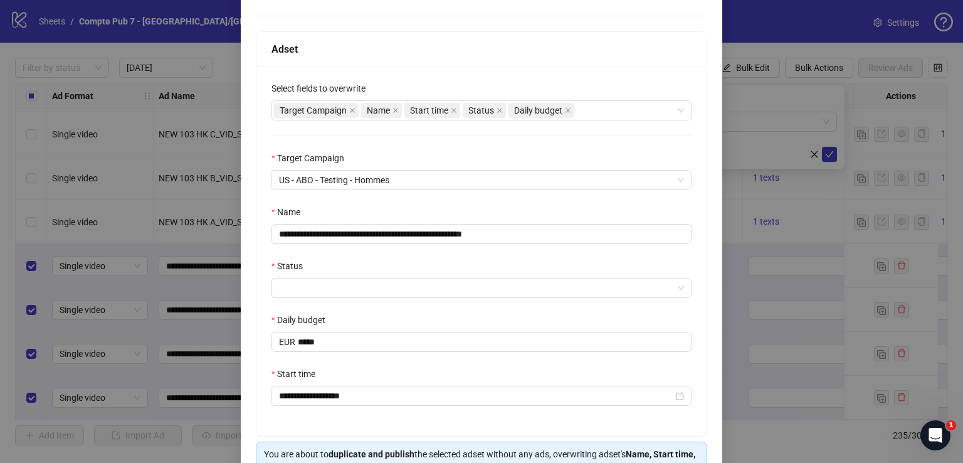
scroll to position [177, 0]
click at [426, 234] on input "**********" at bounding box center [481, 233] width 420 height 20
paste input "text"
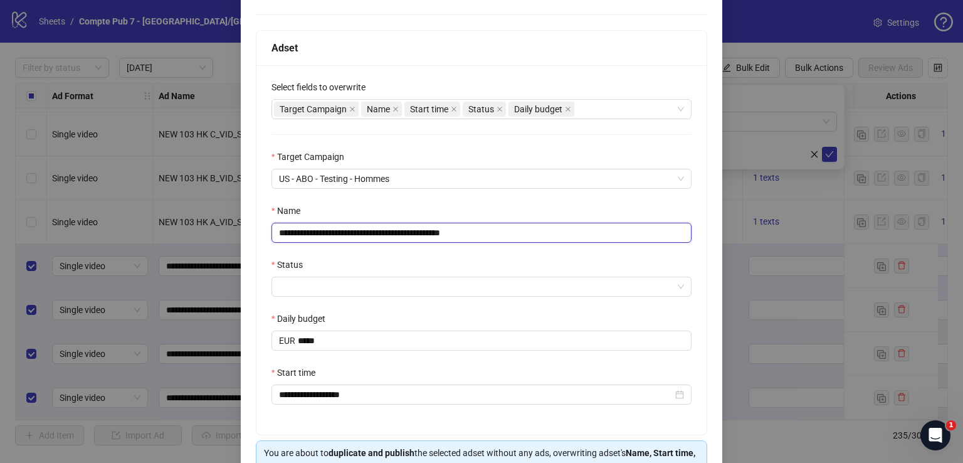
scroll to position [234, 0]
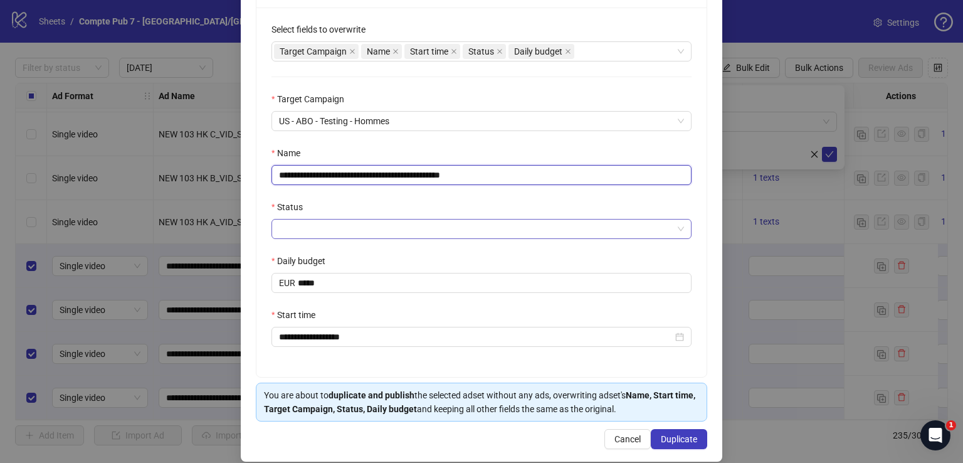
type input "**********"
click at [398, 226] on input "Status" at bounding box center [476, 228] width 394 height 19
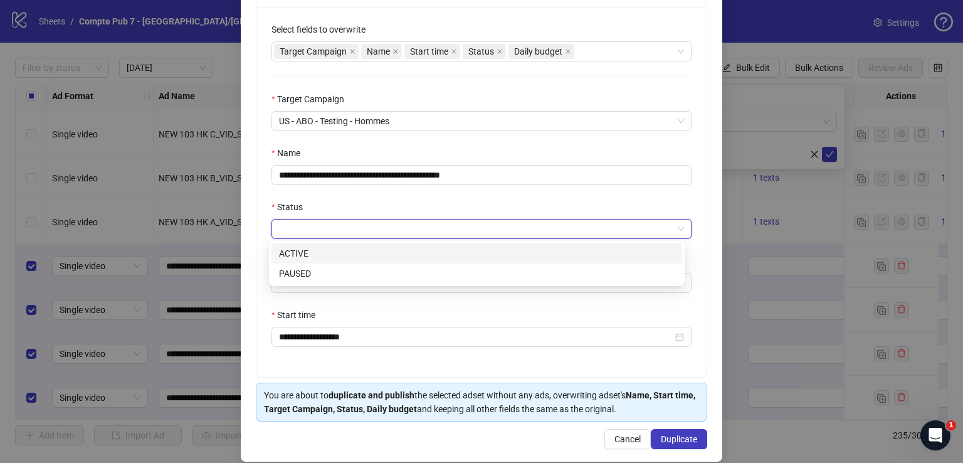
click at [396, 254] on div "ACTIVE" at bounding box center [477, 253] width 396 height 14
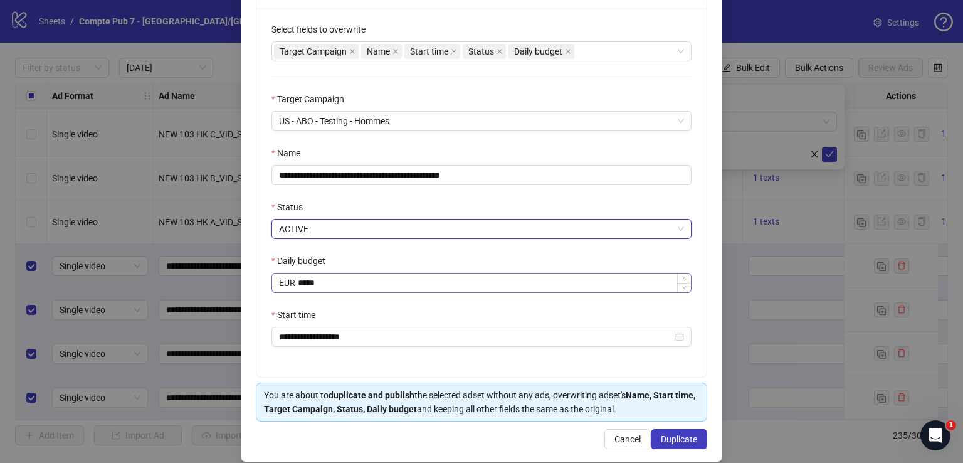
scroll to position [248, 0]
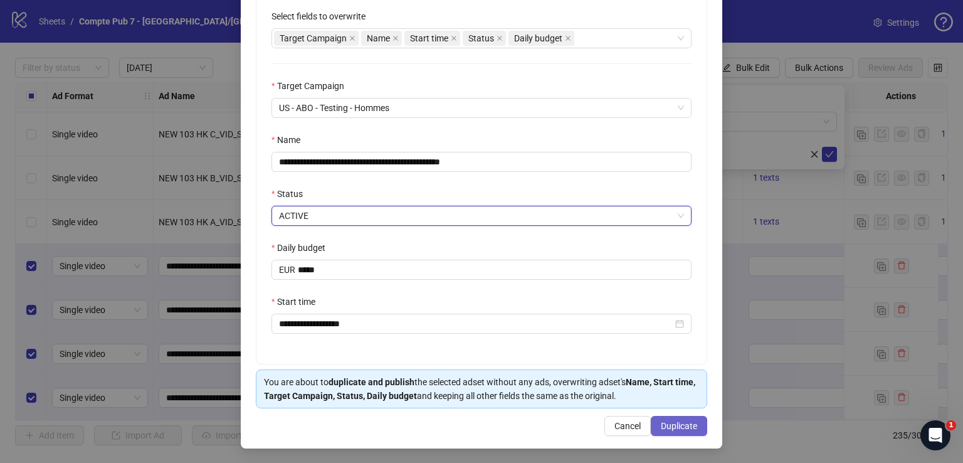
click at [651, 422] on button "Duplicate" at bounding box center [679, 426] width 56 height 20
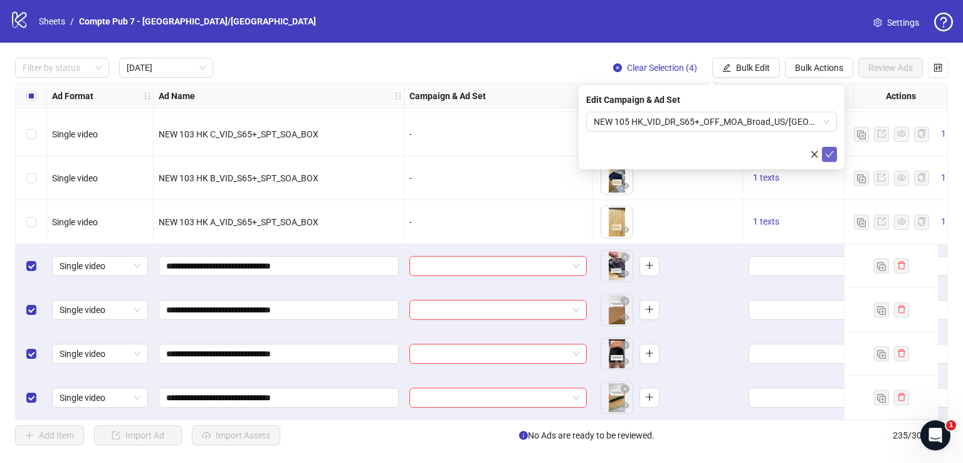
click at [830, 151] on icon "check" at bounding box center [829, 154] width 9 height 9
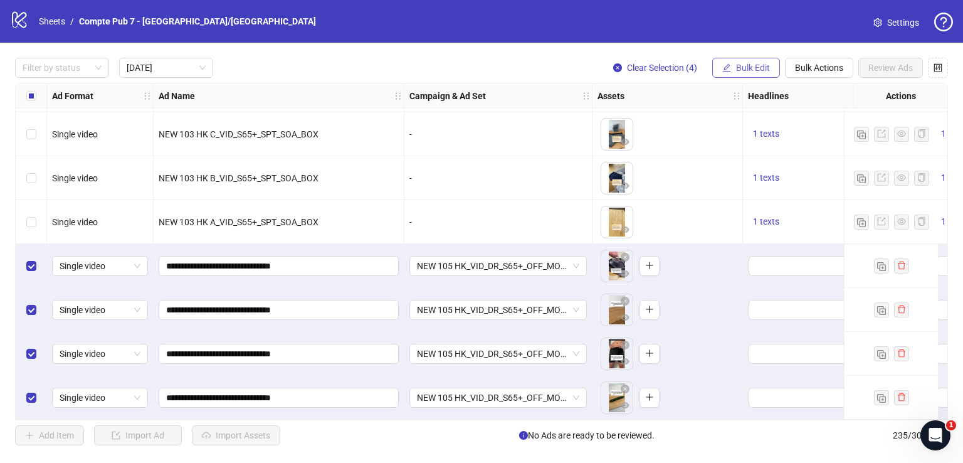
click at [746, 63] on span "Bulk Edit" at bounding box center [753, 68] width 34 height 10
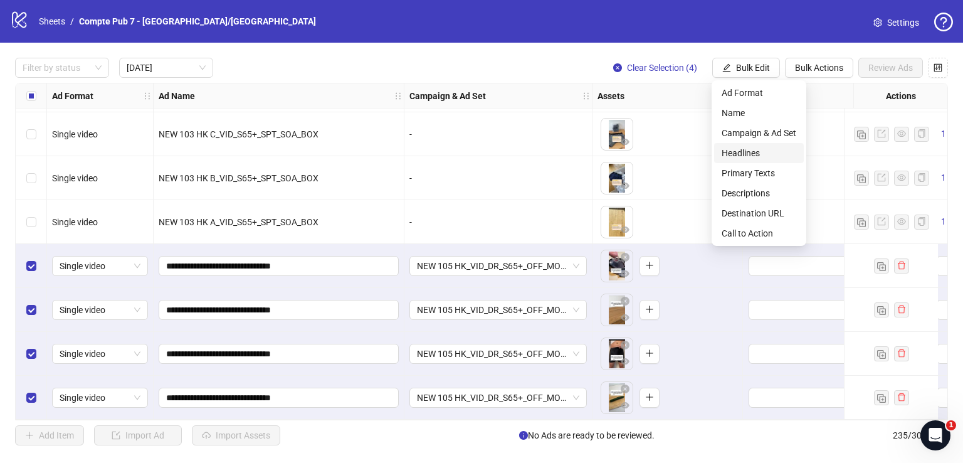
click at [750, 150] on span "Headlines" at bounding box center [759, 153] width 75 height 14
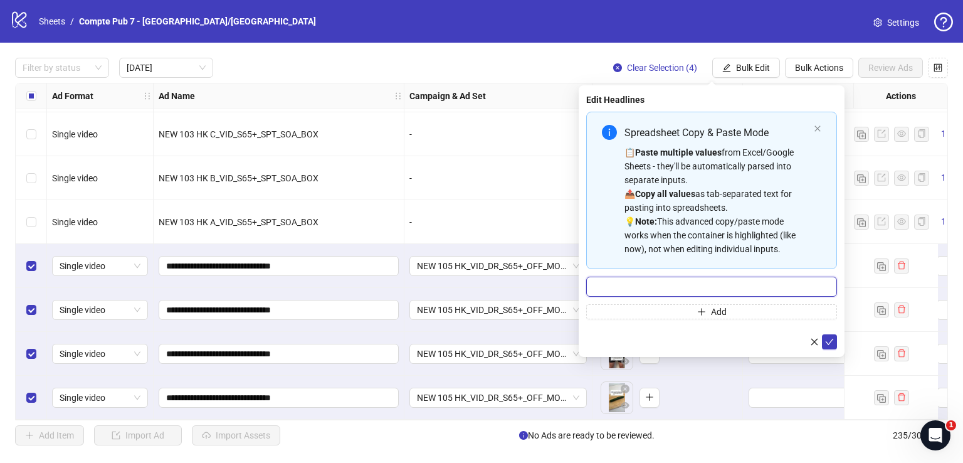
click at [690, 284] on input "Multi-input container - paste or copy values" at bounding box center [711, 286] width 251 height 20
paste input "**********"
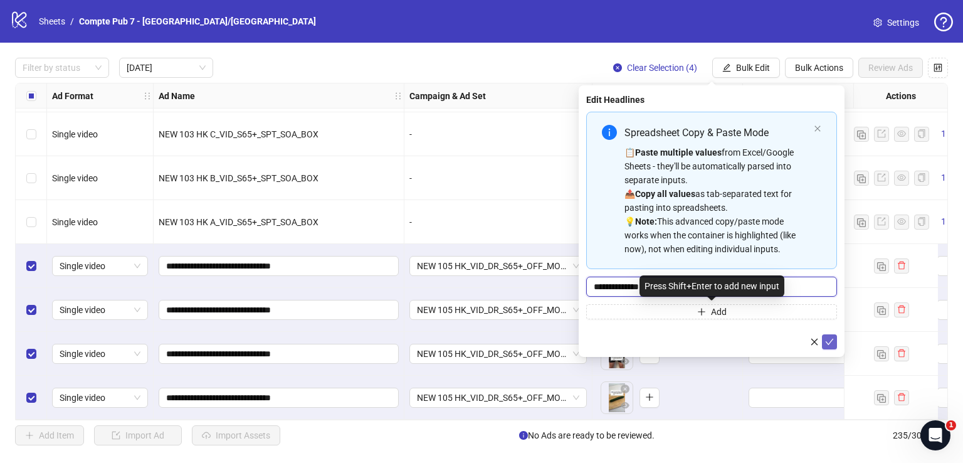
type input "**********"
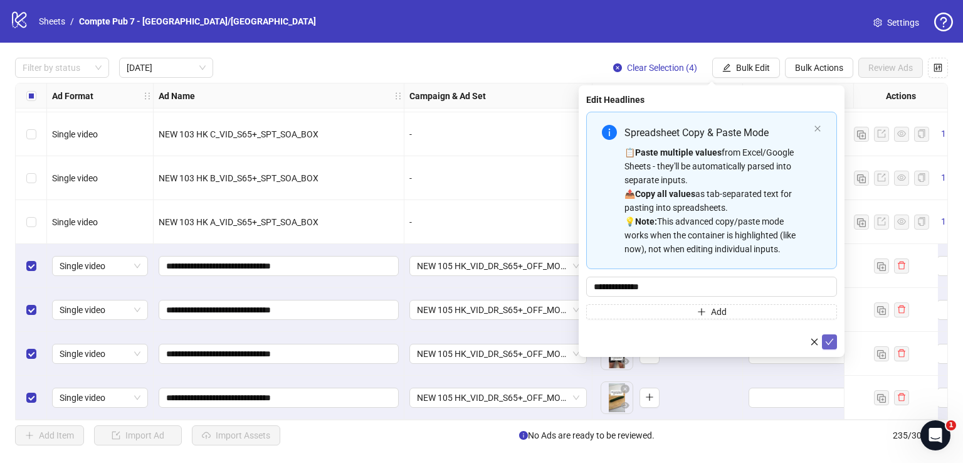
click at [827, 337] on icon "check" at bounding box center [829, 341] width 9 height 9
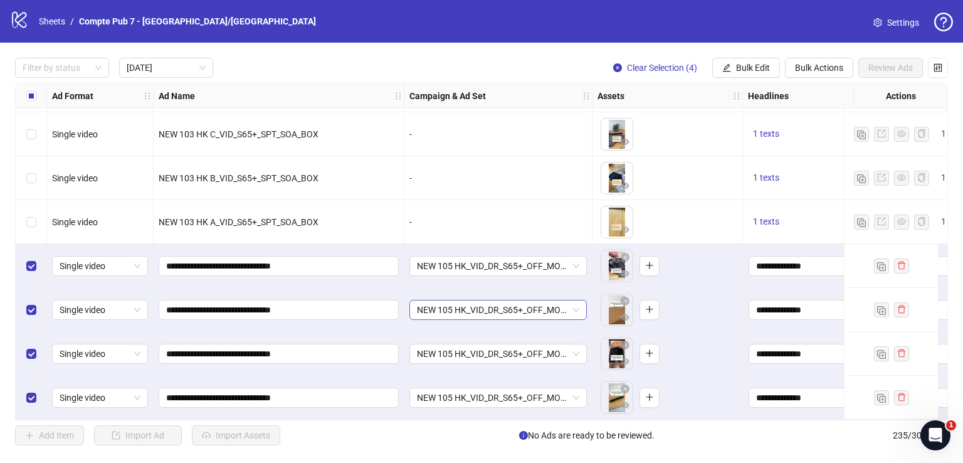
click at [524, 302] on span "NEW 105 HK_VID_DR_S65+_OFF_MOA_Broad_US/[GEOGRAPHIC_DATA]/[GEOGRAPHIC_DATA]/AU/…" at bounding box center [498, 309] width 162 height 19
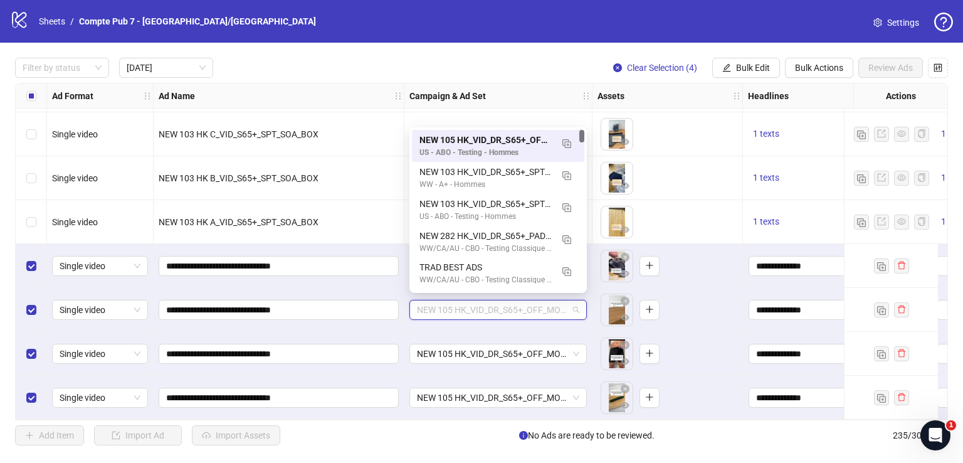
click at [524, 302] on span "NEW 105 HK_VID_DR_S65+_OFF_MOA_Broad_US/[GEOGRAPHIC_DATA]/[GEOGRAPHIC_DATA]/AU/…" at bounding box center [498, 309] width 162 height 19
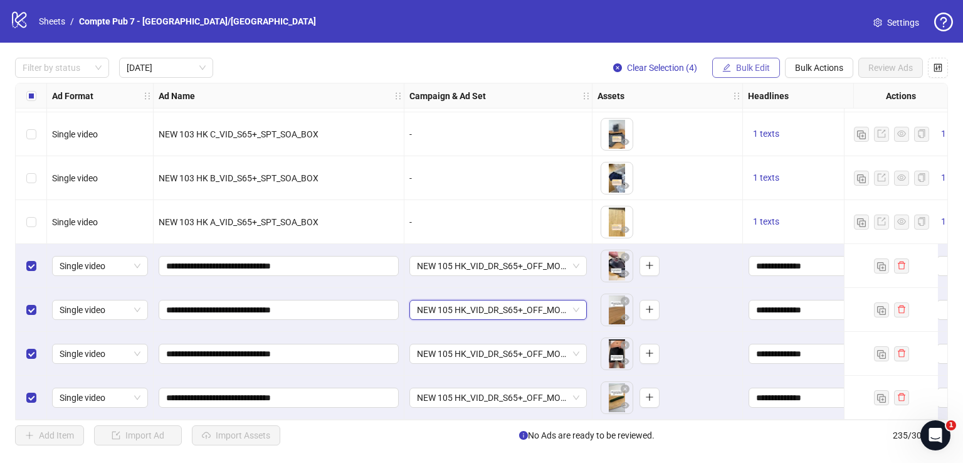
click at [761, 67] on span "Bulk Edit" at bounding box center [753, 68] width 34 height 10
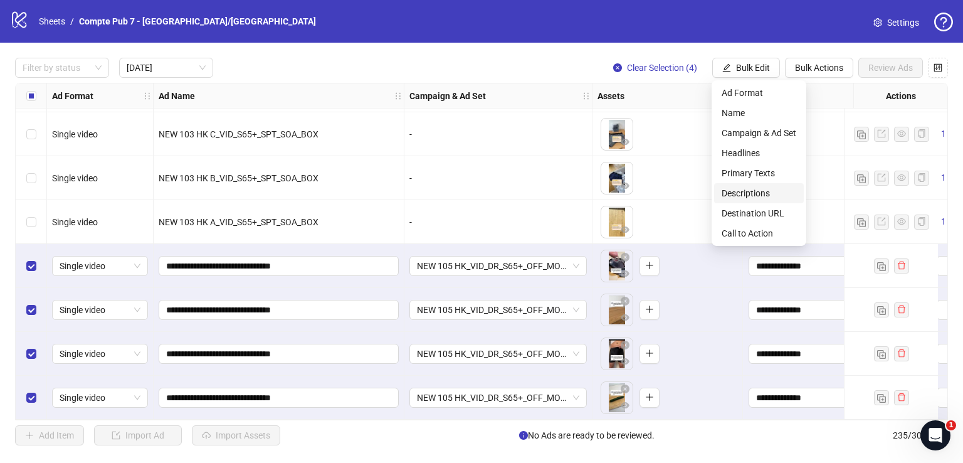
click at [757, 189] on span "Descriptions" at bounding box center [759, 193] width 75 height 14
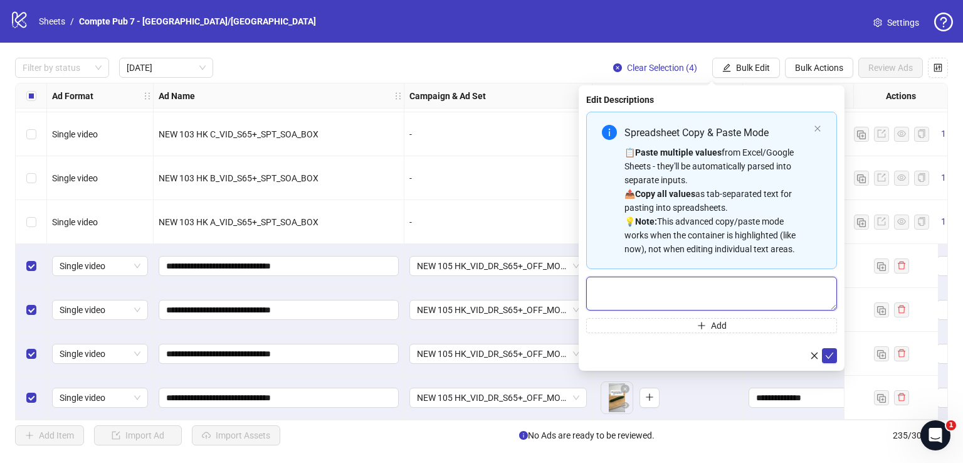
click at [777, 278] on textarea "Multi-text input container - paste or copy values" at bounding box center [711, 293] width 251 height 34
paste textarea "*******"
type textarea "*******"
click at [831, 355] on icon "check" at bounding box center [829, 354] width 9 height 9
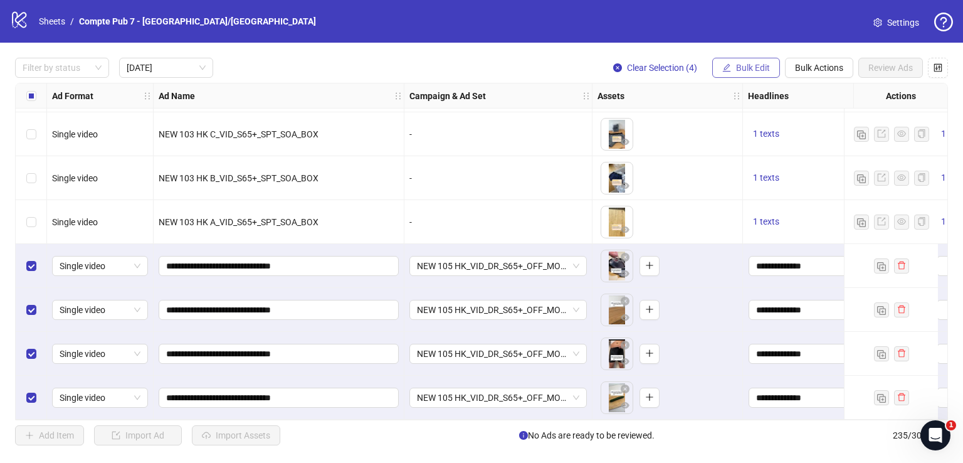
click at [740, 60] on button "Bulk Edit" at bounding box center [746, 68] width 68 height 20
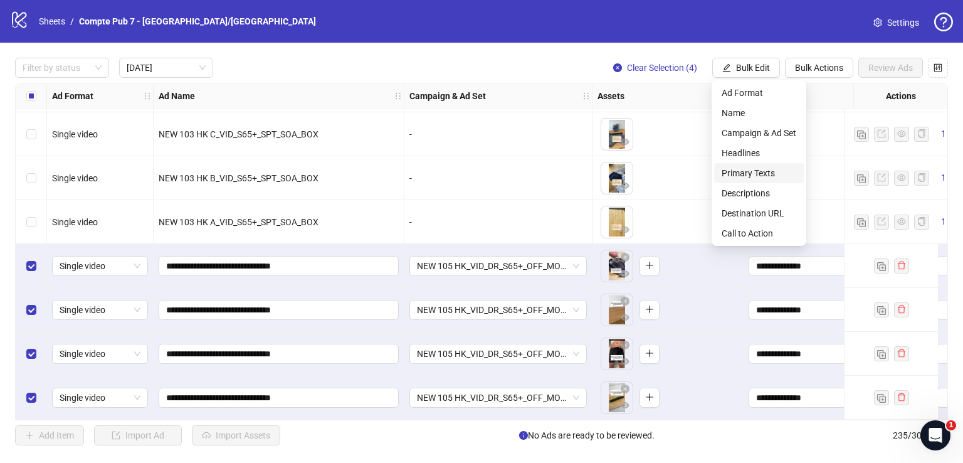
click at [757, 171] on span "Primary Texts" at bounding box center [759, 173] width 75 height 14
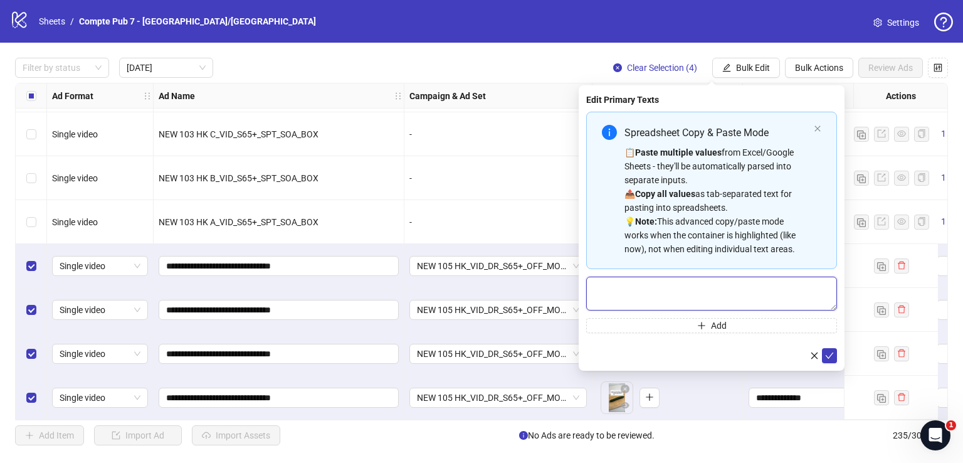
click at [629, 295] on textarea "Multi-text input container - paste or copy values" at bounding box center [711, 293] width 251 height 34
paste textarea "**********"
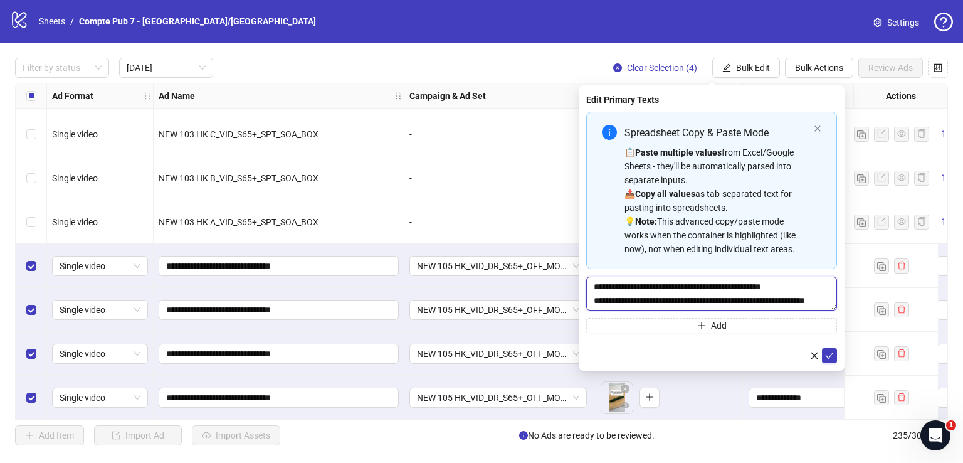
scroll to position [9, 0]
type textarea "**********"
click at [833, 357] on icon "check" at bounding box center [829, 354] width 9 height 9
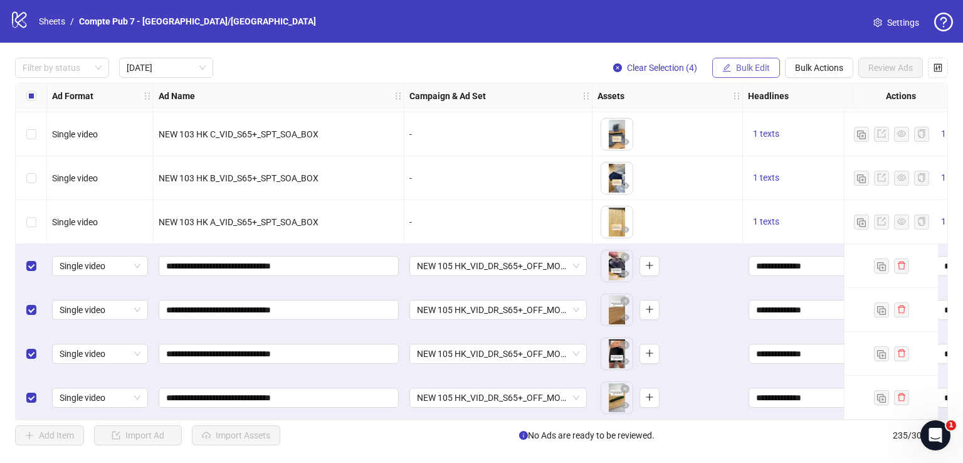
click at [761, 63] on span "Bulk Edit" at bounding box center [753, 68] width 34 height 10
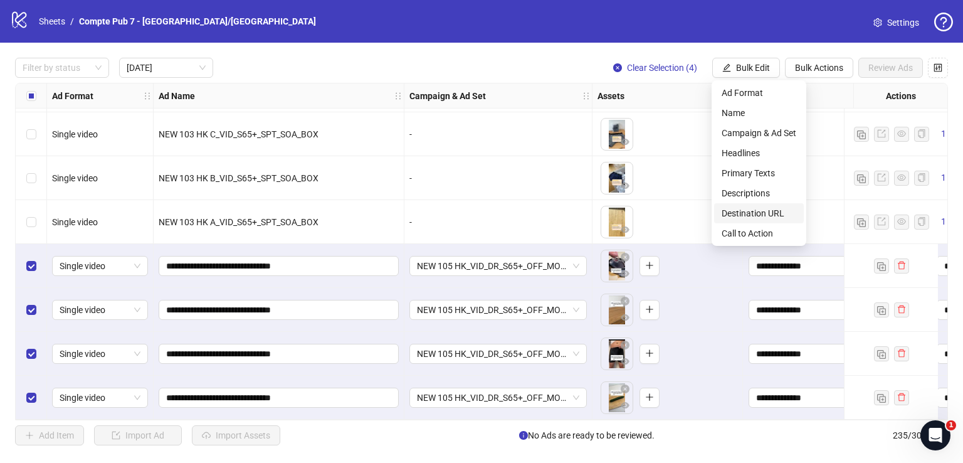
click at [750, 209] on span "Destination URL" at bounding box center [759, 213] width 75 height 14
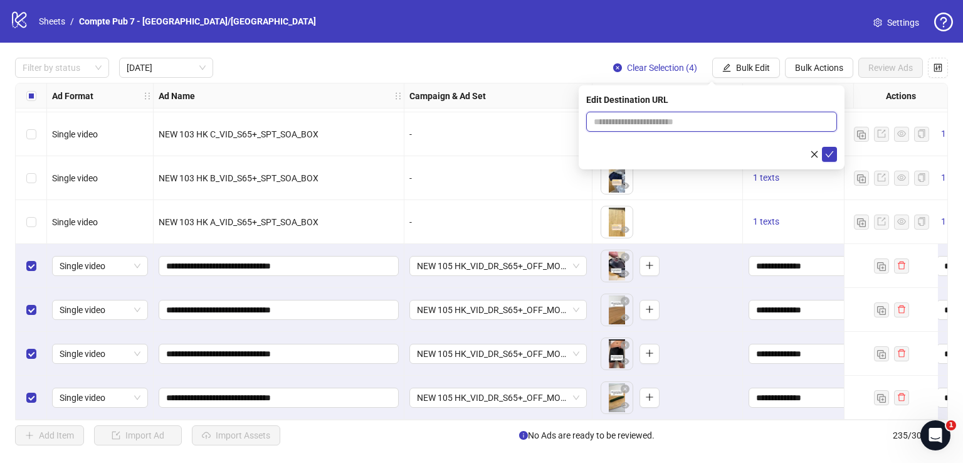
click at [677, 115] on input "text" at bounding box center [707, 122] width 226 height 14
paste input "**********"
type input "**********"
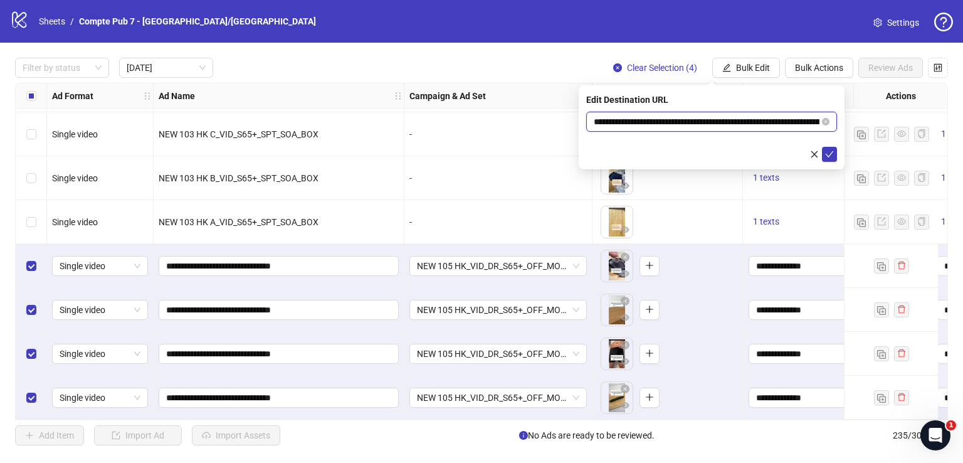
drag, startPoint x: 733, startPoint y: 112, endPoint x: 717, endPoint y: 117, distance: 17.1
click at [717, 117] on input "**********" at bounding box center [707, 122] width 226 height 14
click at [832, 154] on icon "check" at bounding box center [829, 154] width 9 height 9
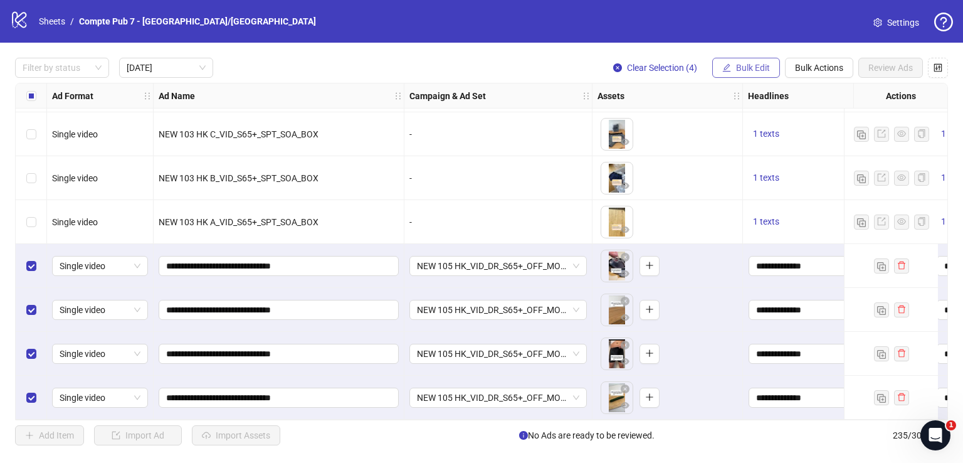
click at [750, 65] on span "Bulk Edit" at bounding box center [753, 68] width 34 height 10
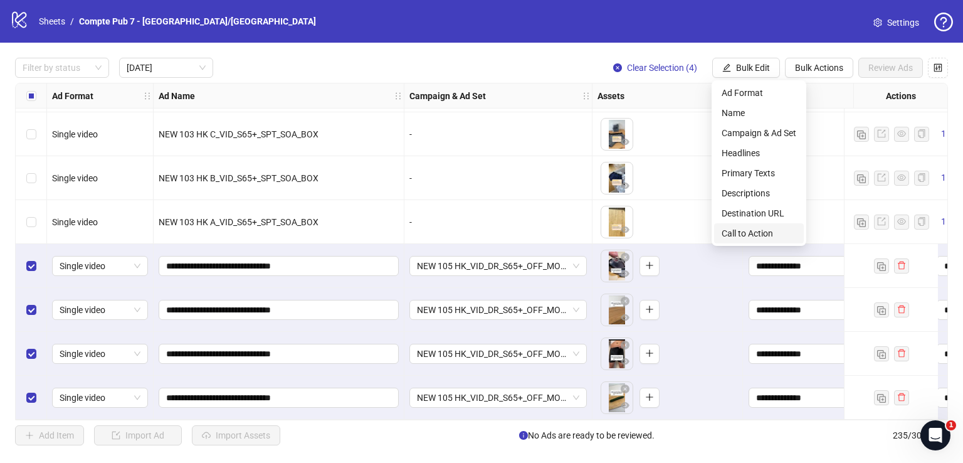
click at [740, 226] on span "Call to Action" at bounding box center [759, 233] width 75 height 14
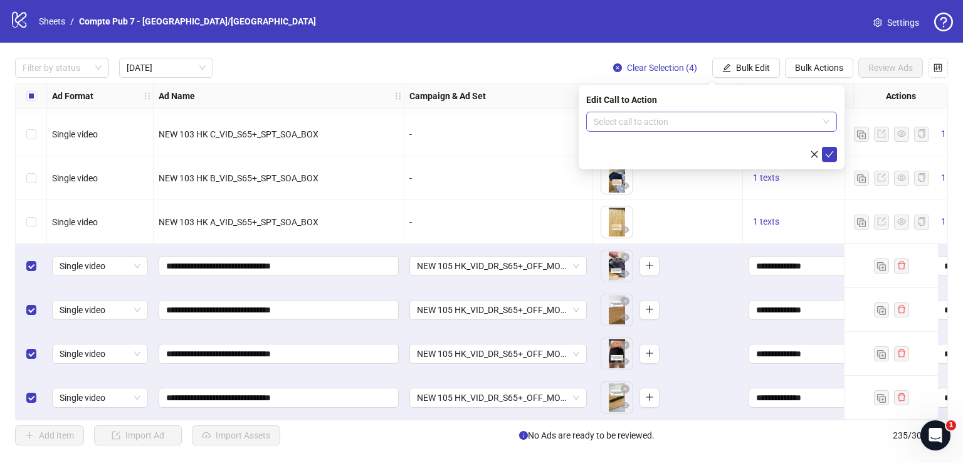
click at [670, 119] on input "search" at bounding box center [706, 121] width 224 height 19
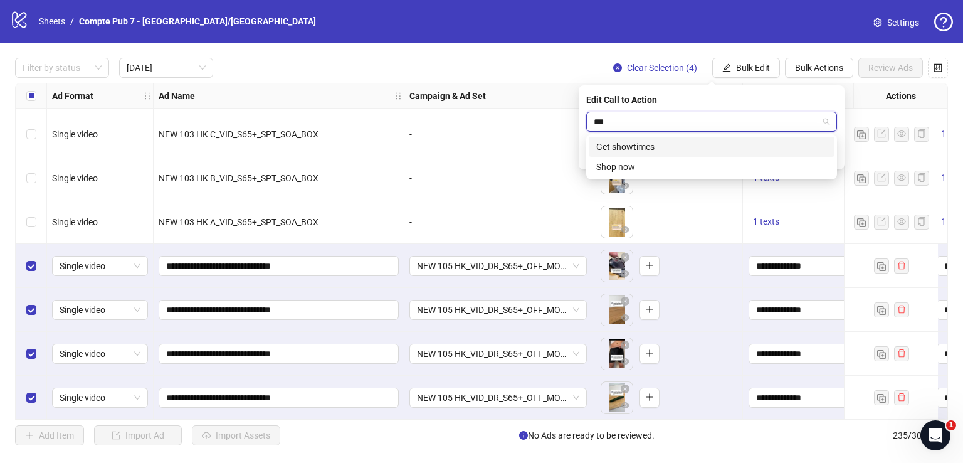
type input "****"
click at [674, 145] on div "Shop now" at bounding box center [711, 147] width 231 height 14
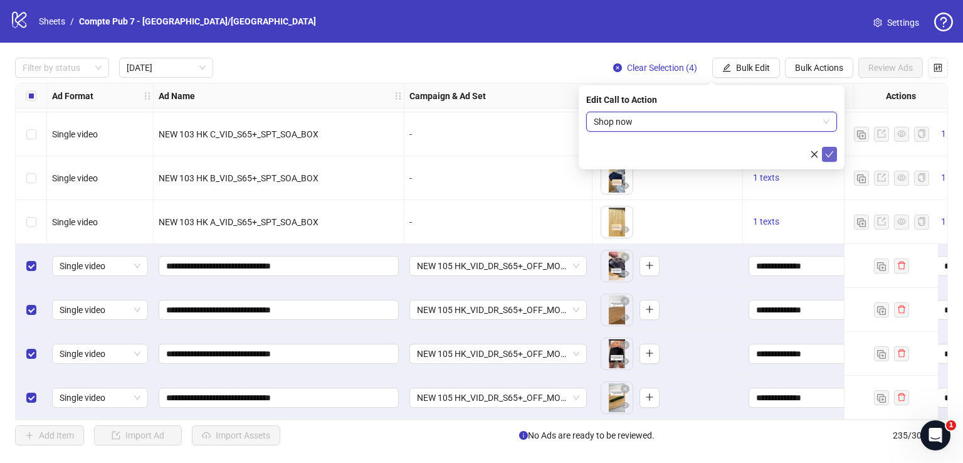
click at [827, 154] on icon "check" at bounding box center [829, 154] width 9 height 9
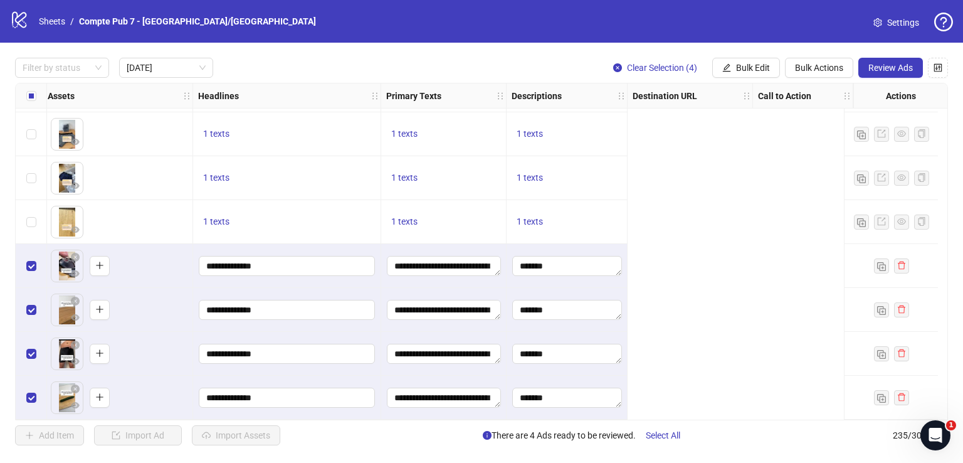
scroll to position [220, 0]
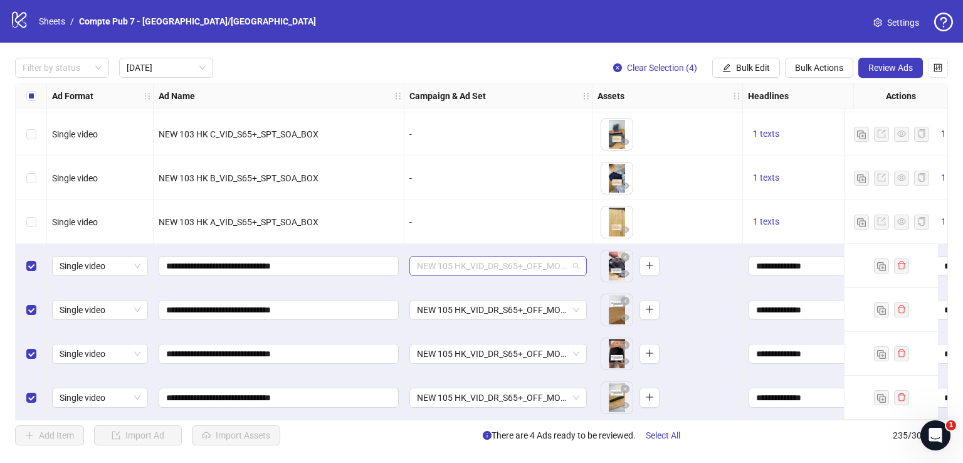
click at [508, 259] on span "NEW 105 HK_VID_DR_S65+_OFF_MOA_Broad_US/[GEOGRAPHIC_DATA]/[GEOGRAPHIC_DATA]/AU/…" at bounding box center [498, 265] width 162 height 19
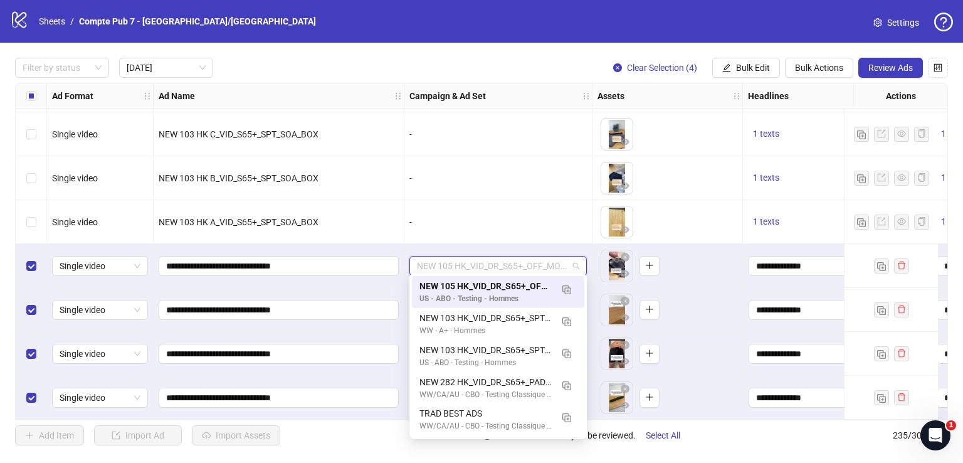
click at [507, 259] on span "NEW 105 HK_VID_DR_S65+_OFF_MOA_Broad_US/[GEOGRAPHIC_DATA]/[GEOGRAPHIC_DATA]/AU/…" at bounding box center [498, 265] width 162 height 19
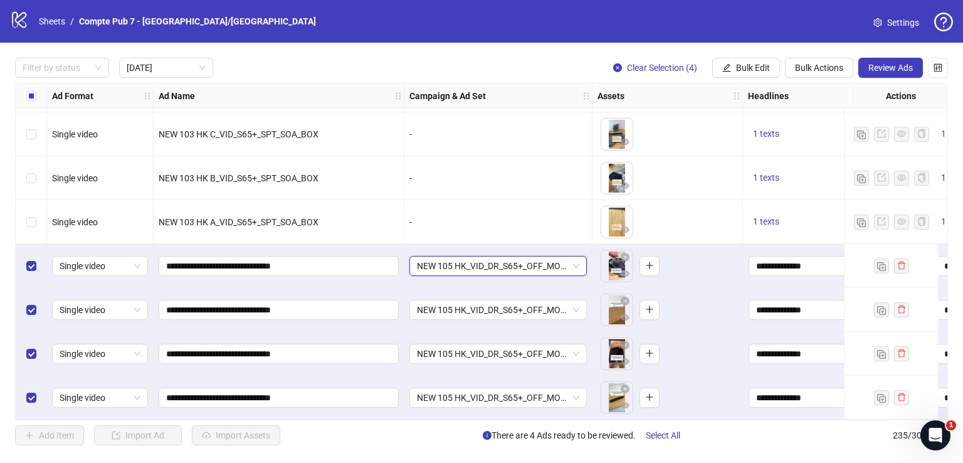
click at [507, 259] on span "NEW 105 HK_VID_DR_S65+_OFF_MOA_Broad_US/[GEOGRAPHIC_DATA]/[GEOGRAPHIC_DATA]/AU/…" at bounding box center [498, 265] width 162 height 19
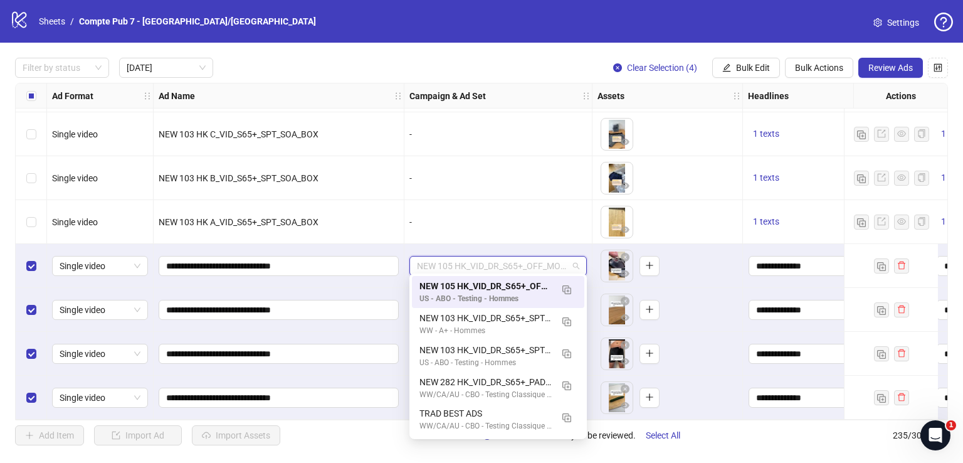
click at [506, 258] on span "NEW 105 HK_VID_DR_S65+_OFF_MOA_Broad_US/[GEOGRAPHIC_DATA]/[GEOGRAPHIC_DATA]/AU/…" at bounding box center [498, 265] width 162 height 19
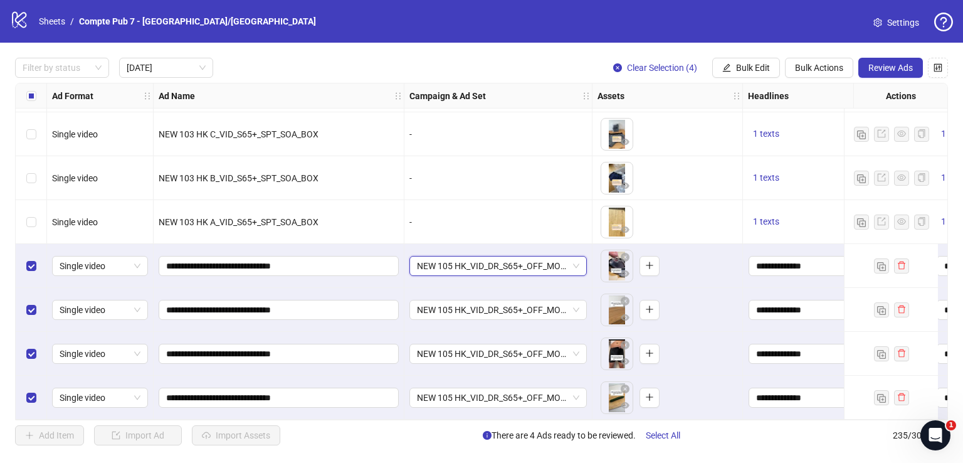
scroll to position [220, 559]
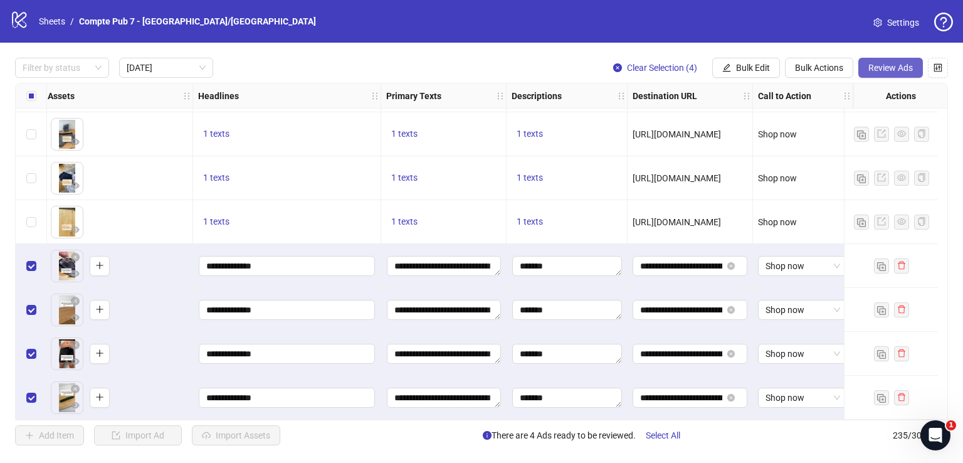
click at [888, 75] on button "Review Ads" at bounding box center [890, 68] width 65 height 20
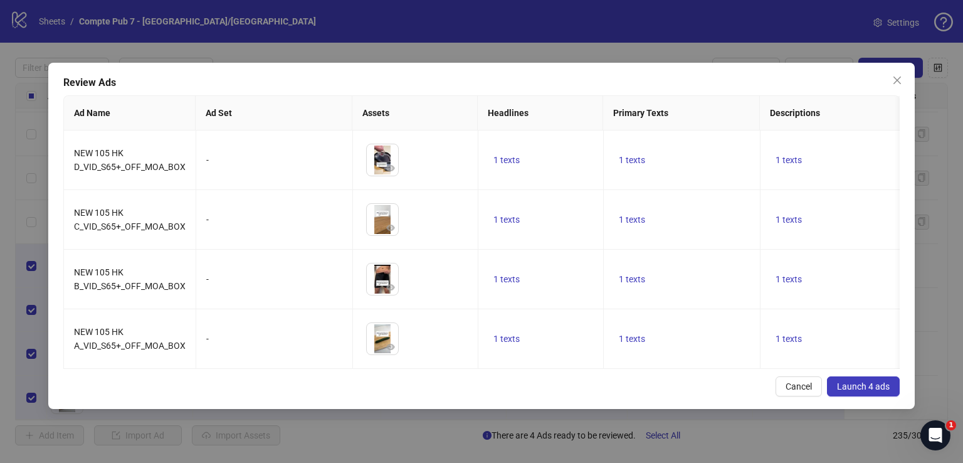
click at [868, 391] on span "Launch 4 ads" at bounding box center [863, 386] width 53 height 10
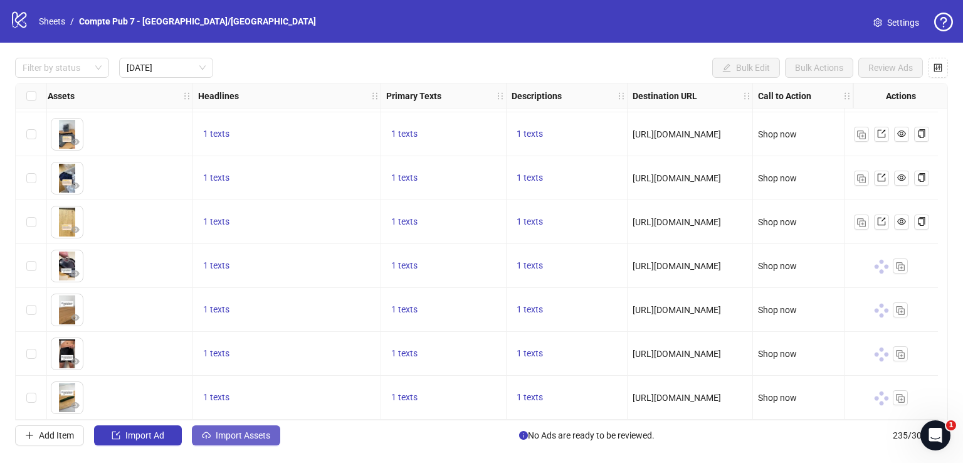
click at [253, 431] on span "Import Assets" at bounding box center [243, 435] width 55 height 10
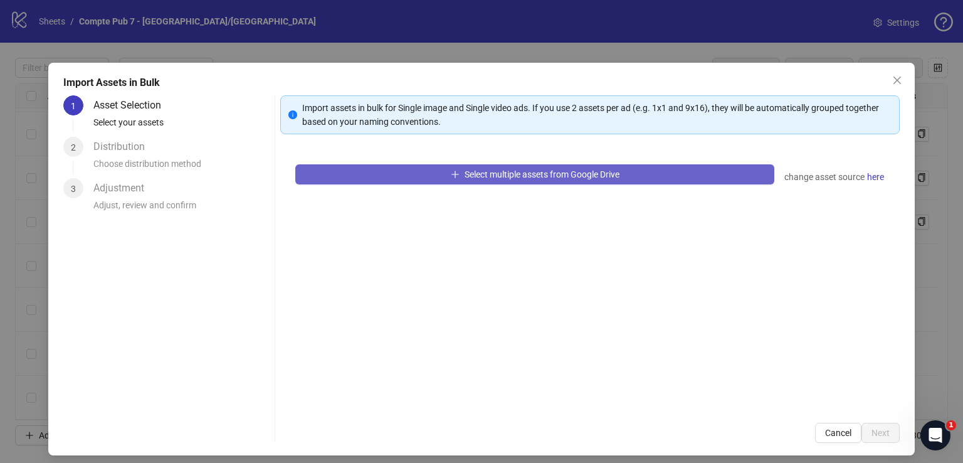
click at [399, 176] on button "Select multiple assets from Google Drive" at bounding box center [534, 174] width 479 height 20
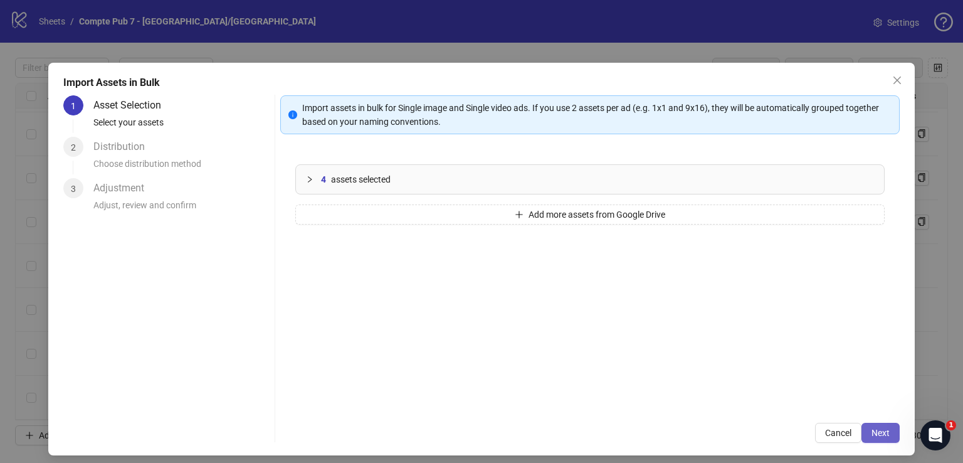
click at [875, 426] on button "Next" at bounding box center [880, 432] width 38 height 20
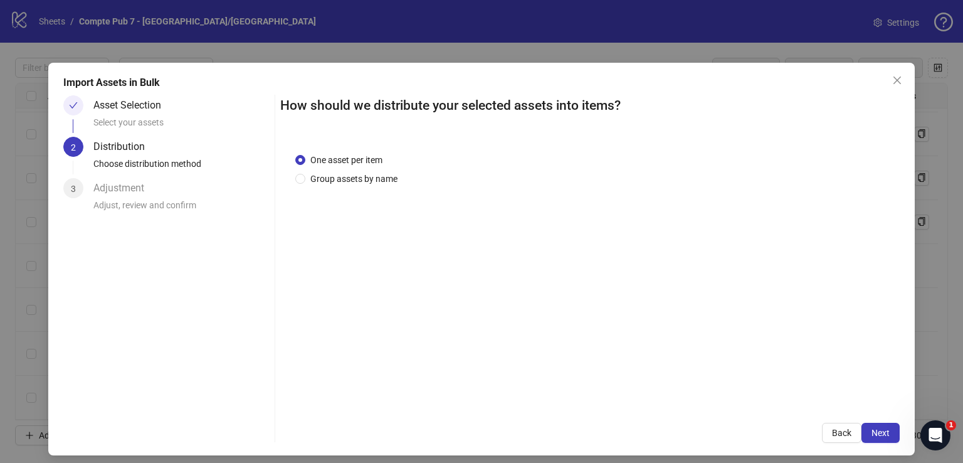
click at [874, 428] on span "Next" at bounding box center [880, 433] width 18 height 10
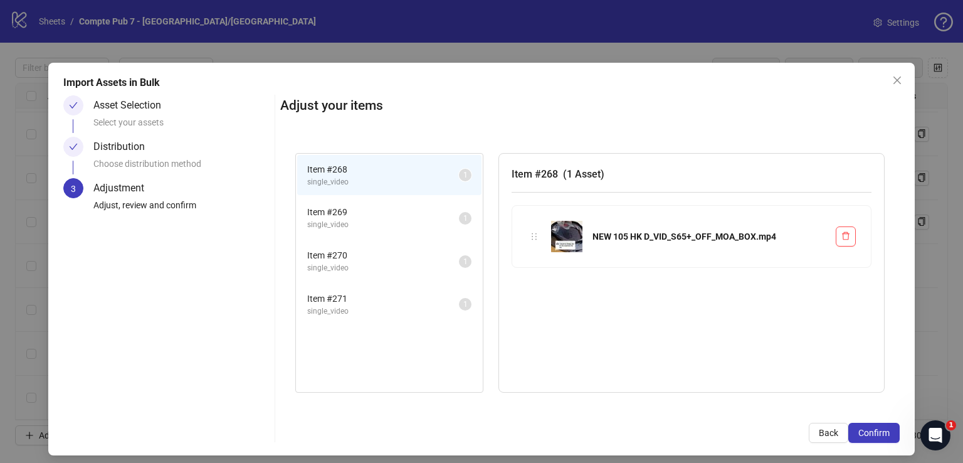
click at [874, 428] on span "Confirm" at bounding box center [873, 433] width 31 height 10
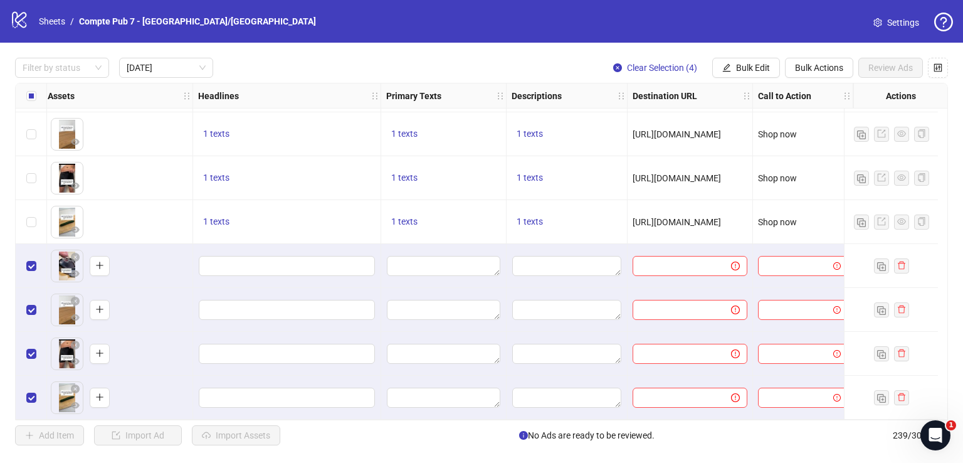
scroll to position [396, 0]
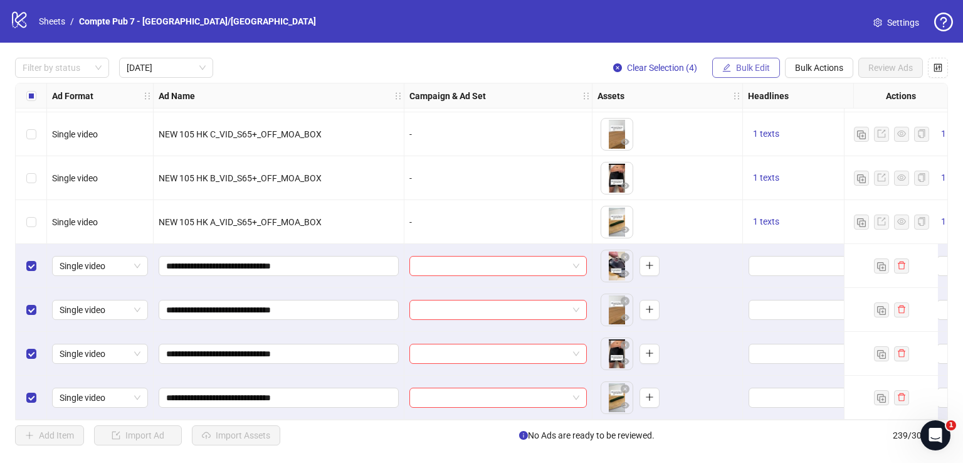
click at [742, 73] on button "Bulk Edit" at bounding box center [746, 68] width 68 height 20
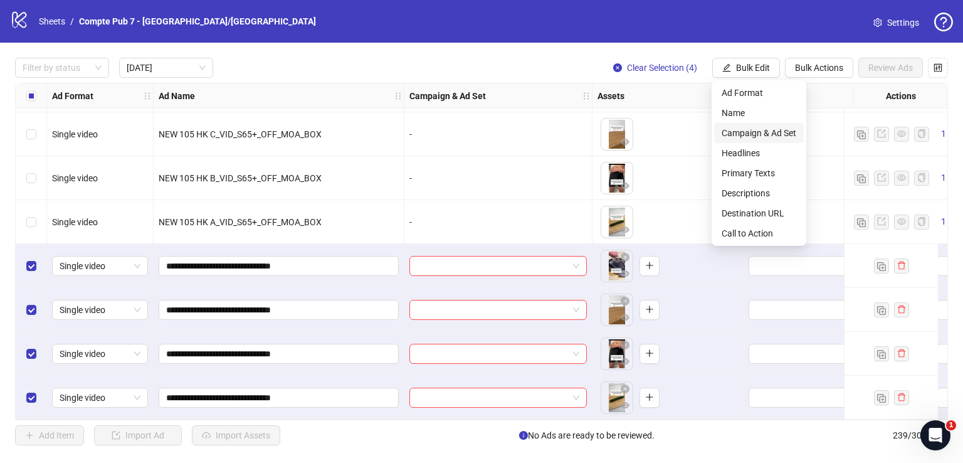
click at [750, 130] on span "Campaign & Ad Set" at bounding box center [759, 133] width 75 height 14
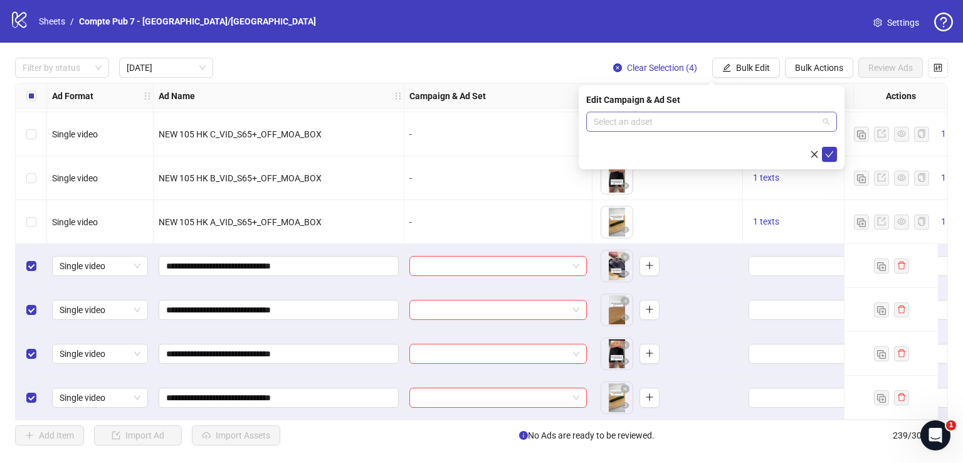
click at [671, 113] on input "search" at bounding box center [706, 121] width 224 height 19
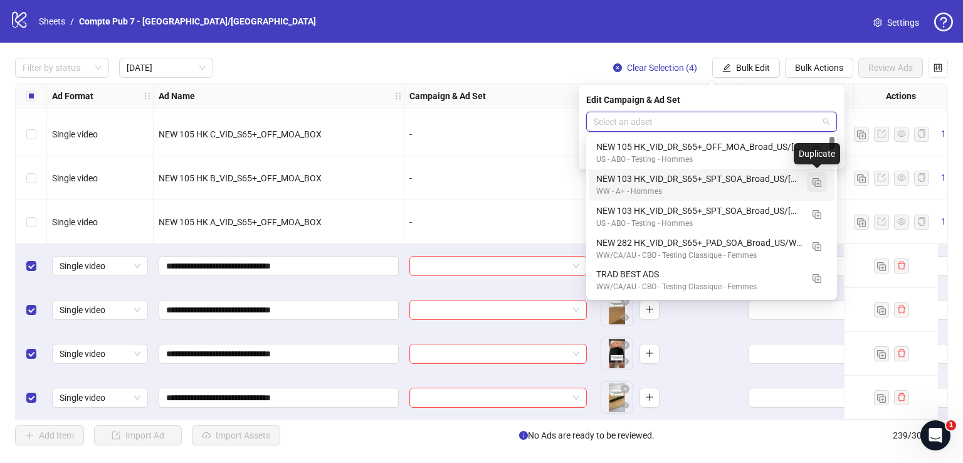
click at [815, 182] on img "button" at bounding box center [816, 182] width 9 height 9
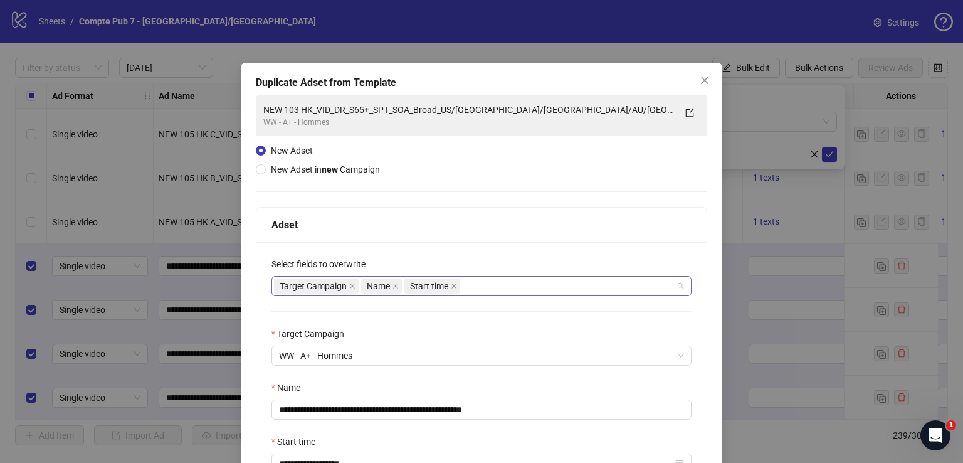
click at [542, 290] on div "Target Campaign Name Start time" at bounding box center [475, 286] width 402 height 18
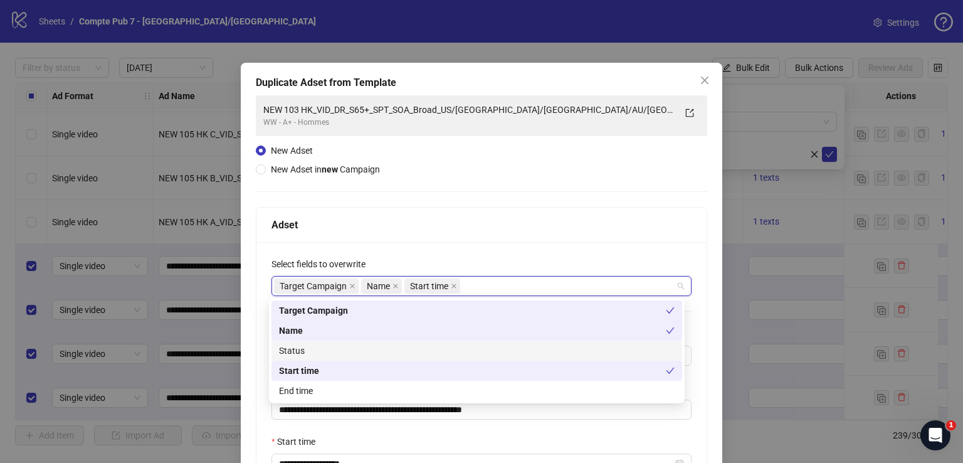
click at [407, 349] on div "Status" at bounding box center [477, 351] width 396 height 14
click at [494, 234] on div "Adset" at bounding box center [481, 224] width 450 height 35
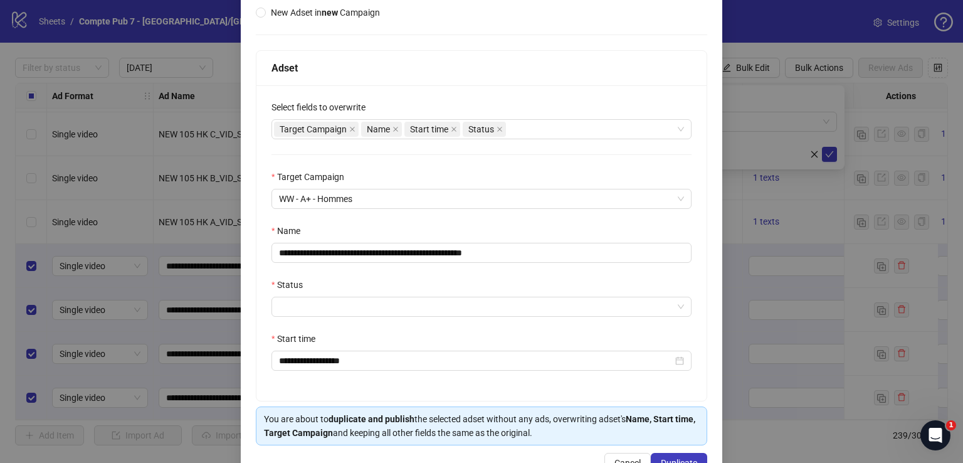
scroll to position [157, 0]
click at [473, 246] on input "**********" at bounding box center [481, 252] width 420 height 20
paste input "text"
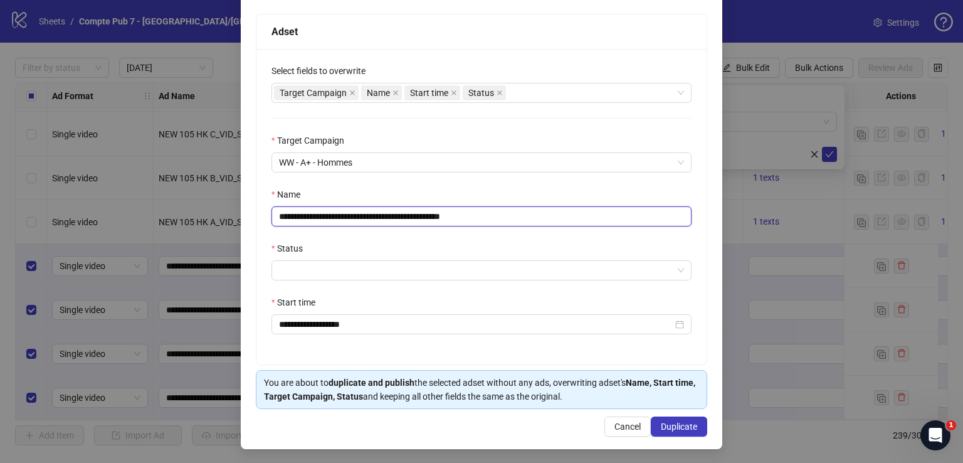
scroll to position [194, 0]
type input "**********"
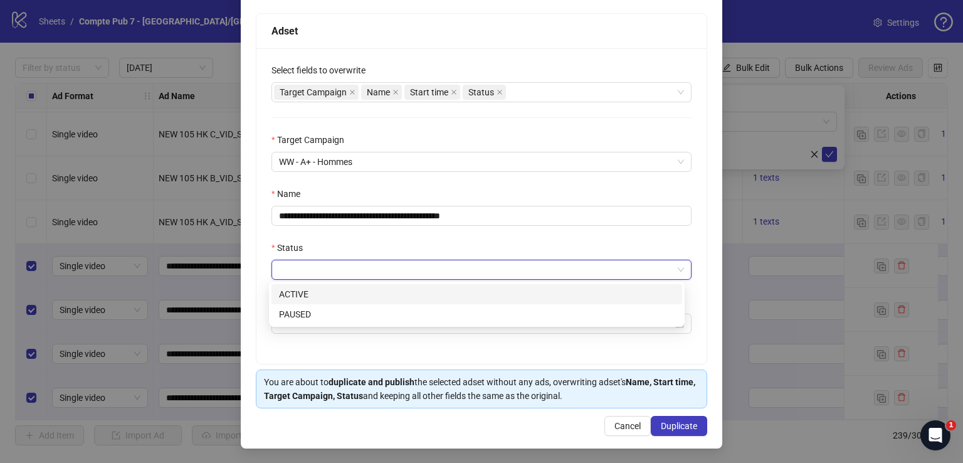
click at [379, 270] on input "Status" at bounding box center [476, 269] width 394 height 19
click at [364, 298] on div "ACTIVE" at bounding box center [477, 294] width 396 height 14
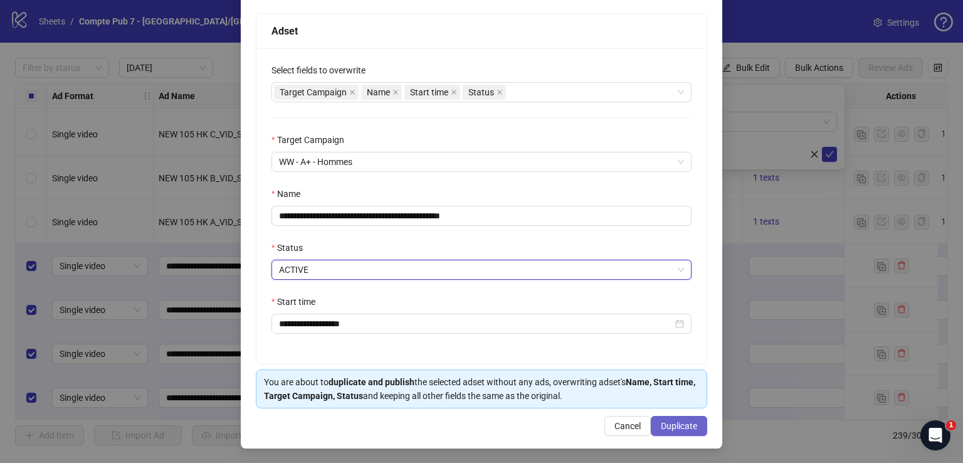
click at [678, 424] on span "Duplicate" at bounding box center [679, 426] width 36 height 10
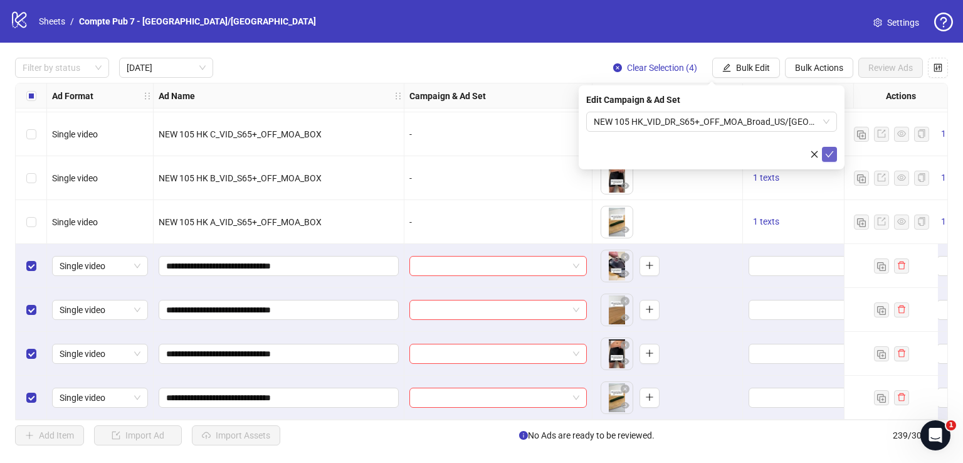
click at [829, 153] on icon "check" at bounding box center [829, 154] width 9 height 9
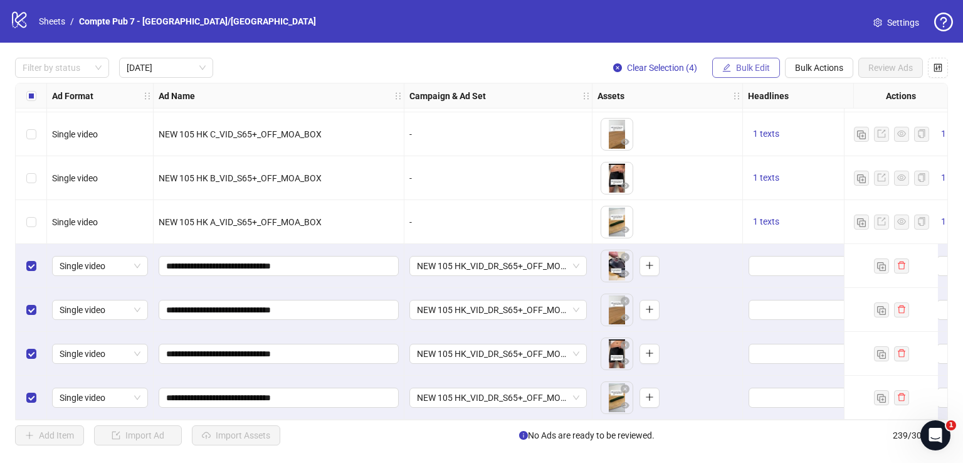
click at [752, 67] on span "Bulk Edit" at bounding box center [753, 68] width 34 height 10
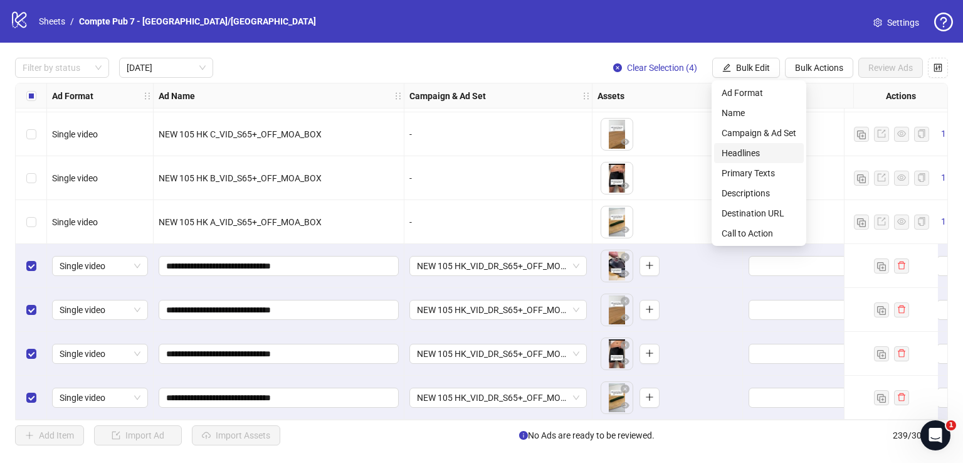
click at [760, 156] on span "Headlines" at bounding box center [759, 153] width 75 height 14
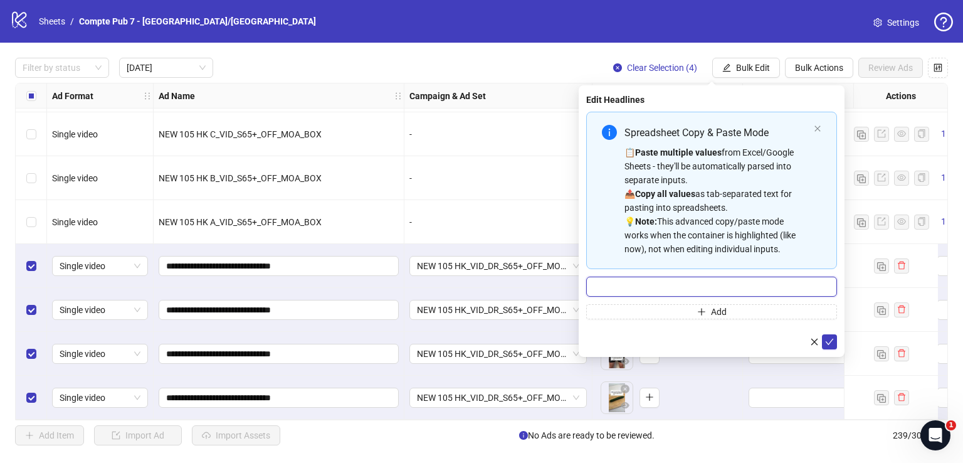
click at [746, 281] on input "Multi-input container - paste or copy values" at bounding box center [711, 286] width 251 height 20
paste input "**********"
type input "**********"
click at [825, 337] on icon "check" at bounding box center [829, 341] width 9 height 9
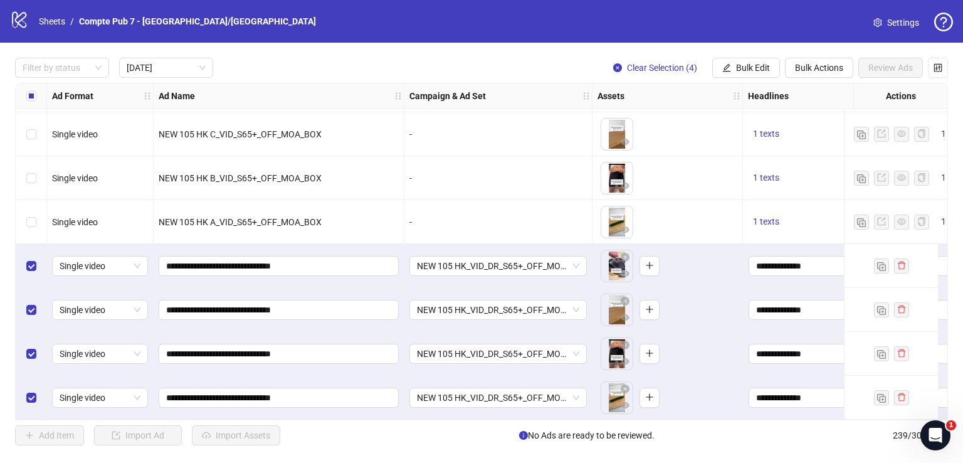
click at [737, 56] on div "Filter by status [DATE] Clear Selection (4) Bulk Edit Bulk Actions Review Ads A…" at bounding box center [481, 251] width 963 height 417
click at [737, 68] on span "Bulk Edit" at bounding box center [753, 68] width 34 height 10
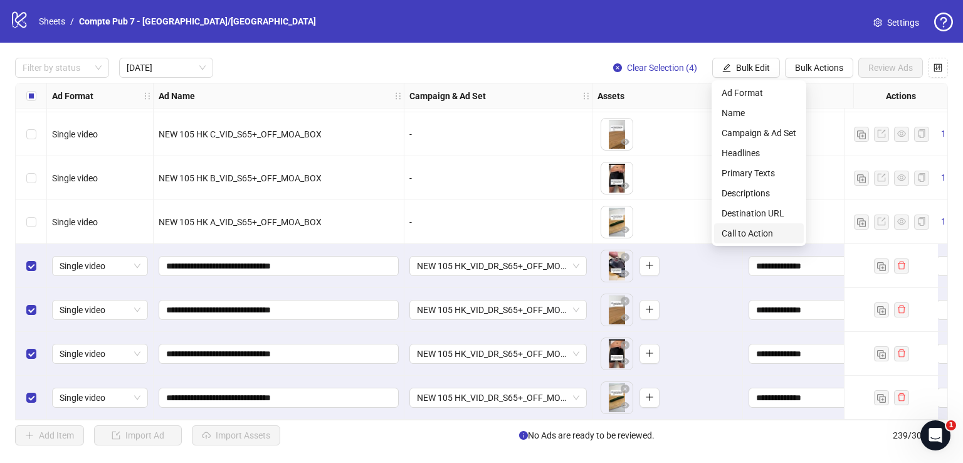
click at [734, 233] on span "Call to Action" at bounding box center [759, 233] width 75 height 14
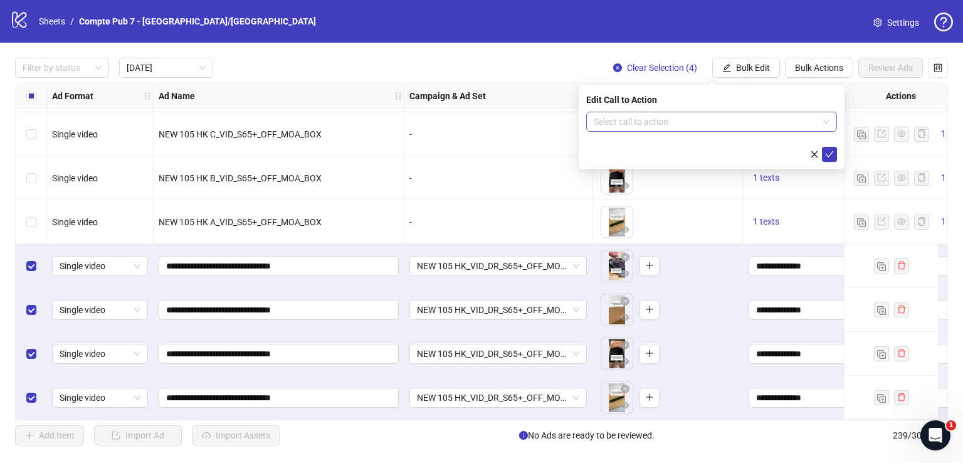
click at [686, 127] on input "search" at bounding box center [706, 121] width 224 height 19
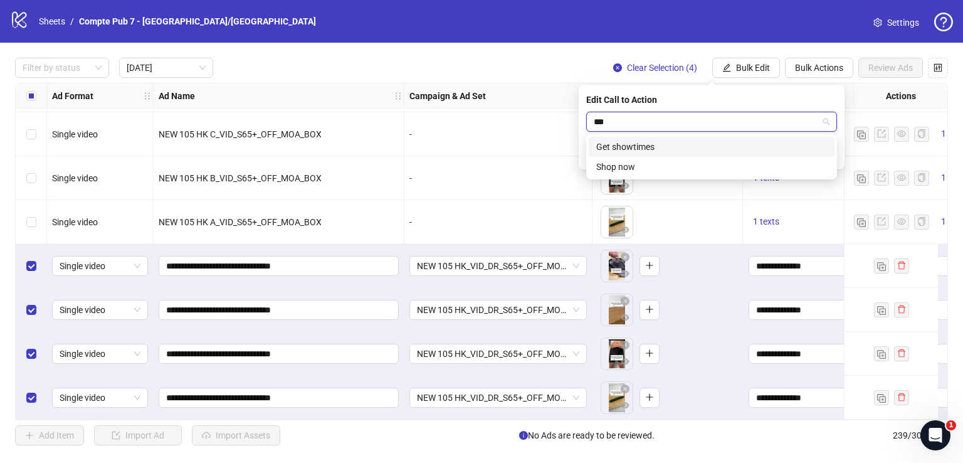
type input "****"
drag, startPoint x: 700, startPoint y: 150, endPoint x: 785, endPoint y: 134, distance: 86.1
click at [701, 150] on div "Shop now" at bounding box center [711, 147] width 231 height 14
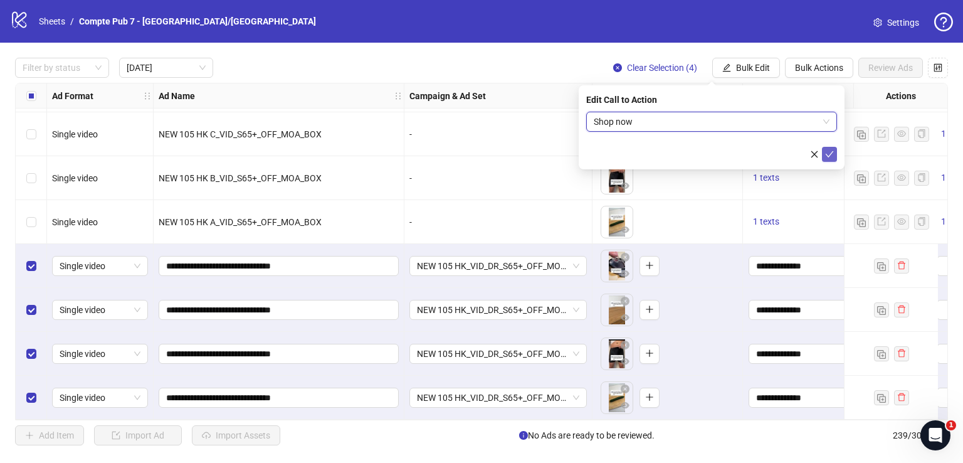
click at [827, 150] on icon "check" at bounding box center [829, 154] width 9 height 9
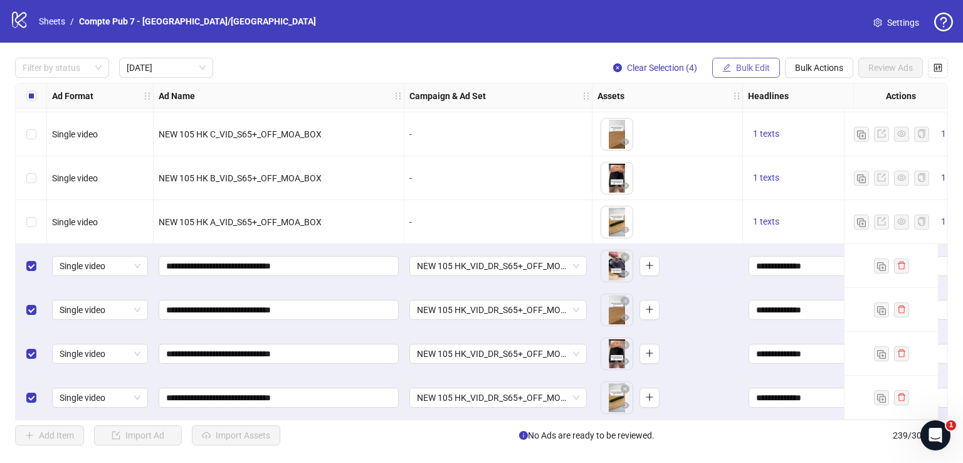
click at [758, 77] on button "Bulk Edit" at bounding box center [746, 68] width 68 height 20
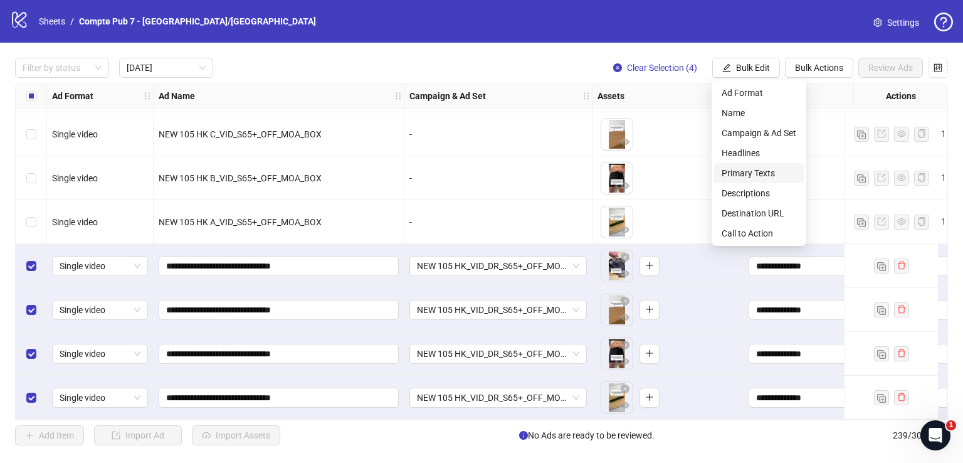
click at [760, 172] on span "Primary Texts" at bounding box center [759, 173] width 75 height 14
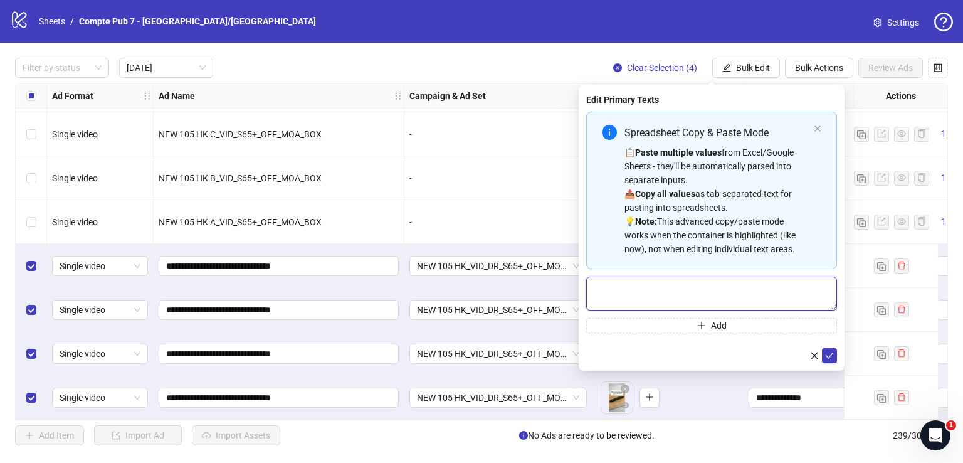
click at [722, 306] on textarea "Multi-text input container - paste or copy values" at bounding box center [711, 293] width 251 height 34
paste textarea "**********"
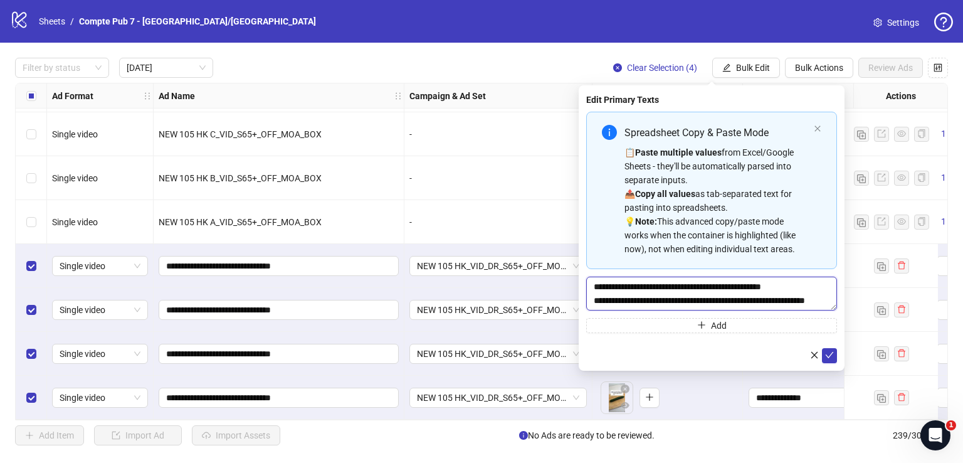
scroll to position [9, 0]
type textarea "**********"
click at [829, 352] on icon "check" at bounding box center [829, 354] width 9 height 9
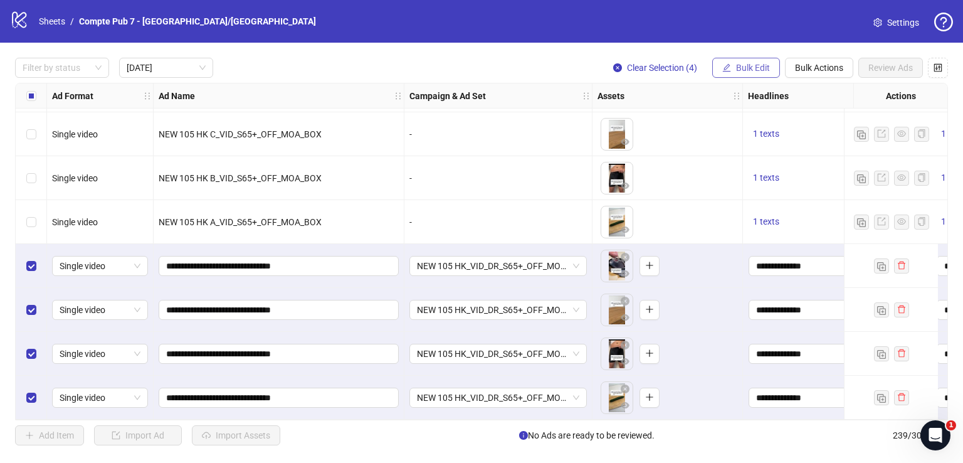
click at [760, 65] on span "Bulk Edit" at bounding box center [753, 68] width 34 height 10
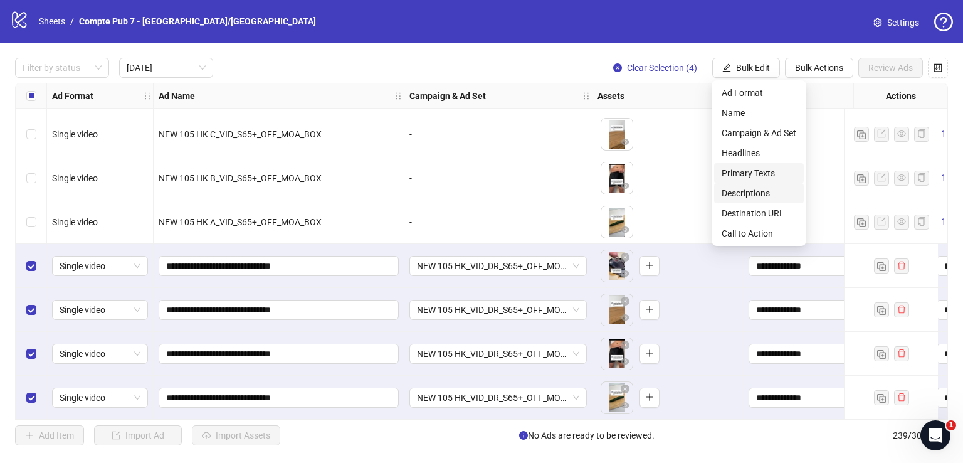
click at [752, 192] on span "Descriptions" at bounding box center [759, 193] width 75 height 14
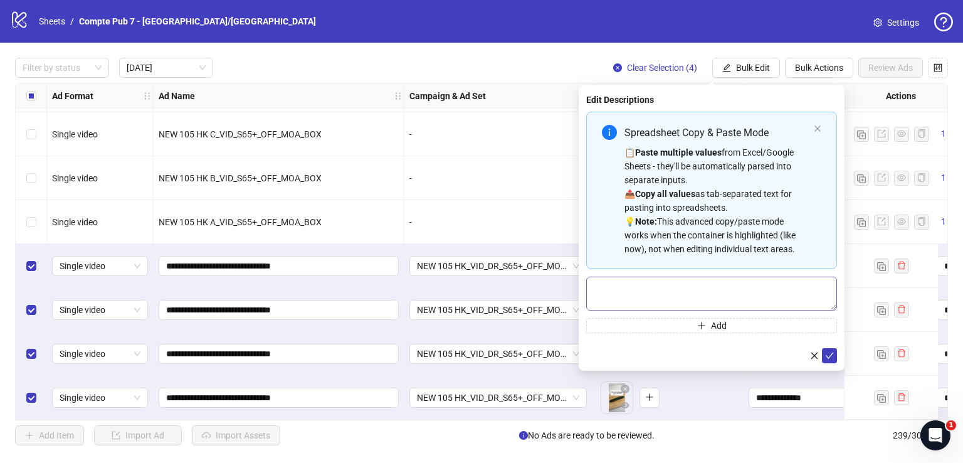
drag, startPoint x: 671, startPoint y: 271, endPoint x: 679, endPoint y: 287, distance: 17.7
click at [677, 285] on div "Spreadsheet Copy & Paste Mode 📋 Paste multiple values from Excel/Google Sheets …" at bounding box center [711, 222] width 251 height 221
click at [682, 290] on textarea "Multi-text input container - paste or copy values" at bounding box center [711, 293] width 251 height 34
paste textarea "*******"
type textarea "*******"
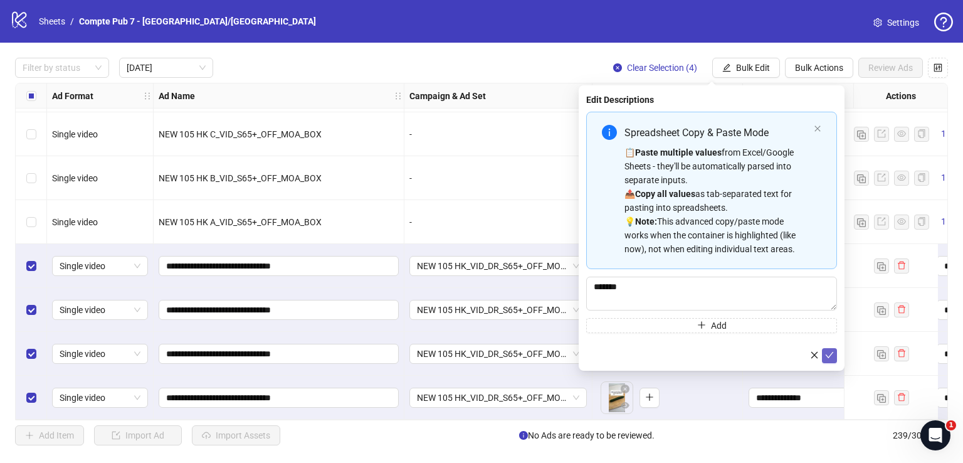
click at [831, 354] on icon "check" at bounding box center [829, 354] width 9 height 9
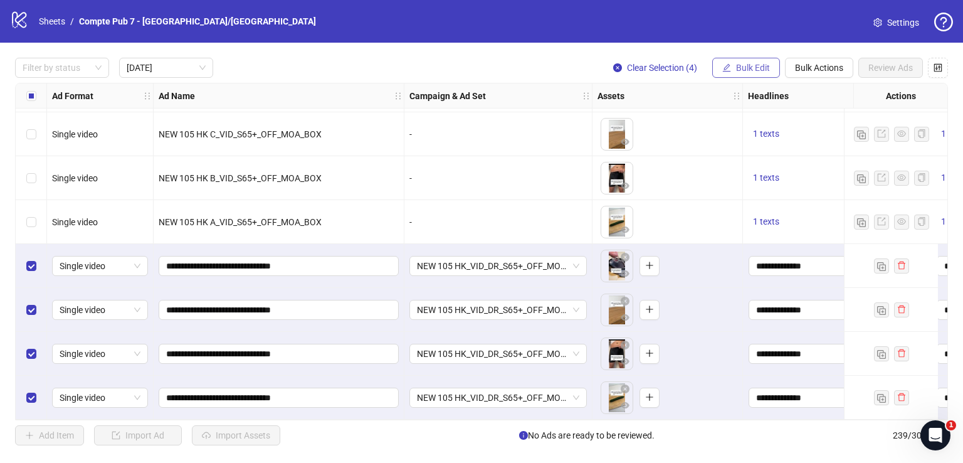
click at [747, 70] on span "Bulk Edit" at bounding box center [753, 68] width 34 height 10
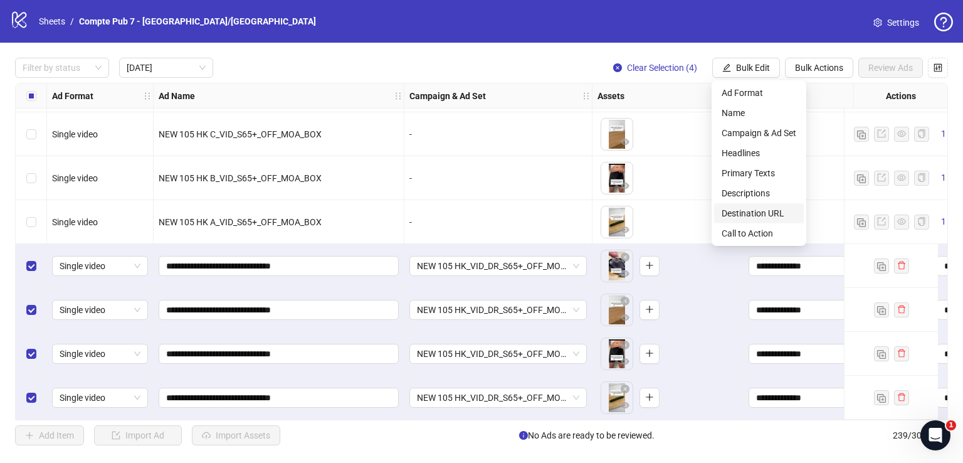
click at [777, 209] on span "Destination URL" at bounding box center [759, 213] width 75 height 14
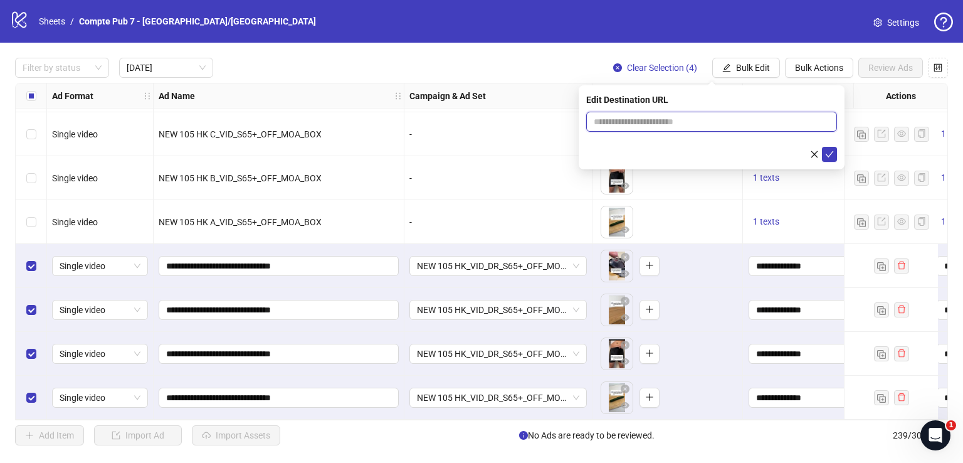
click at [664, 120] on input "text" at bounding box center [707, 122] width 226 height 14
paste input "**********"
click at [664, 120] on input "text" at bounding box center [707, 122] width 226 height 14
type input "**********"
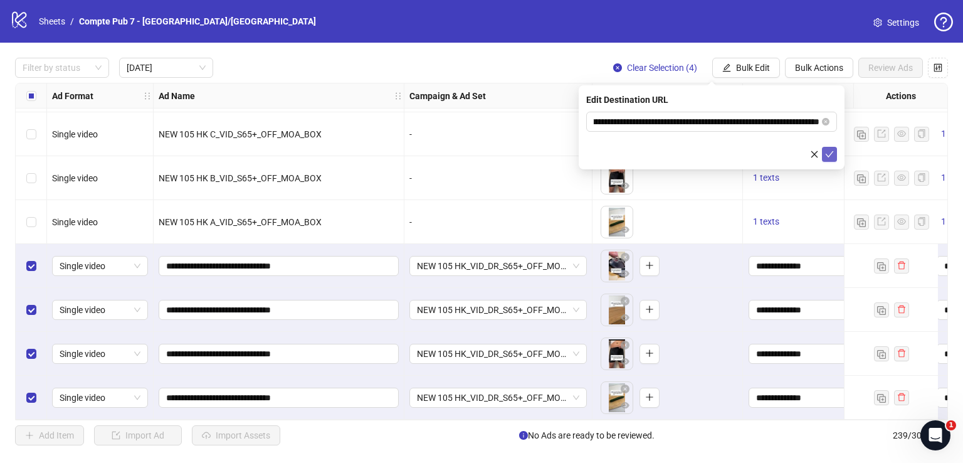
click at [834, 152] on button "submit" at bounding box center [829, 154] width 15 height 15
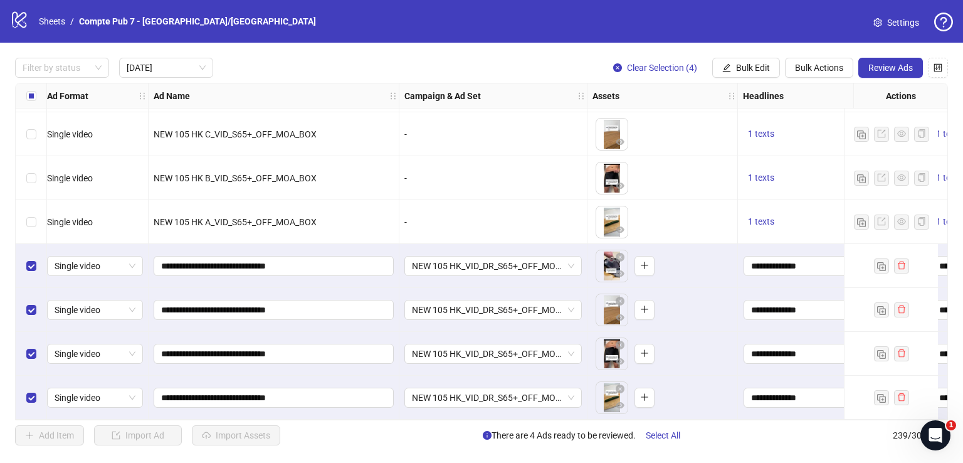
scroll to position [396, 0]
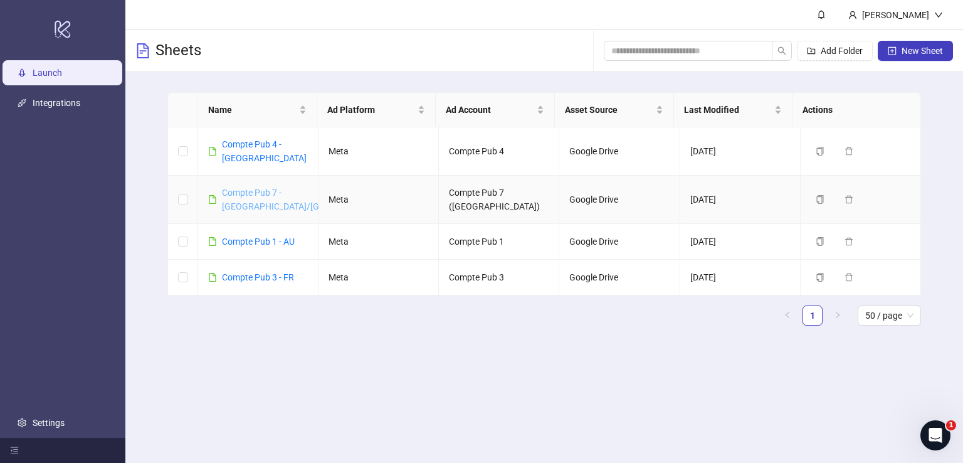
click at [249, 187] on link "Compte Pub 7 - [GEOGRAPHIC_DATA]/[GEOGRAPHIC_DATA]" at bounding box center [308, 199] width 173 height 24
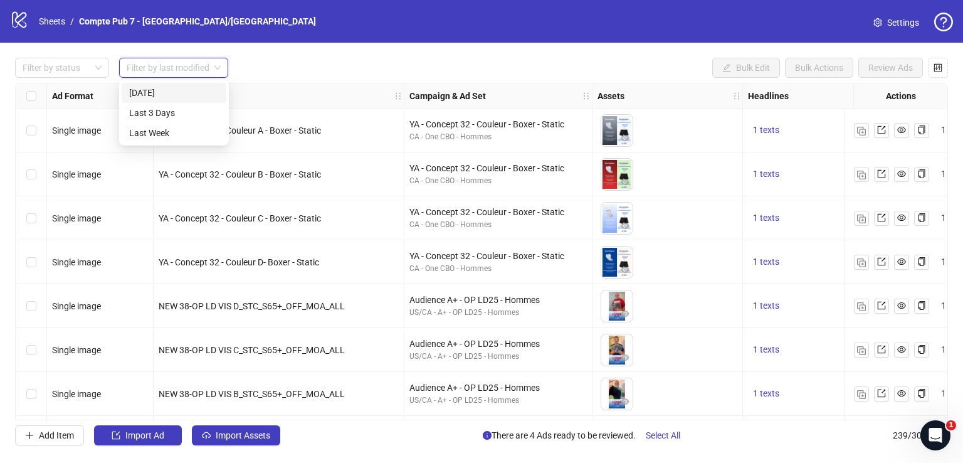
click at [186, 90] on div "[DATE]" at bounding box center [174, 93] width 90 height 14
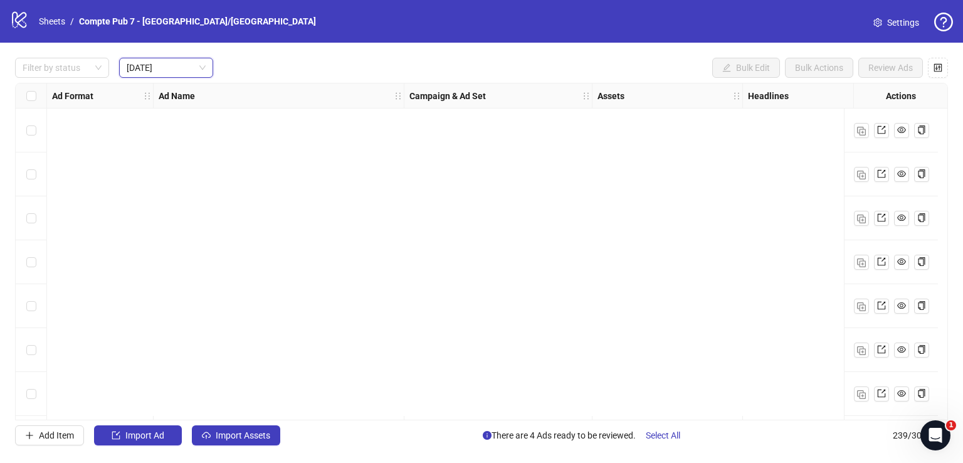
scroll to position [396, 0]
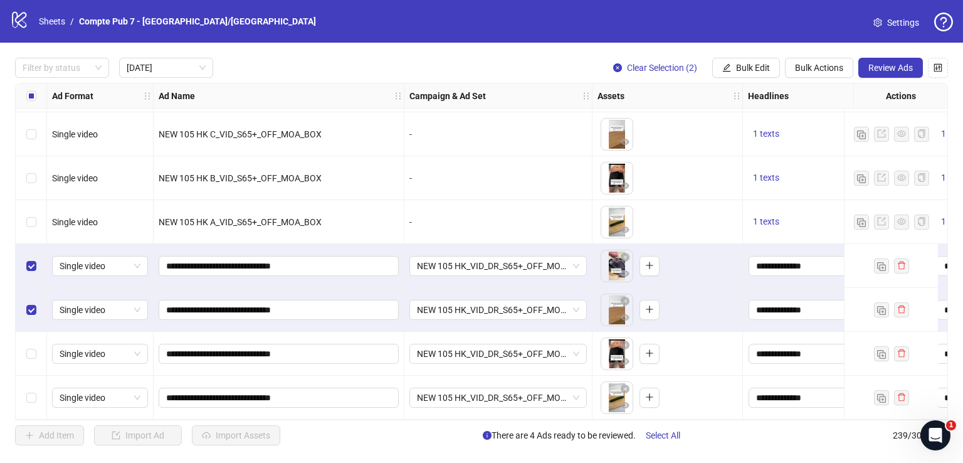
click at [45, 354] on div "Select row 15" at bounding box center [31, 354] width 31 height 44
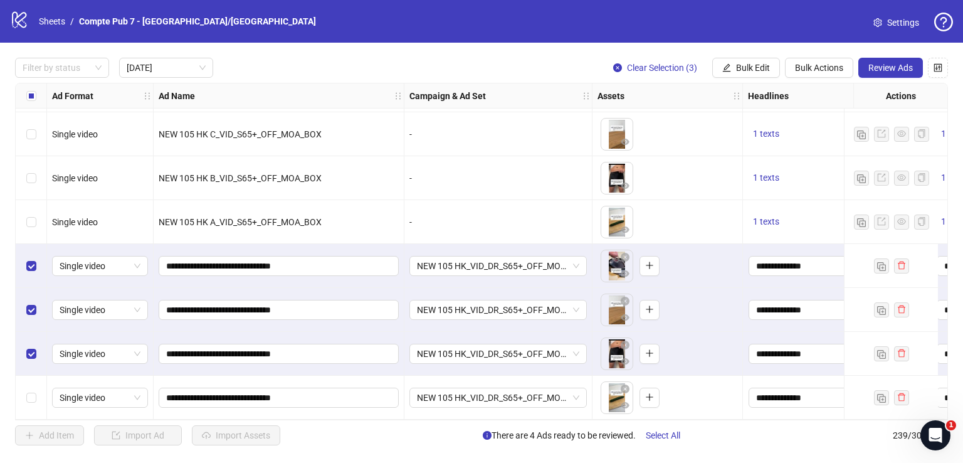
click at [25, 396] on div "Select row 16" at bounding box center [31, 397] width 31 height 44
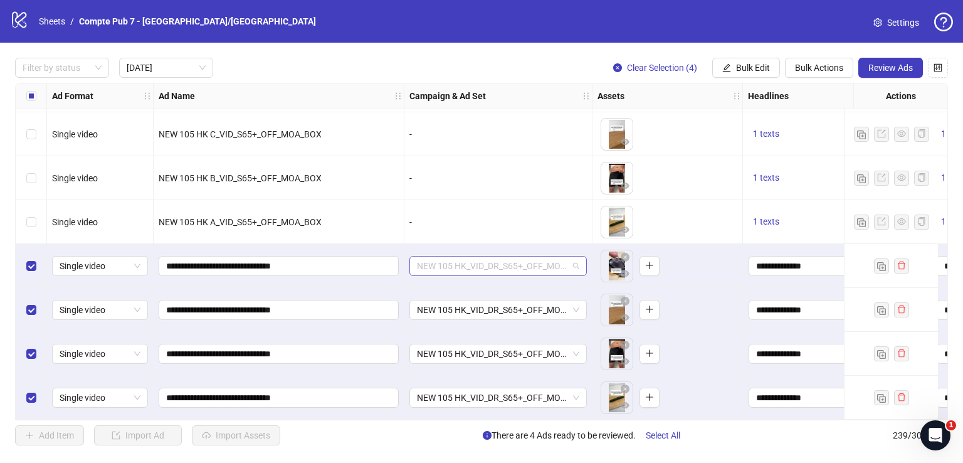
click at [468, 261] on span "NEW 105 HK_VID_DR_S65+_OFF_MOA_Broad_US/[GEOGRAPHIC_DATA]/[GEOGRAPHIC_DATA]/AU/…" at bounding box center [498, 265] width 162 height 19
click at [463, 260] on span "NEW 105 HK_VID_DR_S65+_OFF_MOA_Broad_US/[GEOGRAPHIC_DATA]/[GEOGRAPHIC_DATA]/AU/…" at bounding box center [498, 265] width 162 height 19
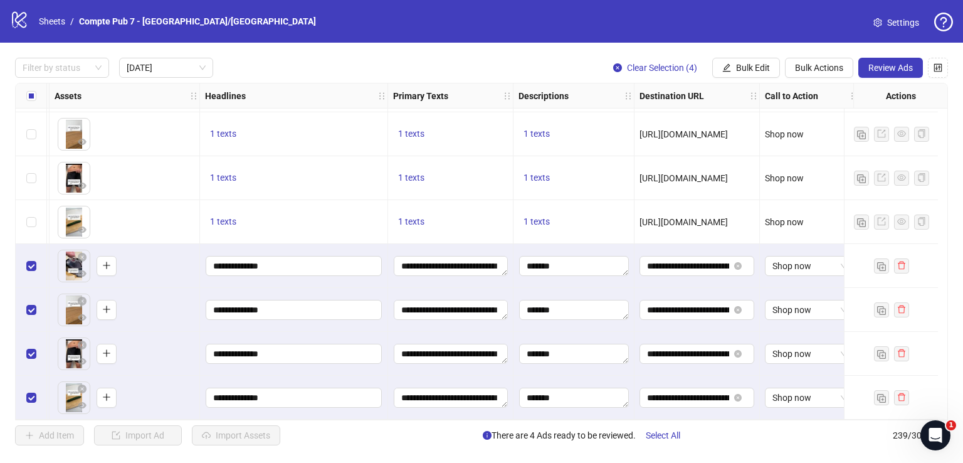
scroll to position [396, 559]
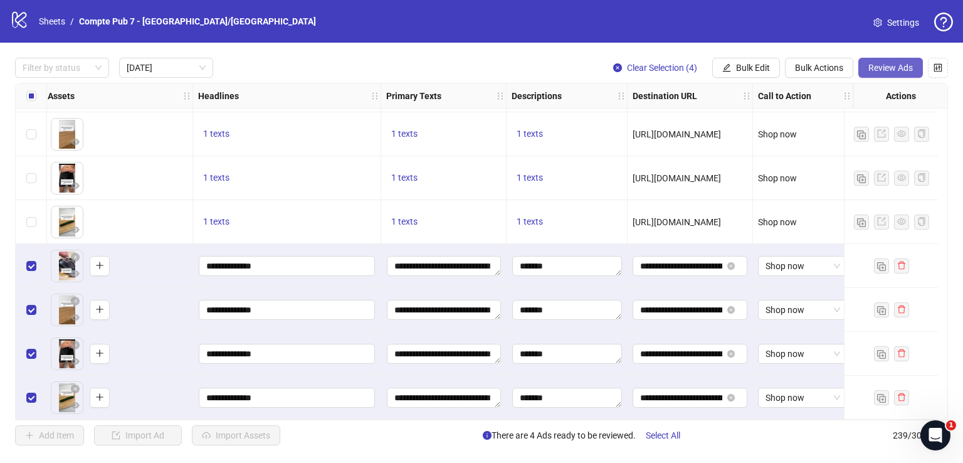
click at [887, 66] on span "Review Ads" at bounding box center [890, 68] width 45 height 10
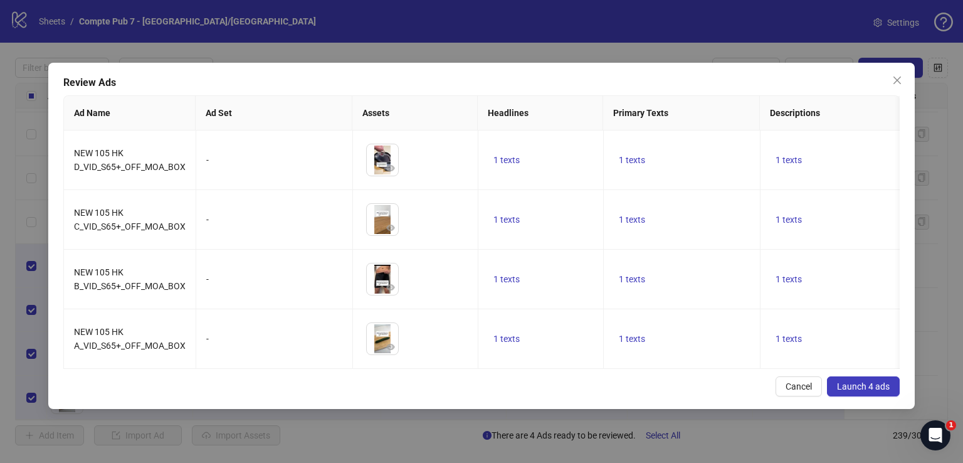
click at [861, 391] on span "Launch 4 ads" at bounding box center [863, 386] width 53 height 10
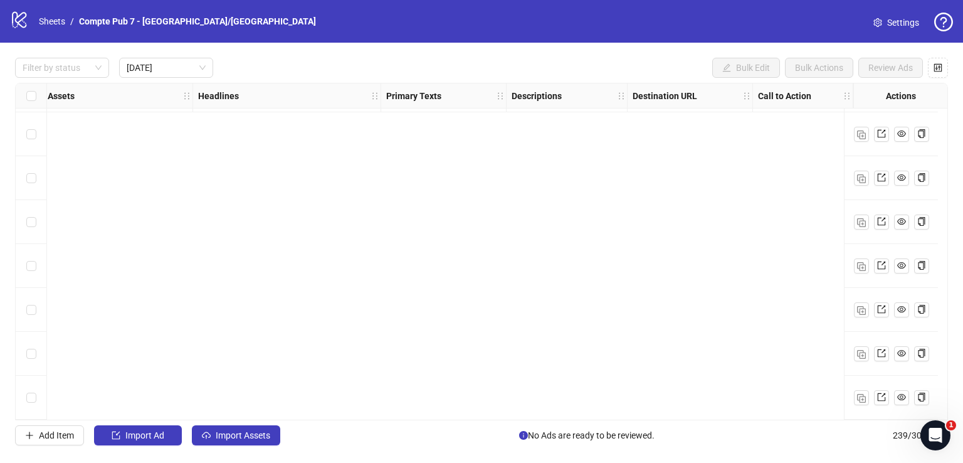
scroll to position [0, 559]
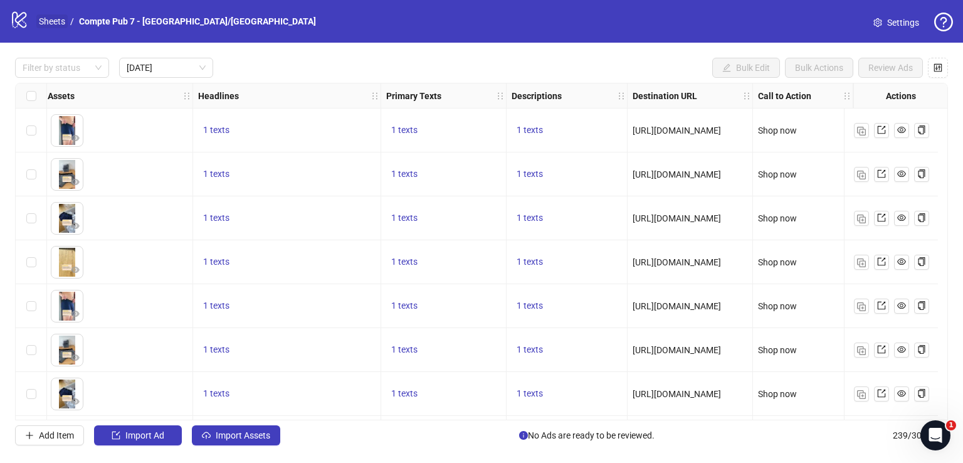
click at [61, 19] on link "Sheets" at bounding box center [51, 21] width 31 height 14
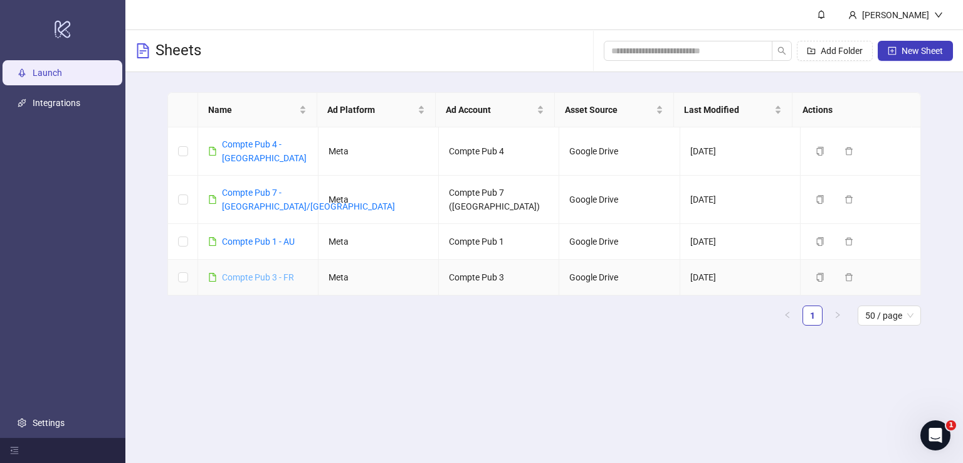
click at [265, 272] on link "Compte Pub 3 - FR" at bounding box center [258, 277] width 72 height 10
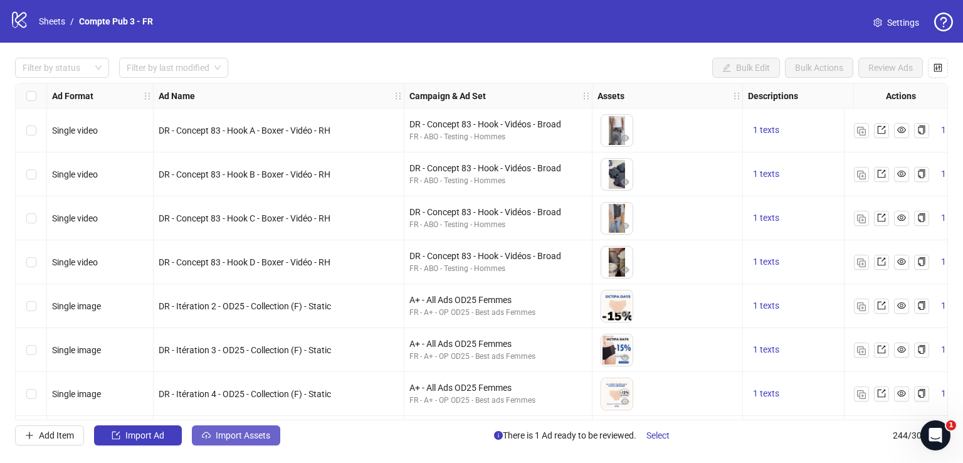
click at [248, 433] on span "Import Assets" at bounding box center [243, 435] width 55 height 10
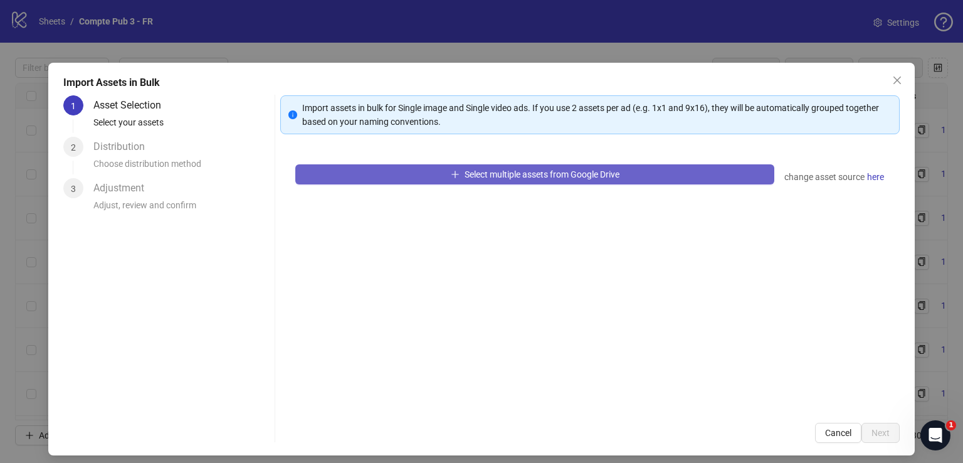
click at [464, 174] on span "Select multiple assets from Google Drive" at bounding box center [541, 174] width 155 height 10
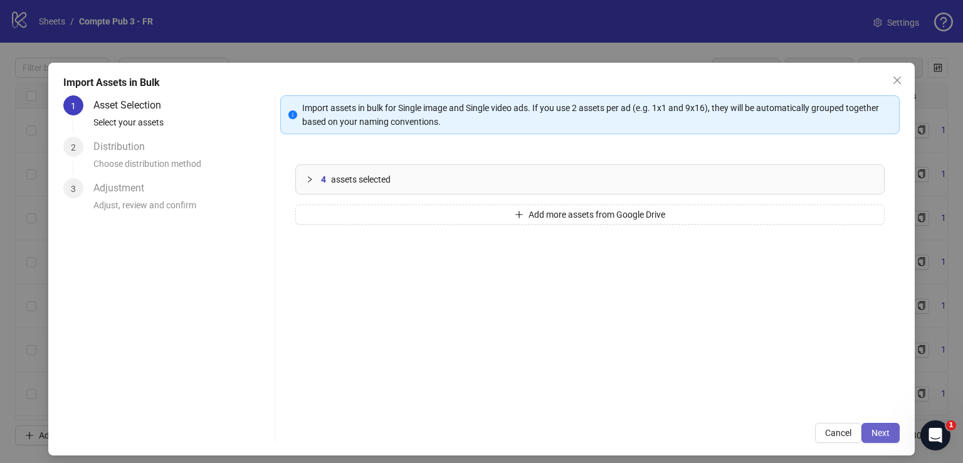
click at [873, 428] on span "Next" at bounding box center [880, 433] width 18 height 10
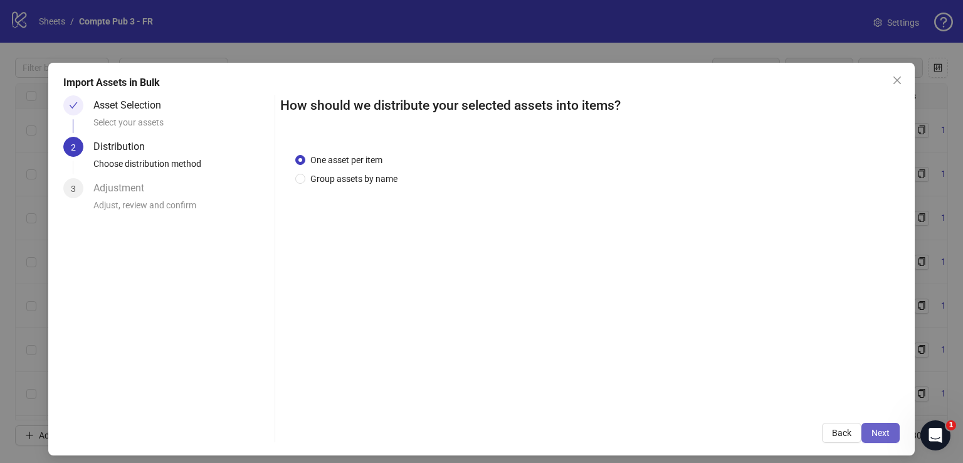
click at [873, 428] on span "Next" at bounding box center [880, 433] width 18 height 10
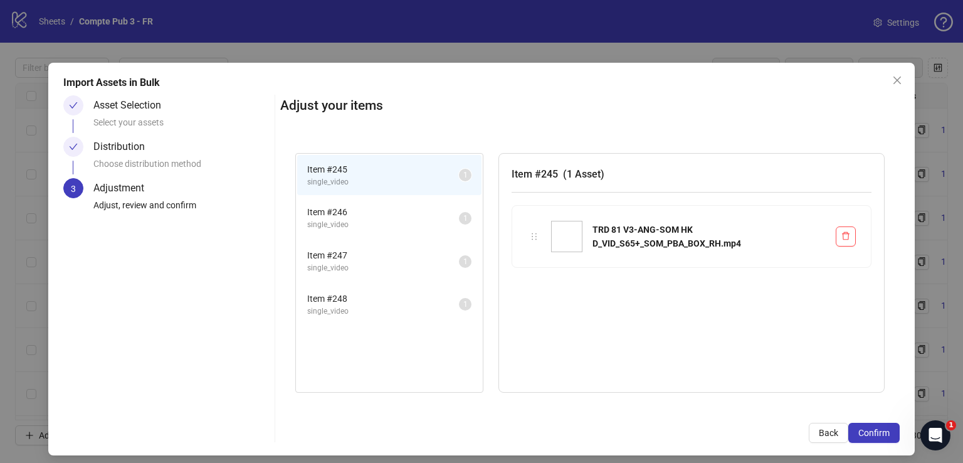
click at [873, 428] on span "Confirm" at bounding box center [873, 433] width 31 height 10
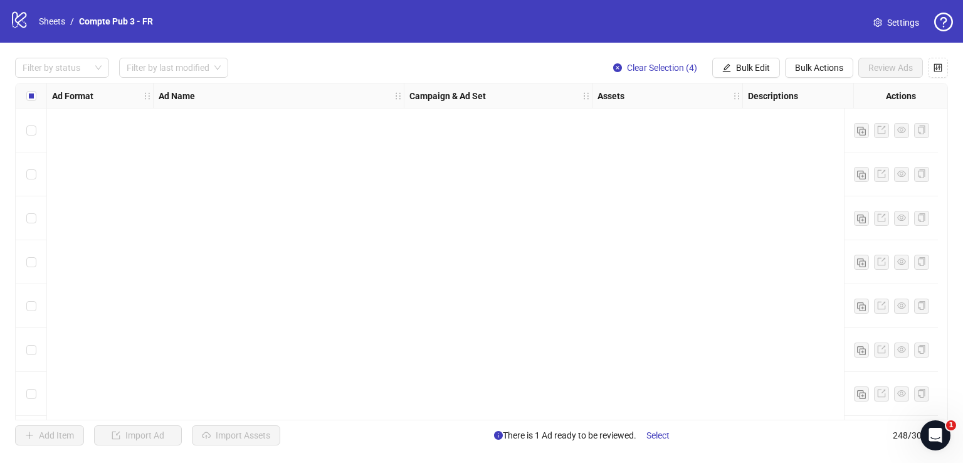
scroll to position [10576, 0]
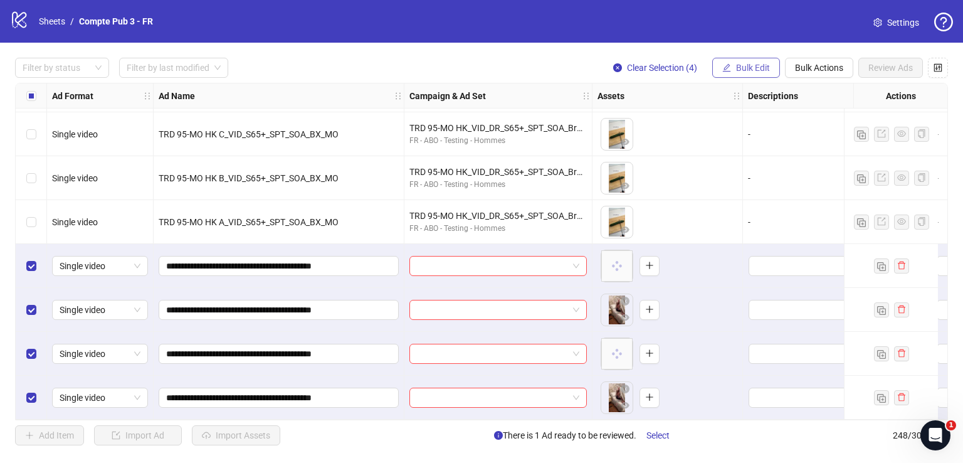
click at [737, 68] on span "Bulk Edit" at bounding box center [753, 68] width 34 height 10
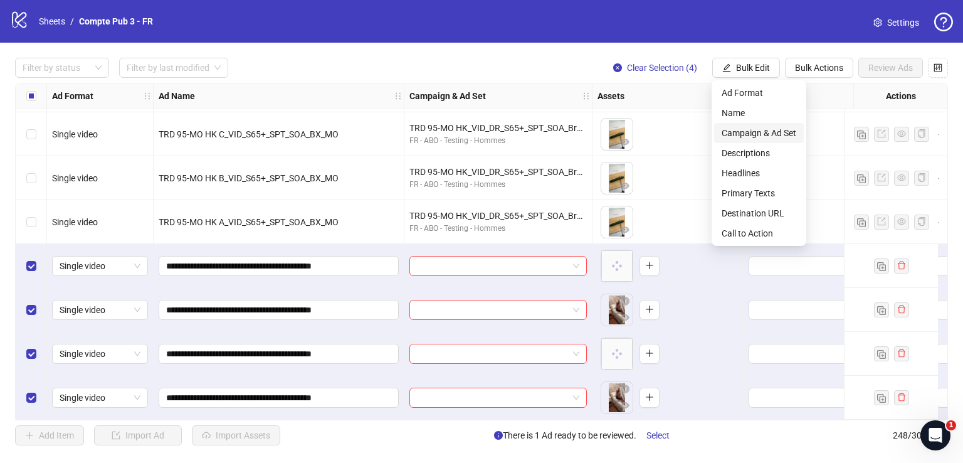
click at [725, 135] on span "Campaign & Ad Set" at bounding box center [759, 133] width 75 height 14
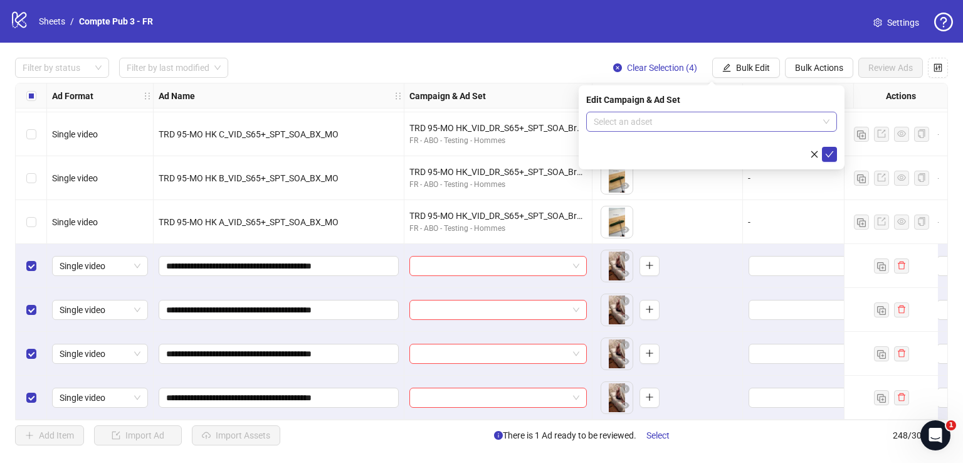
click at [629, 116] on input "search" at bounding box center [706, 121] width 224 height 19
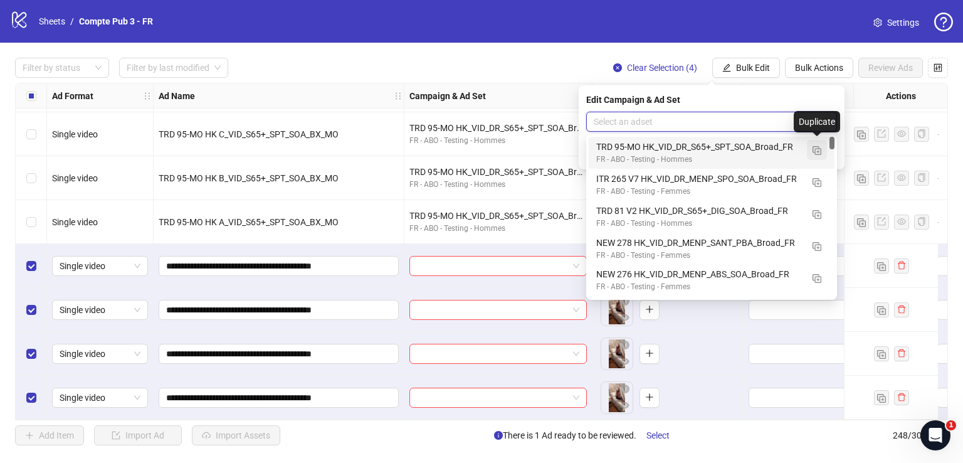
click at [818, 150] on img "button" at bounding box center [816, 150] width 9 height 9
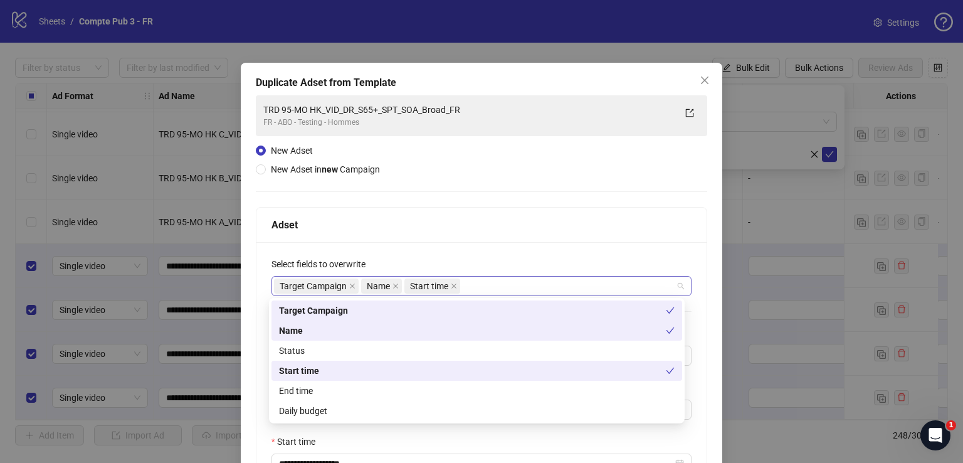
click at [496, 281] on div "Target Campaign Name Start time" at bounding box center [475, 286] width 402 height 18
click at [381, 354] on div "Status" at bounding box center [477, 351] width 396 height 14
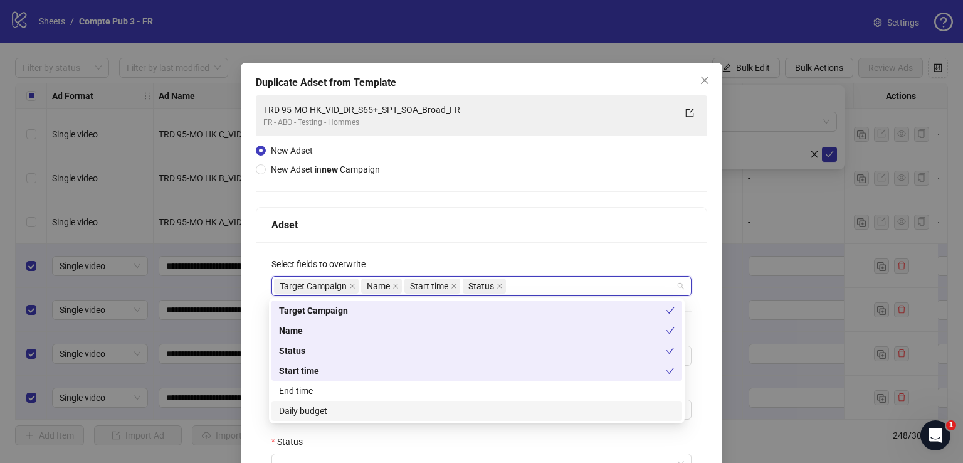
click at [349, 414] on div "Daily budget" at bounding box center [477, 411] width 396 height 14
click at [412, 224] on div "Adset" at bounding box center [481, 225] width 420 height 16
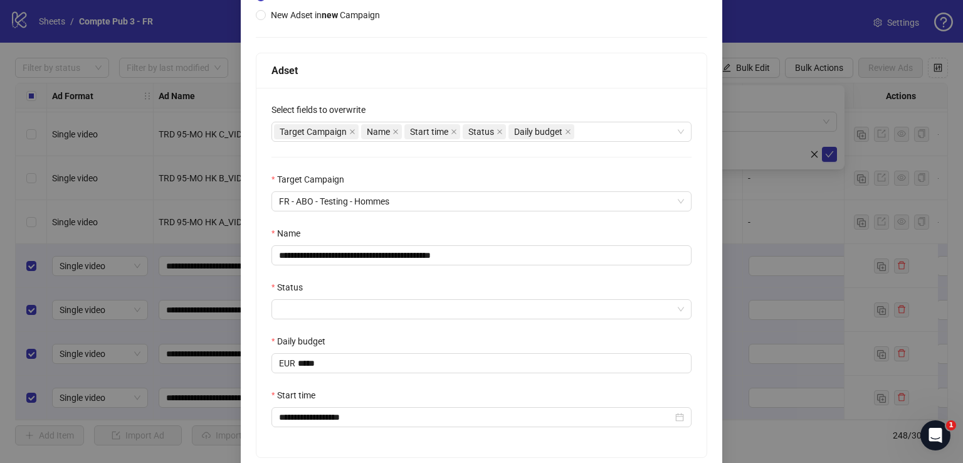
scroll to position [184, 0]
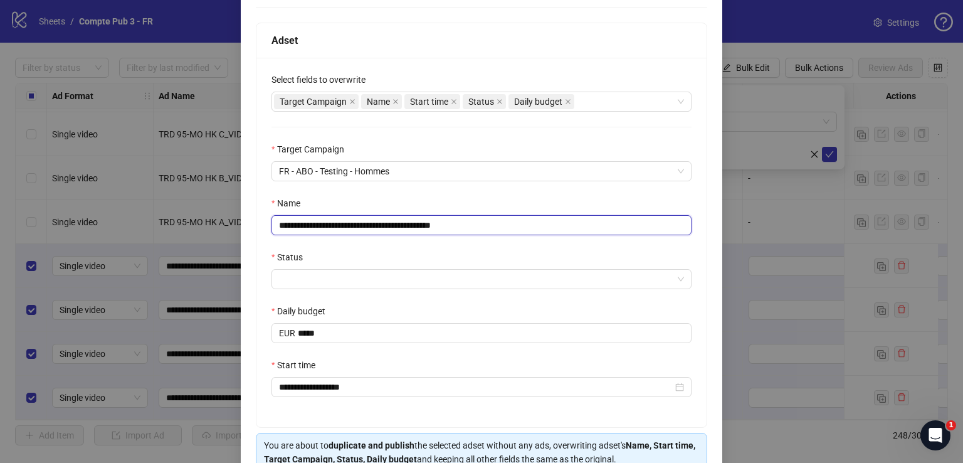
click at [401, 219] on input "**********" at bounding box center [481, 225] width 420 height 20
paste input "*"
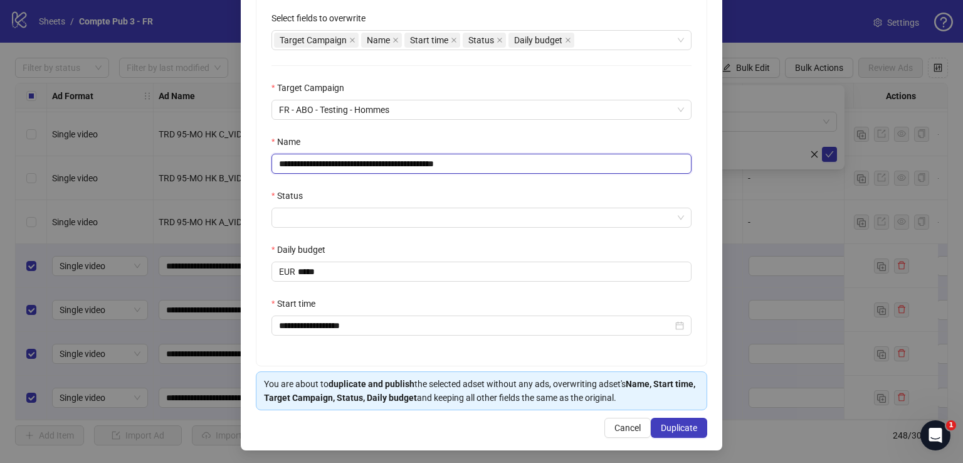
scroll to position [248, 0]
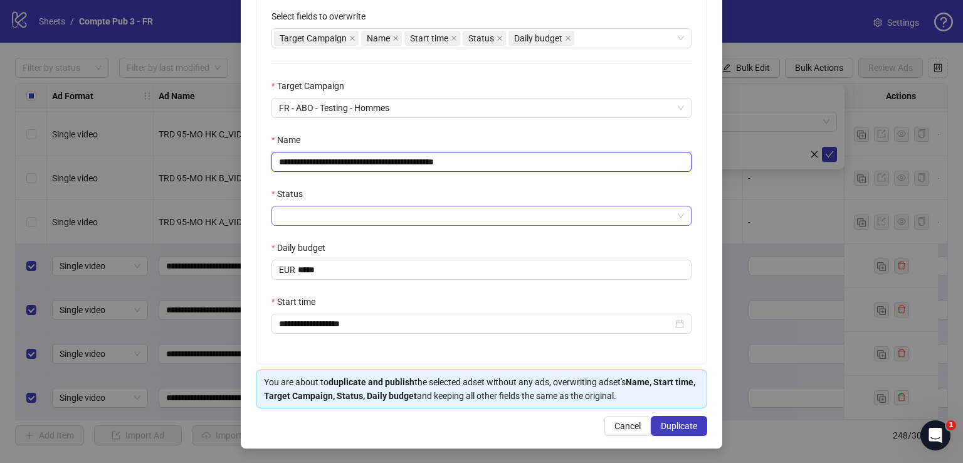
type input "**********"
click at [364, 221] on input "Status" at bounding box center [476, 215] width 394 height 19
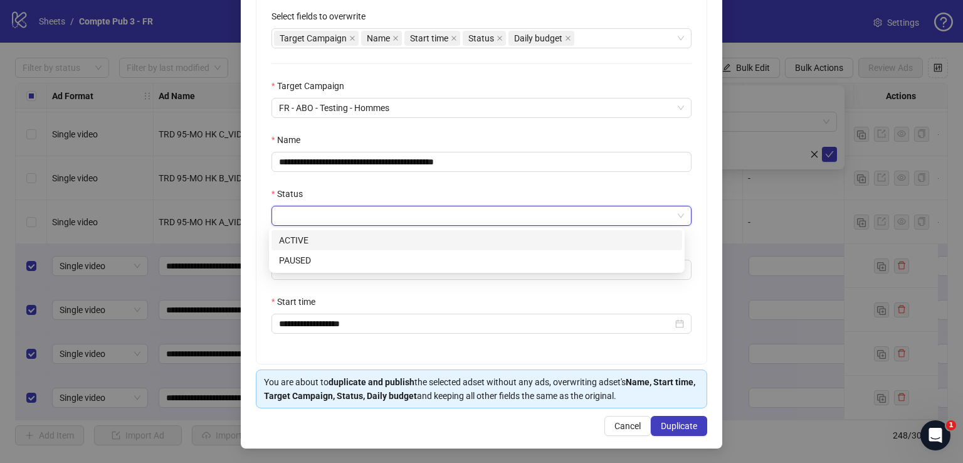
click at [362, 238] on div "ACTIVE" at bounding box center [477, 240] width 396 height 14
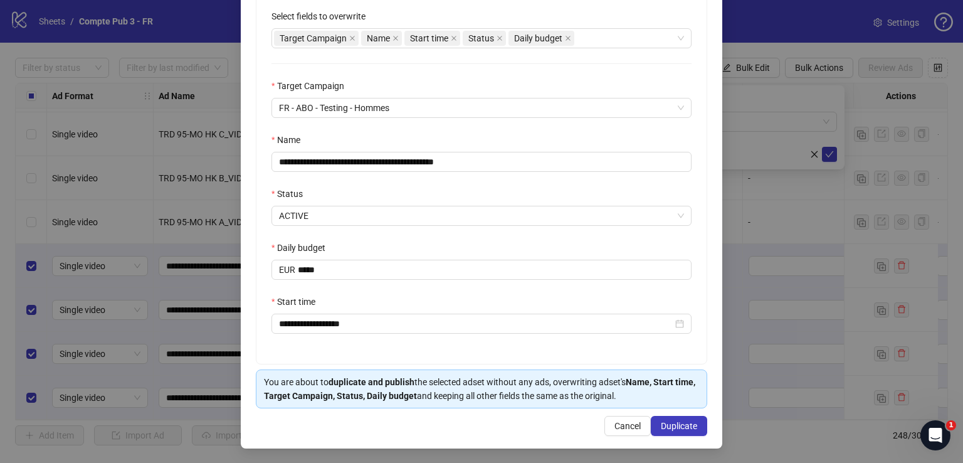
click at [329, 349] on div "**********" at bounding box center [481, 178] width 450 height 369
click at [673, 423] on span "Duplicate" at bounding box center [679, 426] width 36 height 10
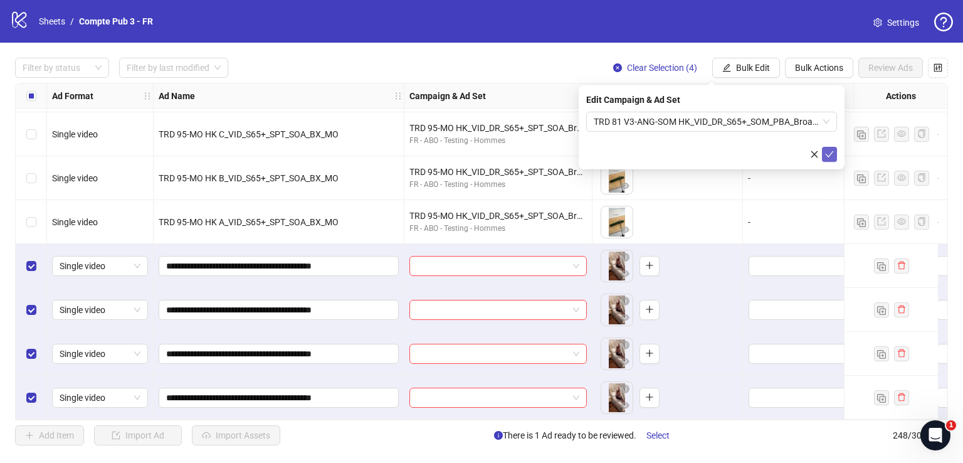
click at [831, 156] on icon "check" at bounding box center [829, 154] width 9 height 9
click at [741, 64] on span "Bulk Edit" at bounding box center [753, 68] width 34 height 10
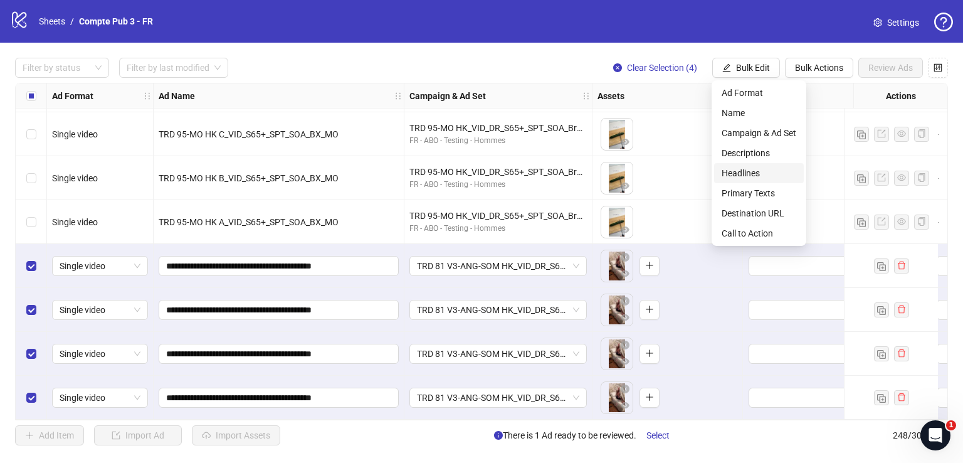
click at [751, 171] on span "Headlines" at bounding box center [759, 173] width 75 height 14
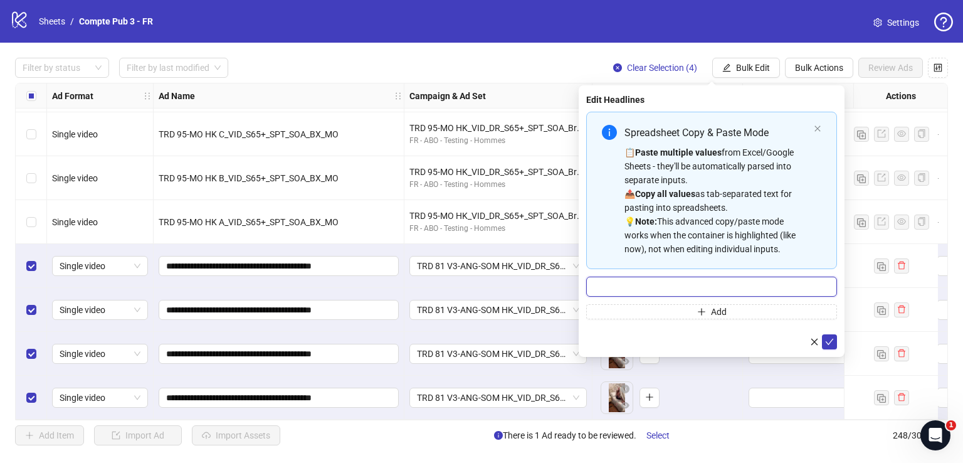
click at [698, 292] on input "Multi-input container - paste or copy values" at bounding box center [711, 286] width 251 height 20
paste input "**********"
type input "**********"
click at [832, 345] on span "submit" at bounding box center [829, 342] width 9 height 10
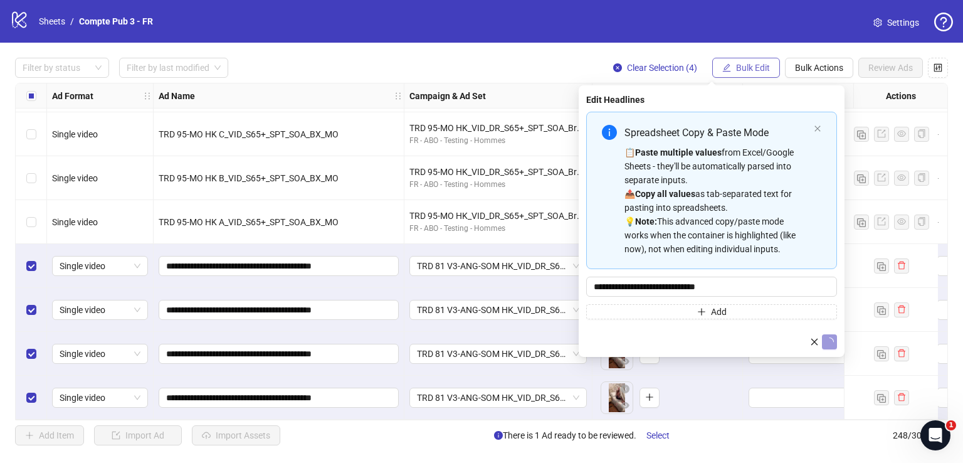
click at [752, 64] on span "Bulk Edit" at bounding box center [753, 68] width 34 height 10
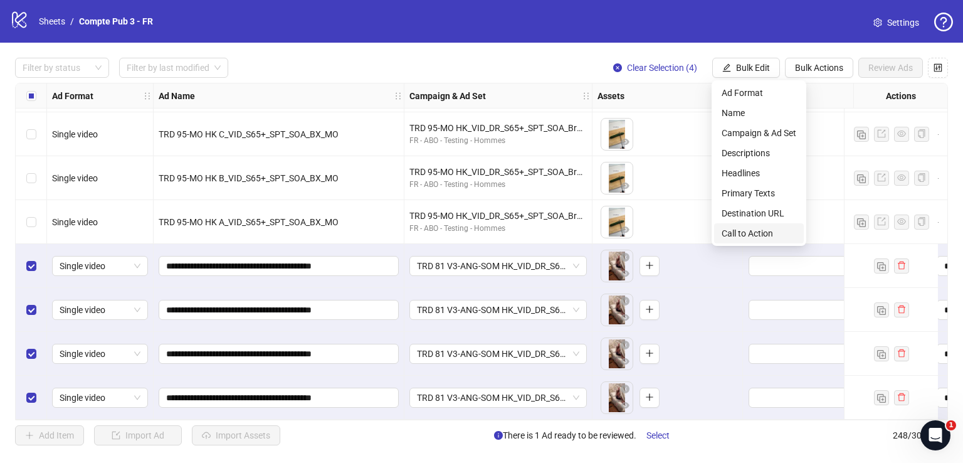
click at [748, 231] on span "Call to Action" at bounding box center [759, 233] width 75 height 14
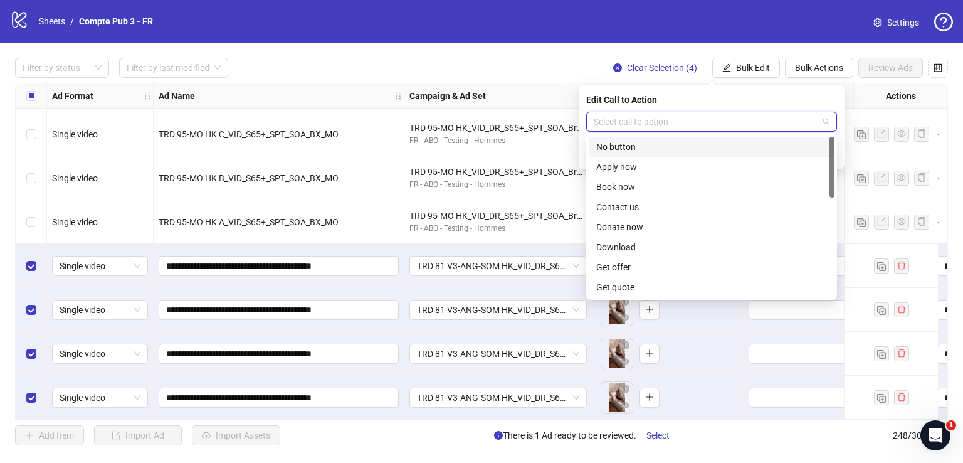
click at [681, 121] on input "search" at bounding box center [706, 121] width 224 height 19
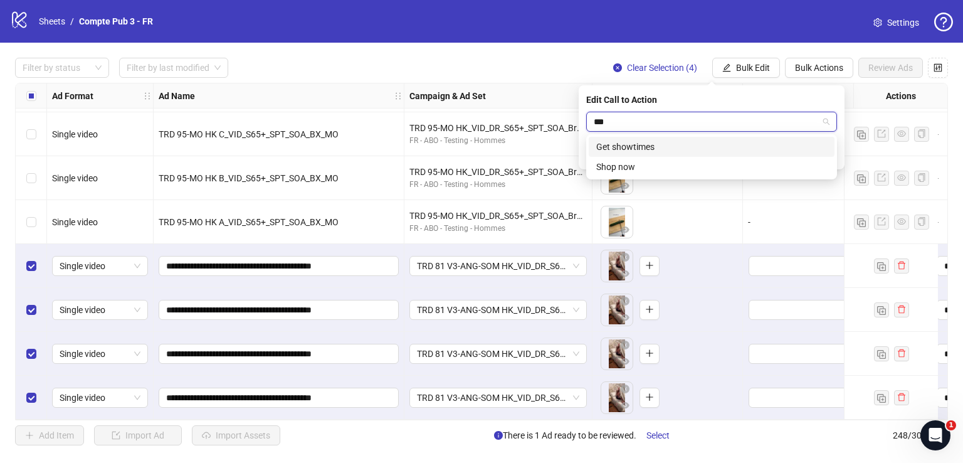
type input "****"
drag, startPoint x: 725, startPoint y: 144, endPoint x: 735, endPoint y: 145, distance: 10.2
click at [732, 145] on div "Shop now" at bounding box center [711, 147] width 231 height 14
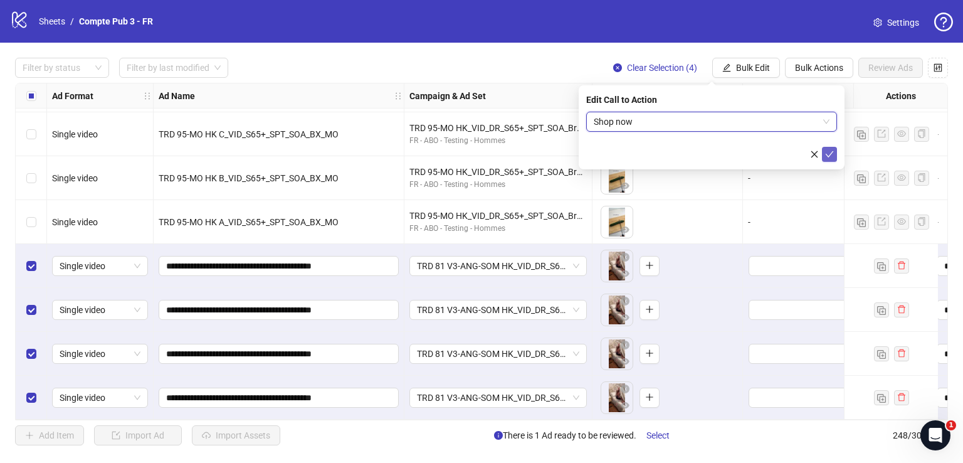
click at [831, 156] on icon "check" at bounding box center [829, 154] width 9 height 9
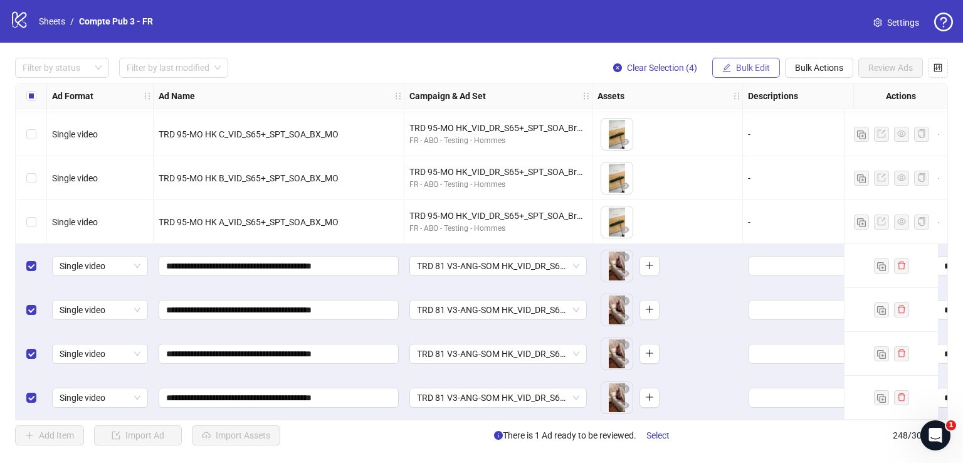
click at [749, 66] on span "Bulk Edit" at bounding box center [753, 68] width 34 height 10
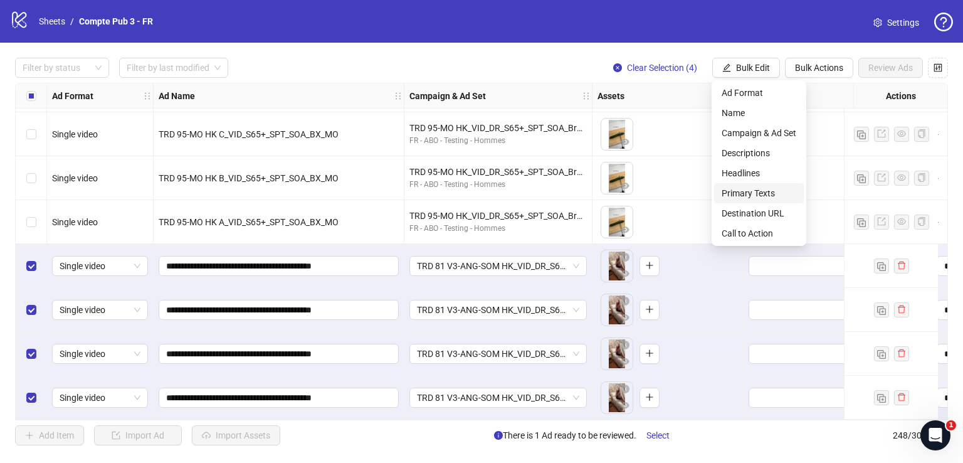
click at [771, 197] on span "Primary Texts" at bounding box center [759, 193] width 75 height 14
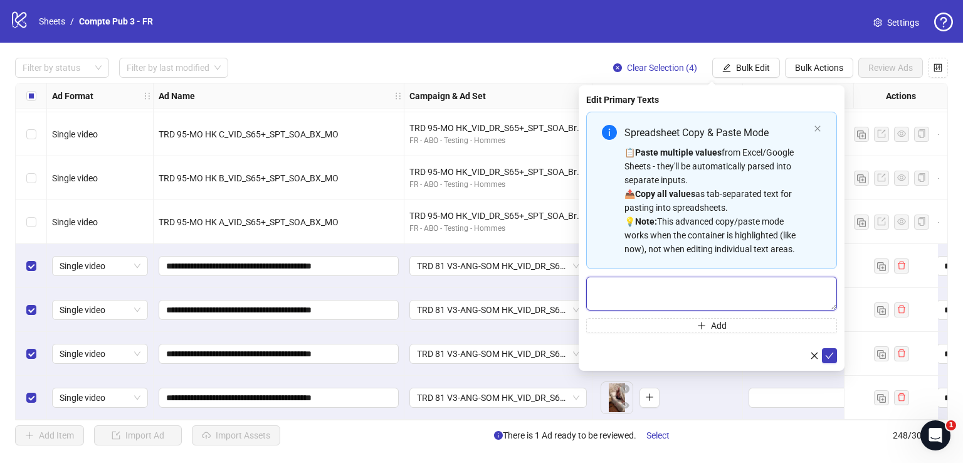
click at [673, 292] on textarea "Multi-text input container - paste or copy values" at bounding box center [711, 293] width 251 height 34
paste textarea "**********"
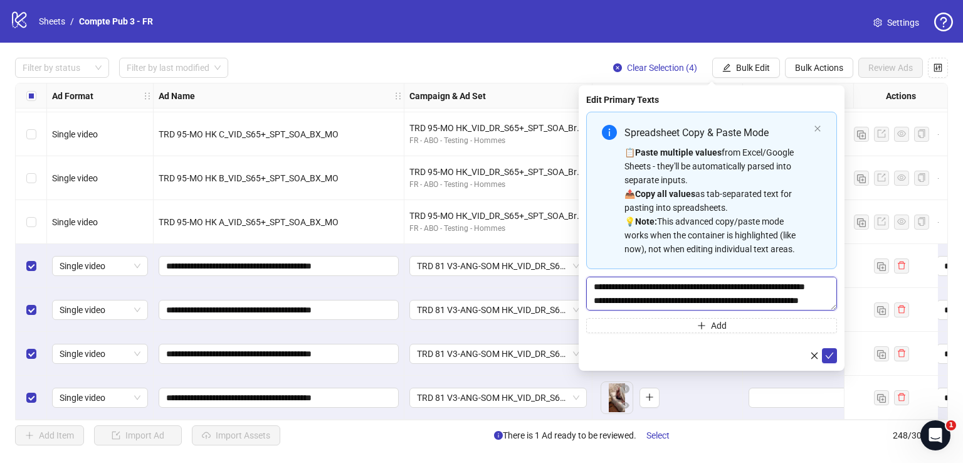
scroll to position [175, 0]
type textarea "**********"
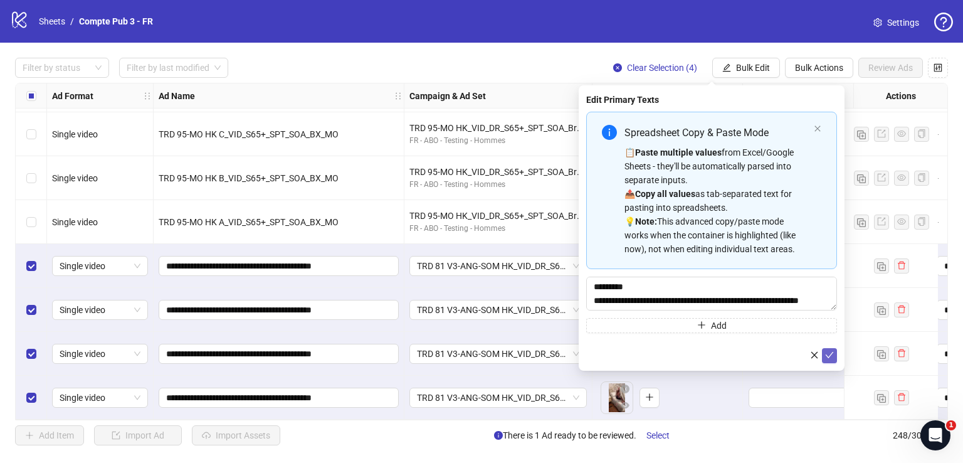
click at [830, 359] on icon "check" at bounding box center [829, 354] width 9 height 9
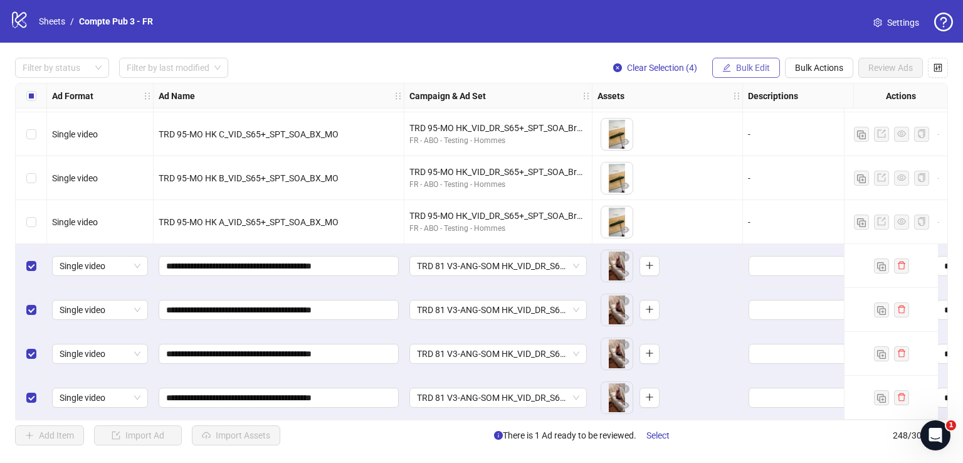
click at [745, 69] on span "Bulk Edit" at bounding box center [753, 68] width 34 height 10
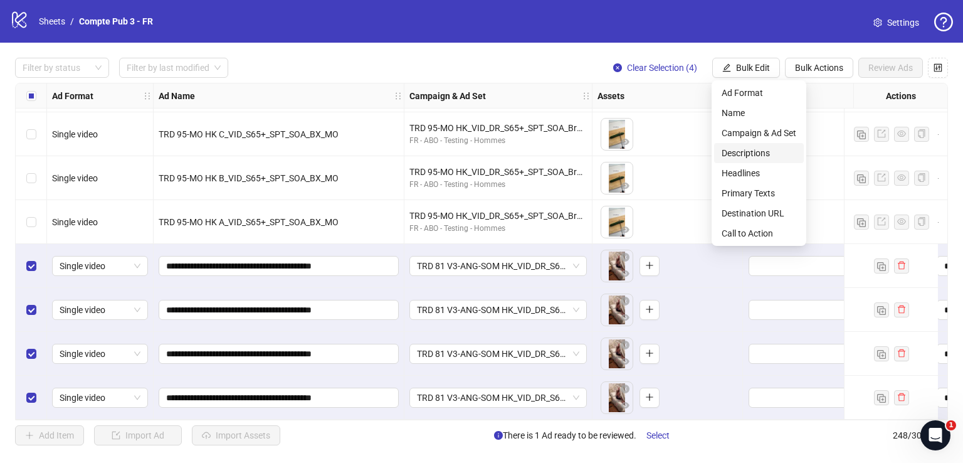
click at [759, 144] on li "Descriptions" at bounding box center [759, 153] width 90 height 20
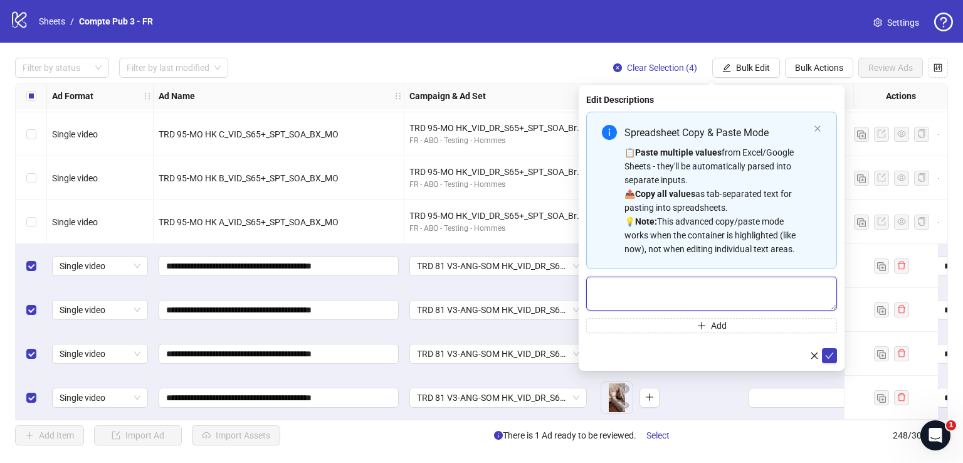
click at [665, 296] on textarea "Multi-text input container - paste or copy values" at bounding box center [711, 293] width 251 height 34
paste textarea "**********"
type textarea "**********"
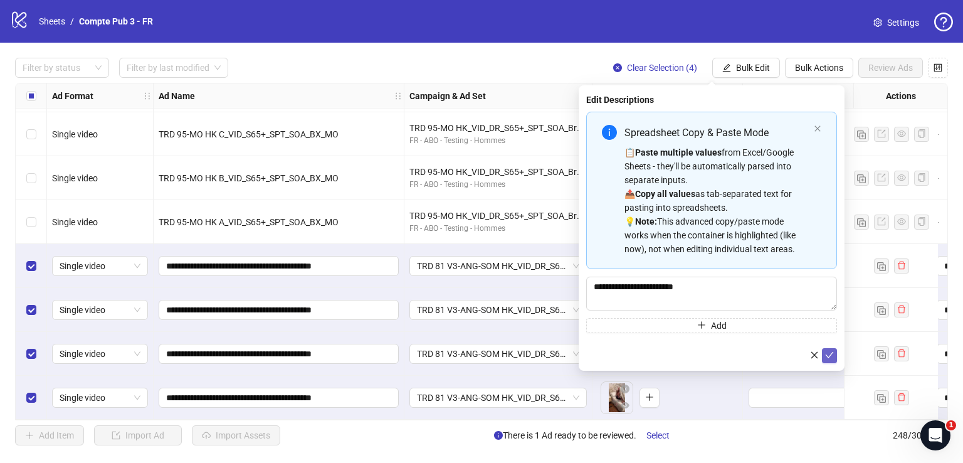
click at [829, 352] on icon "check" at bounding box center [829, 354] width 9 height 9
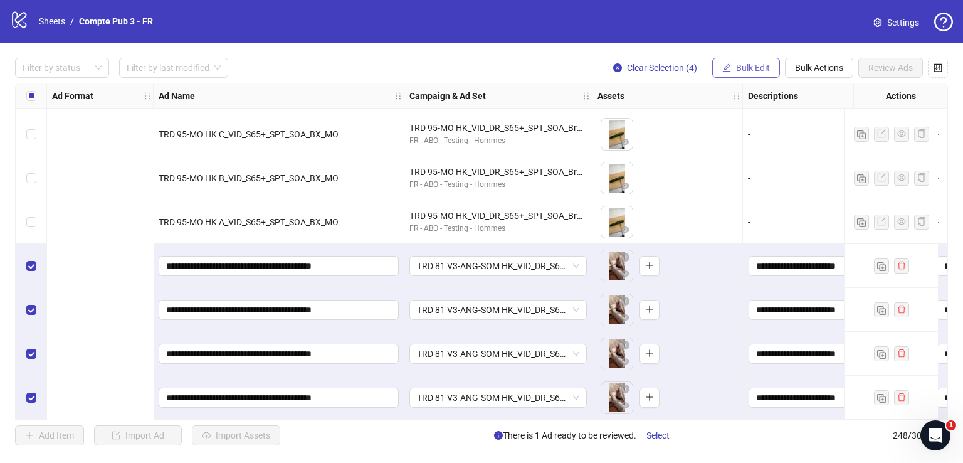
scroll to position [10576, 532]
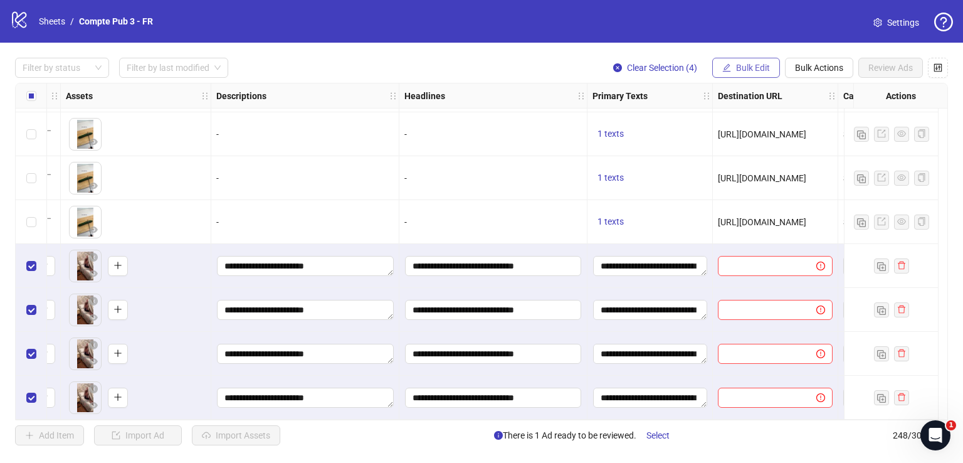
click at [757, 70] on span "Bulk Edit" at bounding box center [753, 68] width 34 height 10
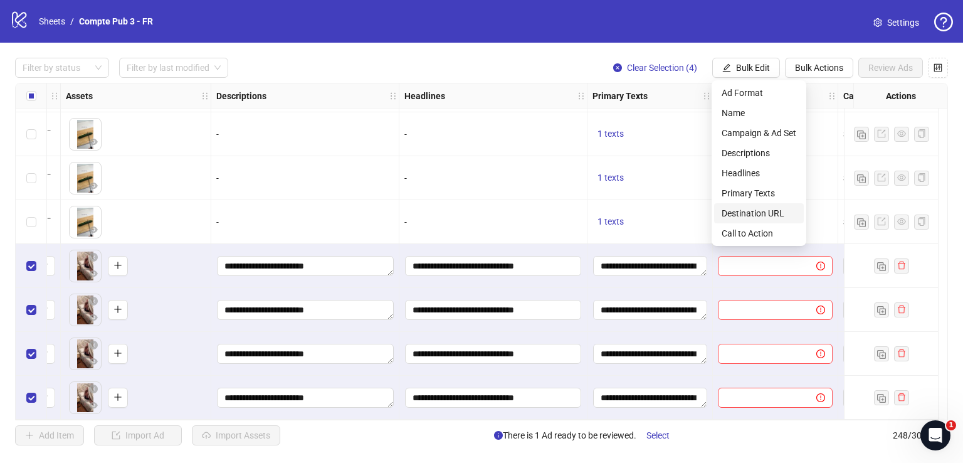
click at [757, 211] on span "Destination URL" at bounding box center [759, 213] width 75 height 14
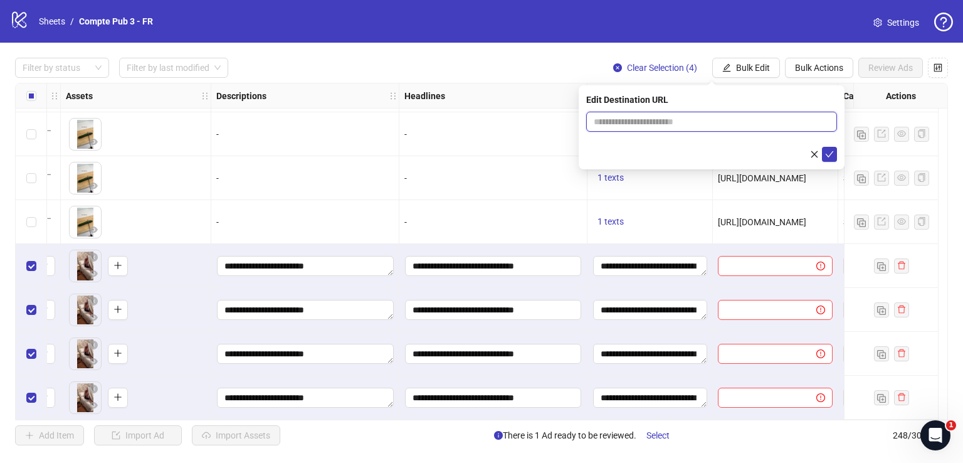
click at [690, 124] on input "text" at bounding box center [707, 122] width 226 height 14
paste input "**********"
type input "**********"
click at [827, 150] on icon "check" at bounding box center [829, 154] width 9 height 9
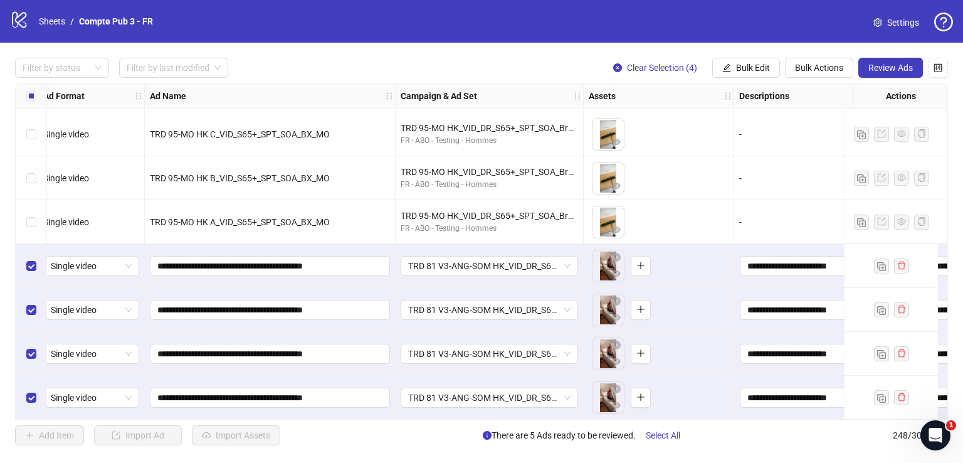
scroll to position [10576, 80]
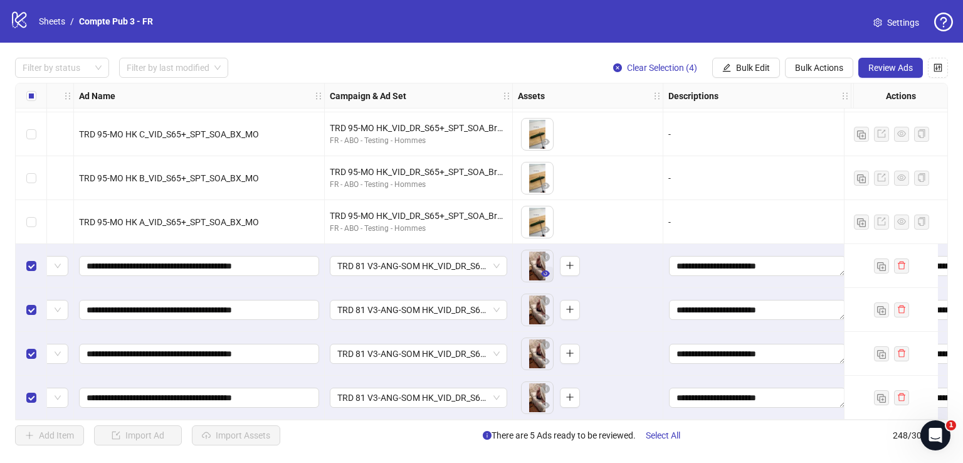
click at [540, 266] on button "button" at bounding box center [545, 273] width 15 height 15
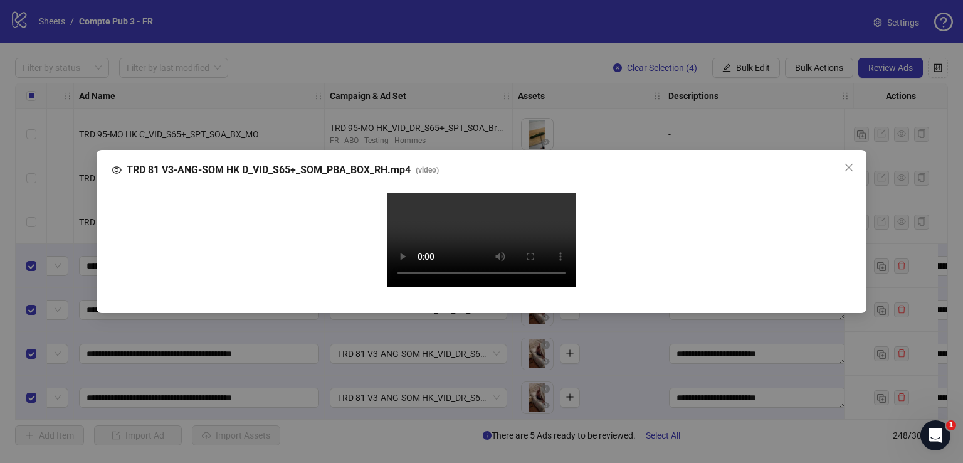
click at [540, 266] on video "Your browser does not support the video tag." at bounding box center [481, 239] width 188 height 94
click at [494, 219] on video "Your browser does not support the video tag." at bounding box center [481, 239] width 188 height 94
click at [493, 286] on video "Your browser does not support the video tag." at bounding box center [481, 239] width 188 height 94
click at [851, 162] on icon "close" at bounding box center [849, 167] width 10 height 10
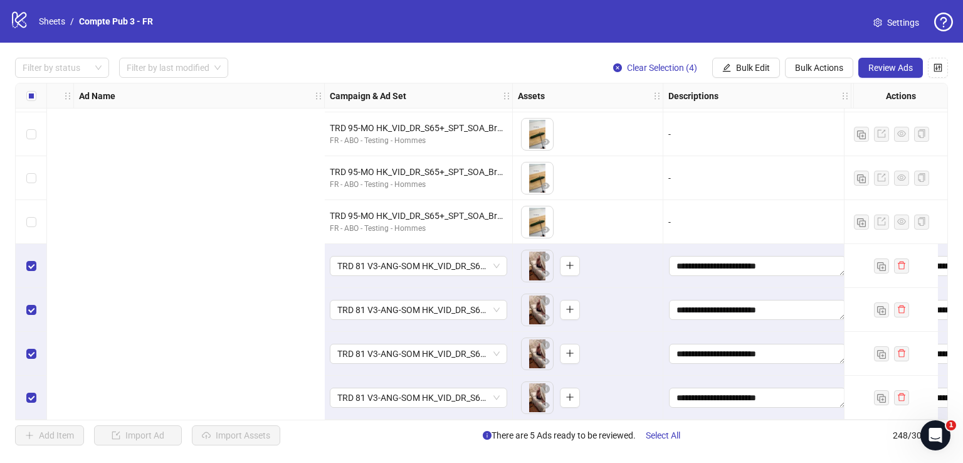
scroll to position [10576, 626]
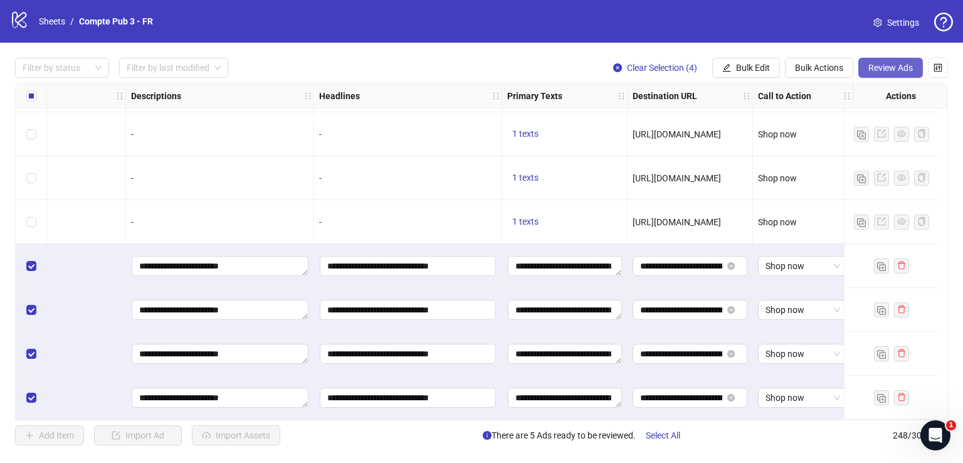
click at [883, 63] on span "Review Ads" at bounding box center [890, 68] width 45 height 10
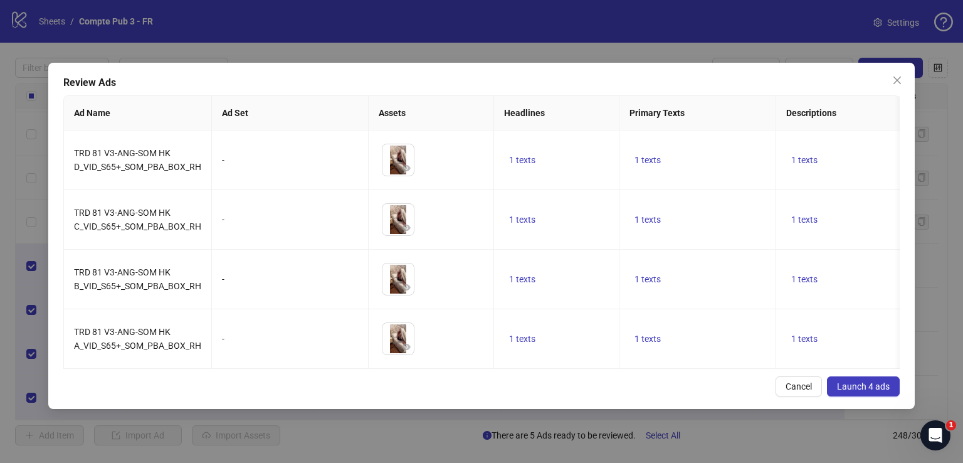
click at [850, 391] on span "Launch 4 ads" at bounding box center [863, 386] width 53 height 10
